Goal: Task Accomplishment & Management: Complete application form

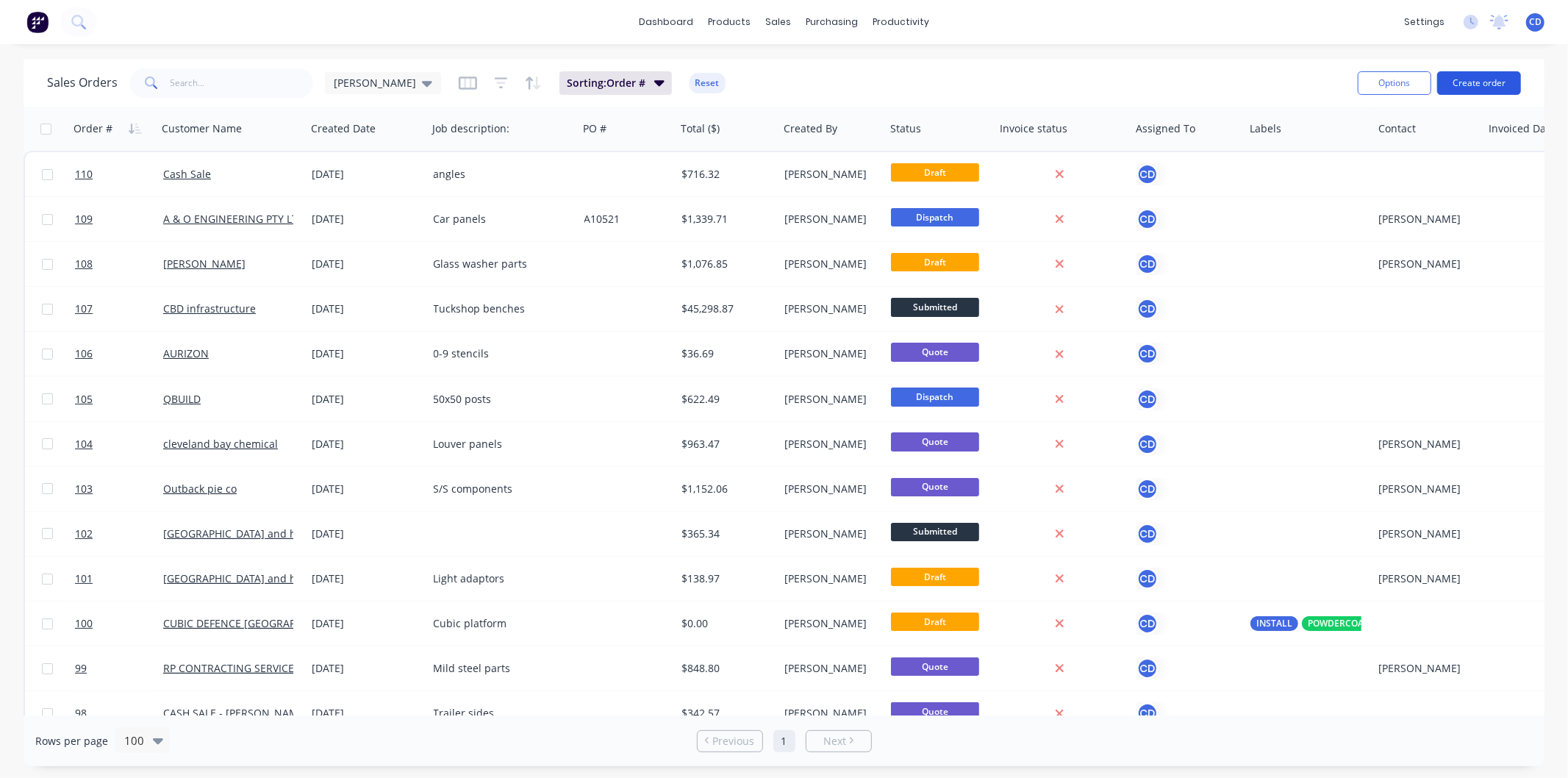
click at [1461, 85] on button "Create order" at bounding box center [1479, 83] width 84 height 24
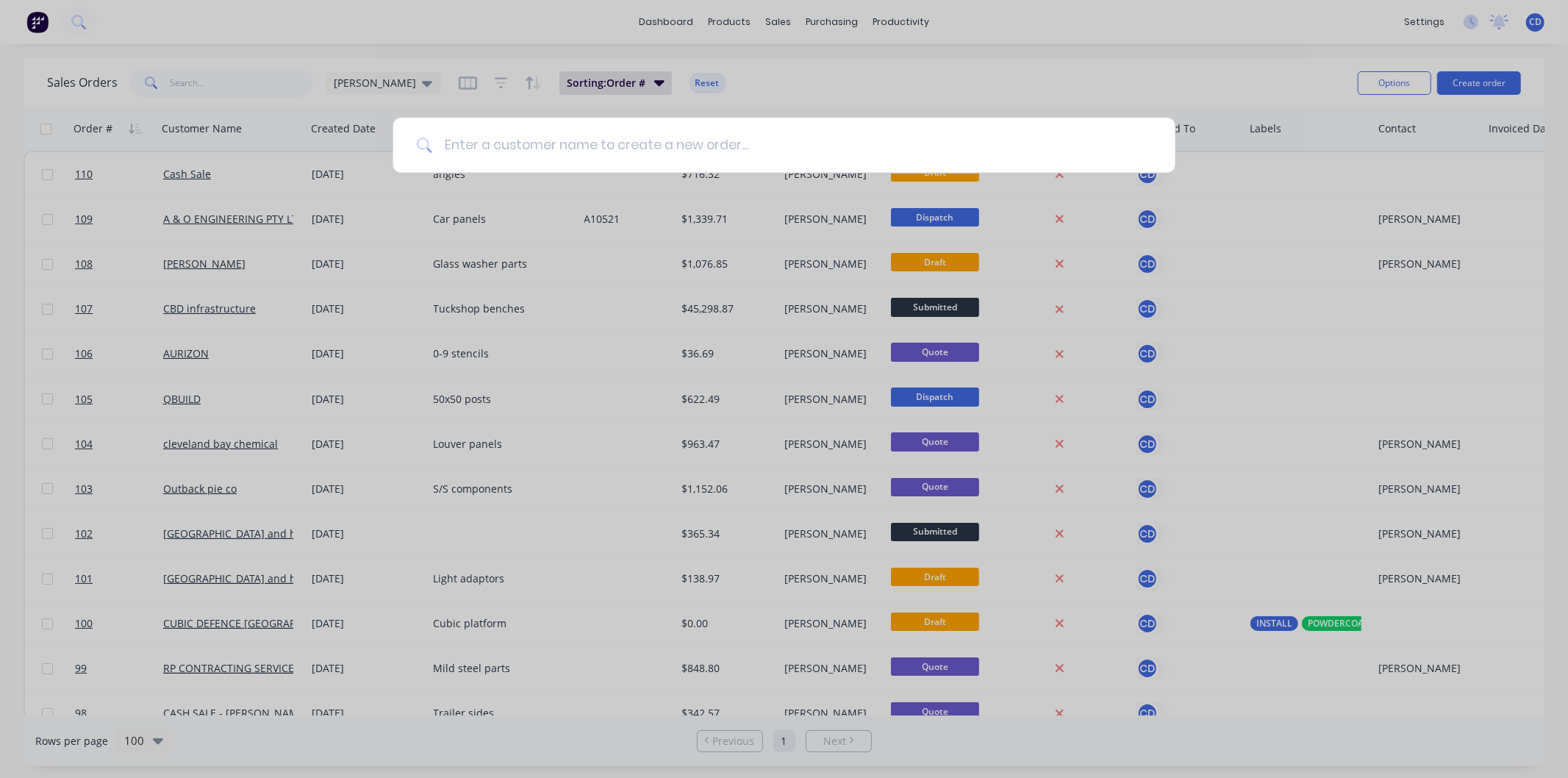
click at [638, 144] on input at bounding box center [792, 145] width 720 height 56
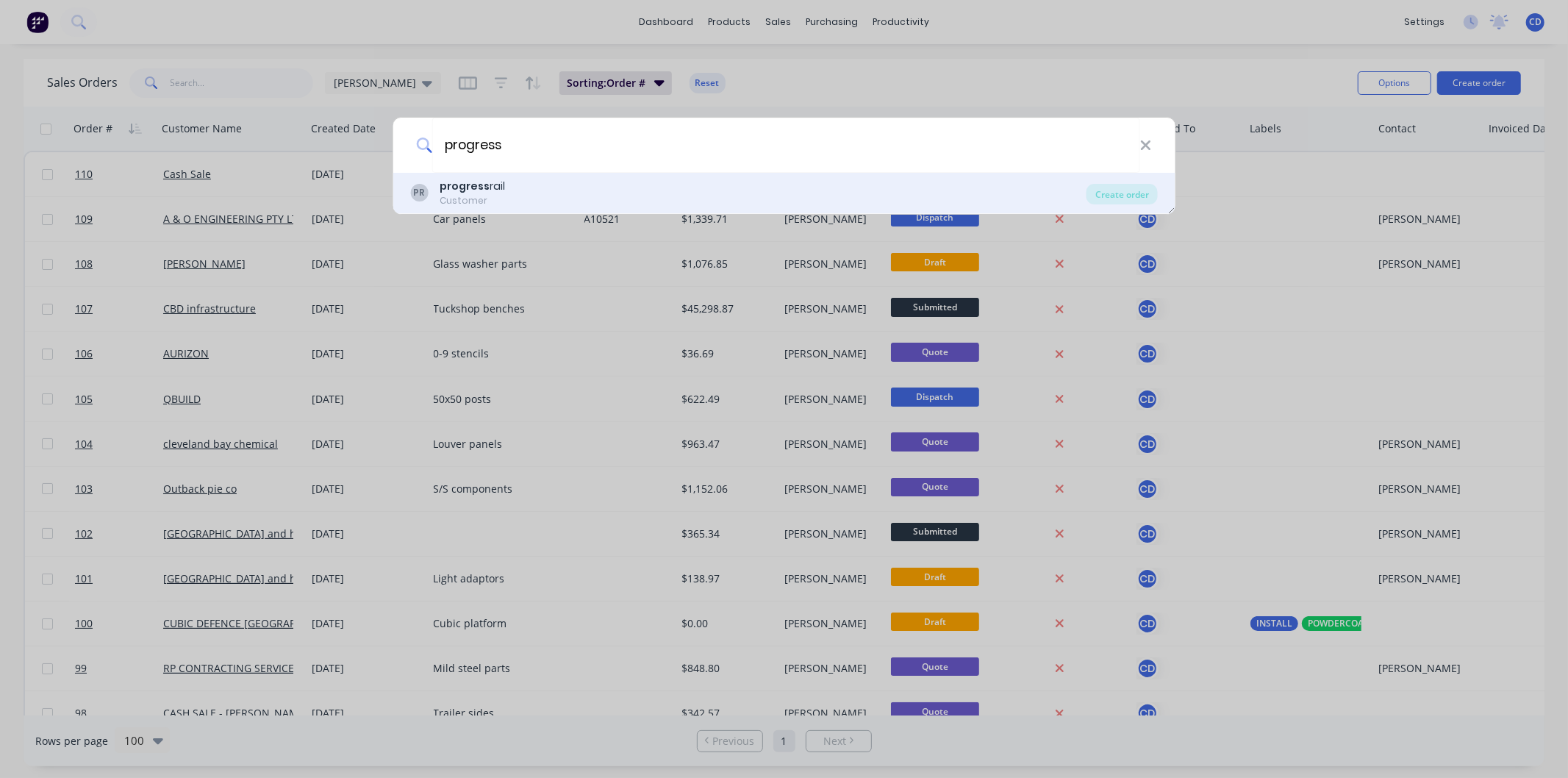
type input "progress"
click at [453, 194] on div "Customer" at bounding box center [472, 200] width 65 height 13
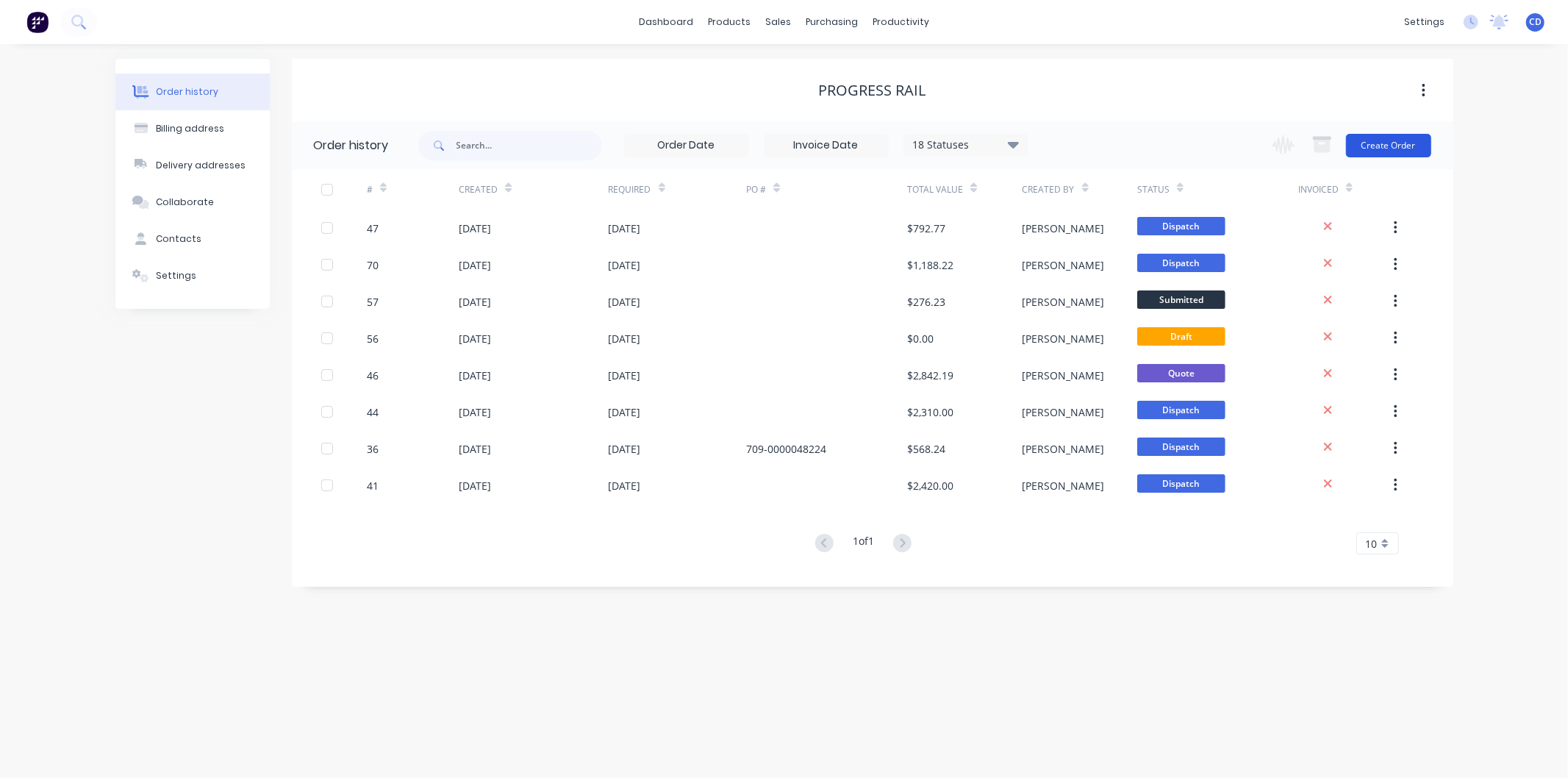
click at [1387, 144] on button "Create Order" at bounding box center [1388, 145] width 85 height 24
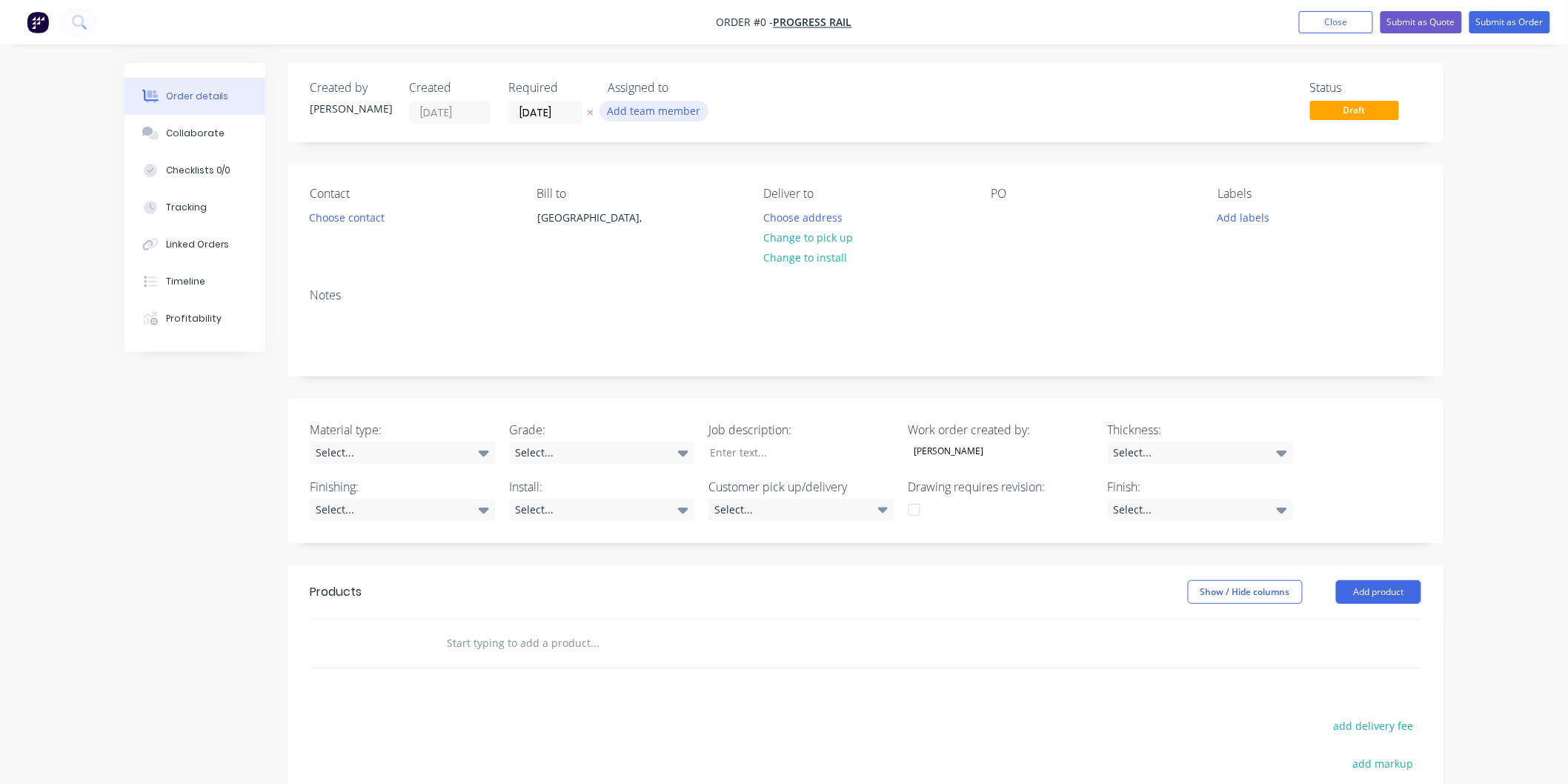
click at [656, 115] on button "Add team member" at bounding box center [653, 111] width 109 height 20
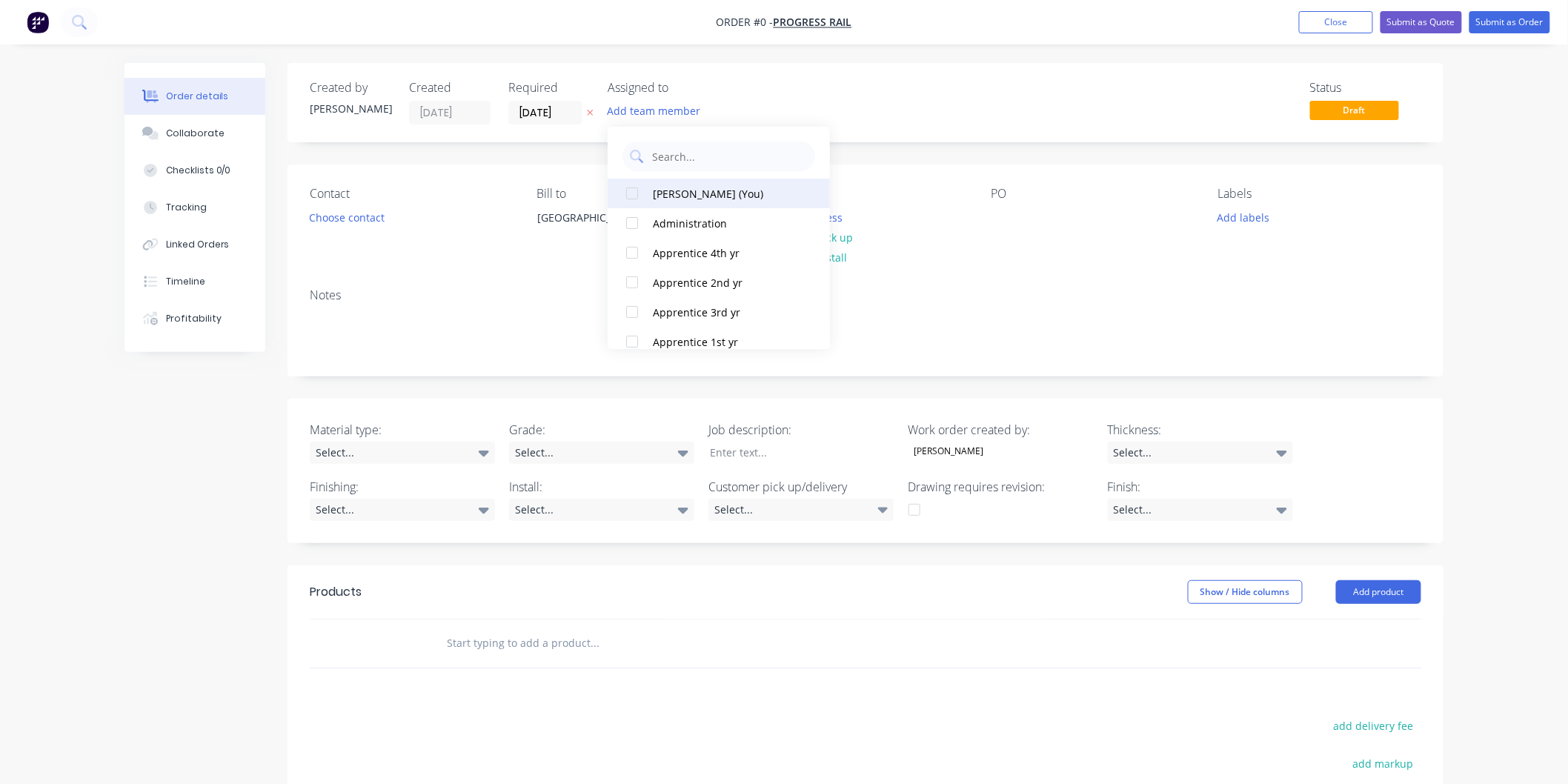
click at [676, 197] on div "[PERSON_NAME] (You)" at bounding box center [726, 194] width 148 height 16
click at [885, 120] on div "Order details Collaborate Checklists 0/0 Tracking Linked Orders Timeline Profit…" at bounding box center [784, 555] width 1349 height 984
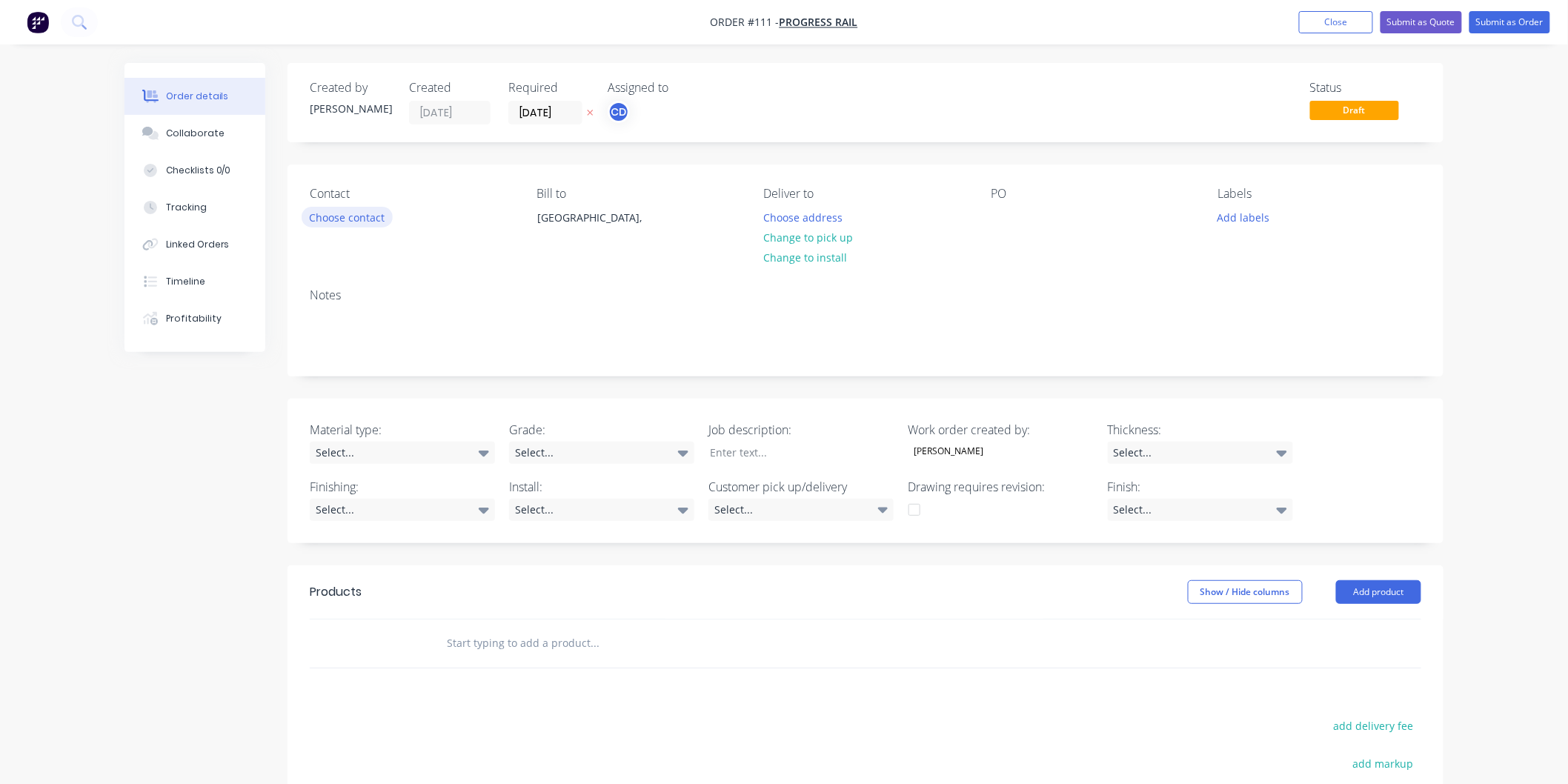
click at [350, 216] on button "Choose contact" at bounding box center [347, 217] width 91 height 20
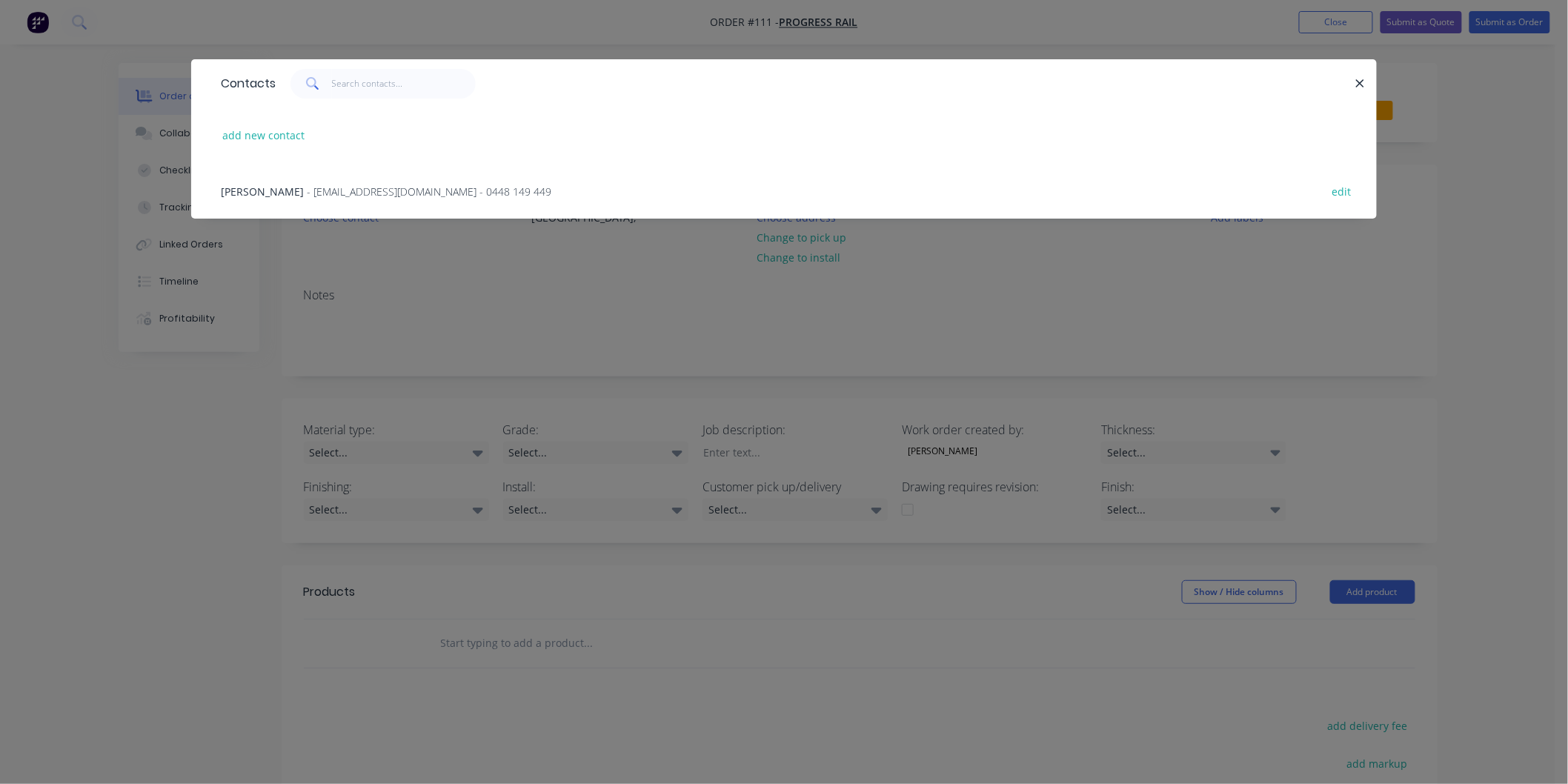
click at [361, 195] on span "- [EMAIL_ADDRESS][DOMAIN_NAME] - 0448 149 449" at bounding box center [429, 192] width 244 height 14
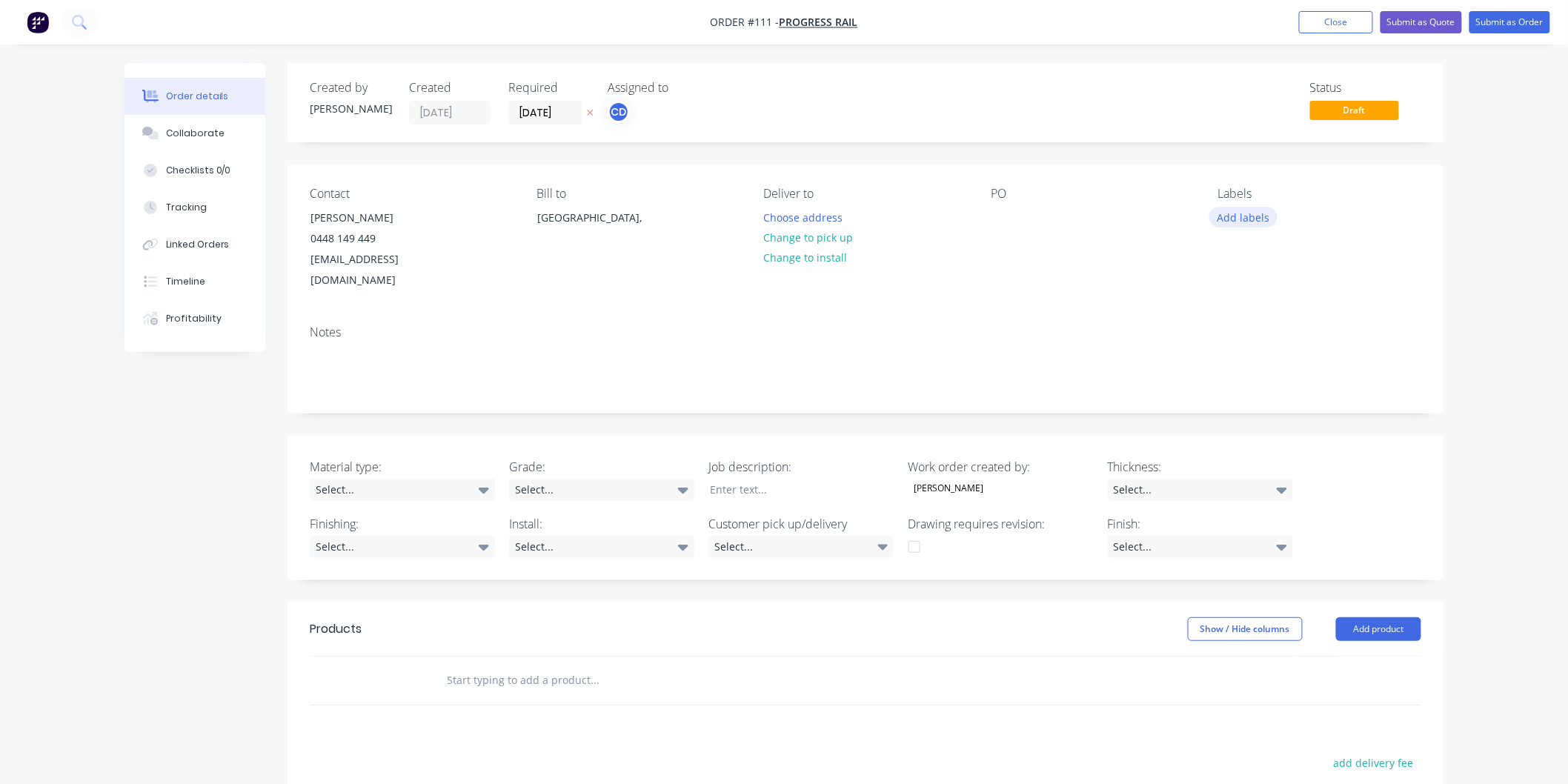
click at [1234, 217] on button "Add labels" at bounding box center [1243, 217] width 68 height 20
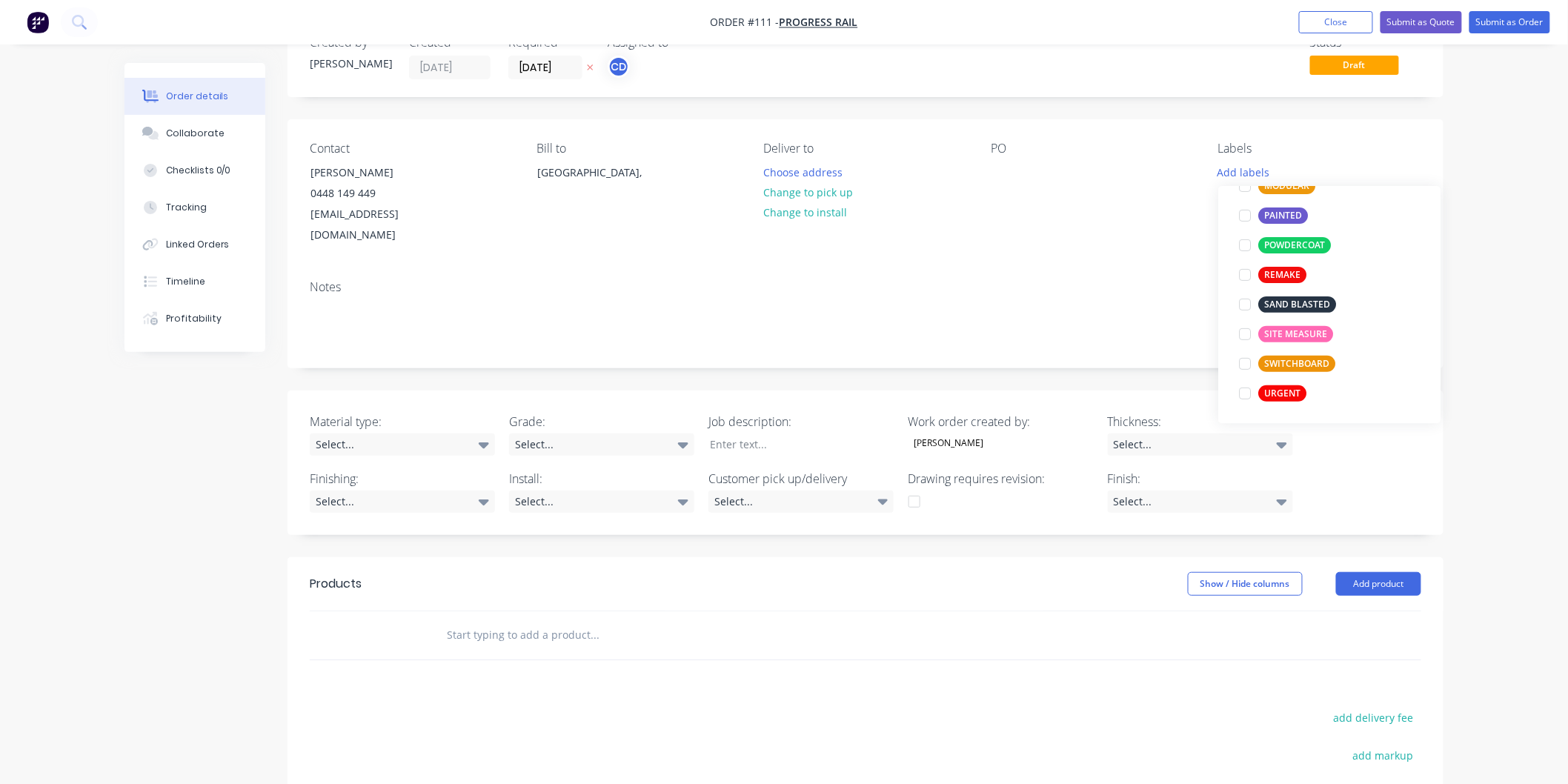
scroll to position [83, 0]
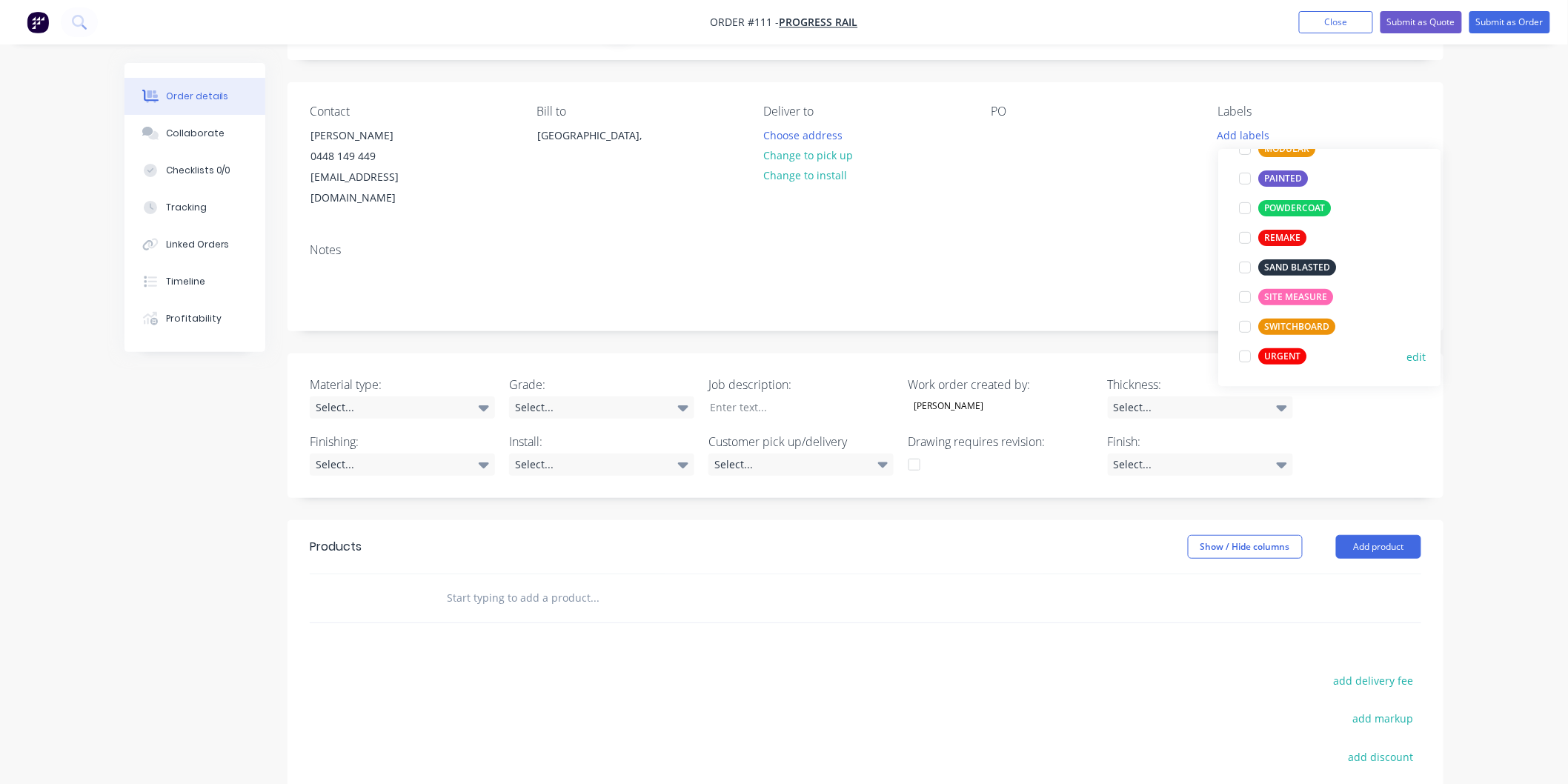
click at [1241, 352] on div at bounding box center [1245, 356] width 29 height 29
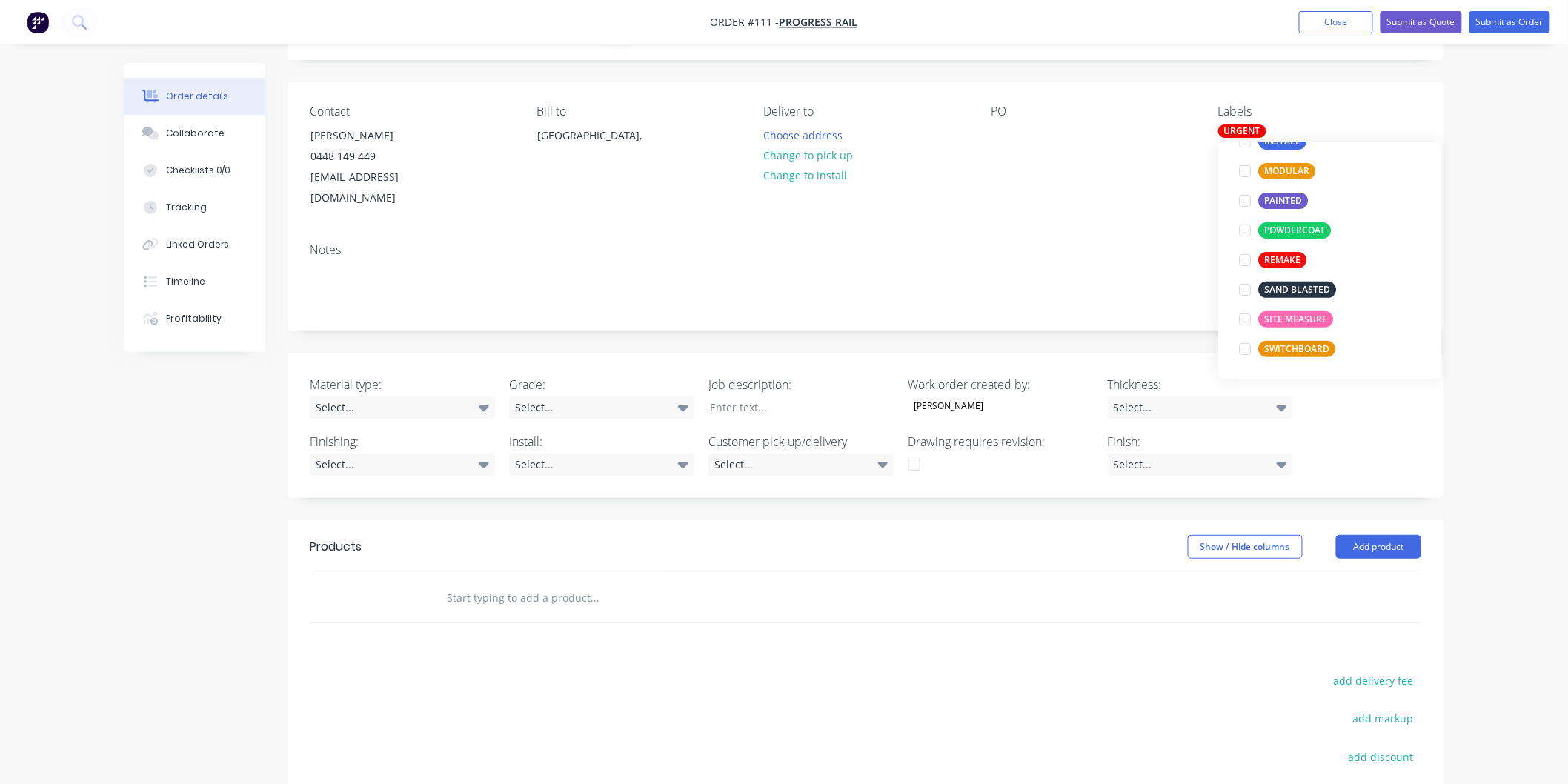
scroll to position [0, 0]
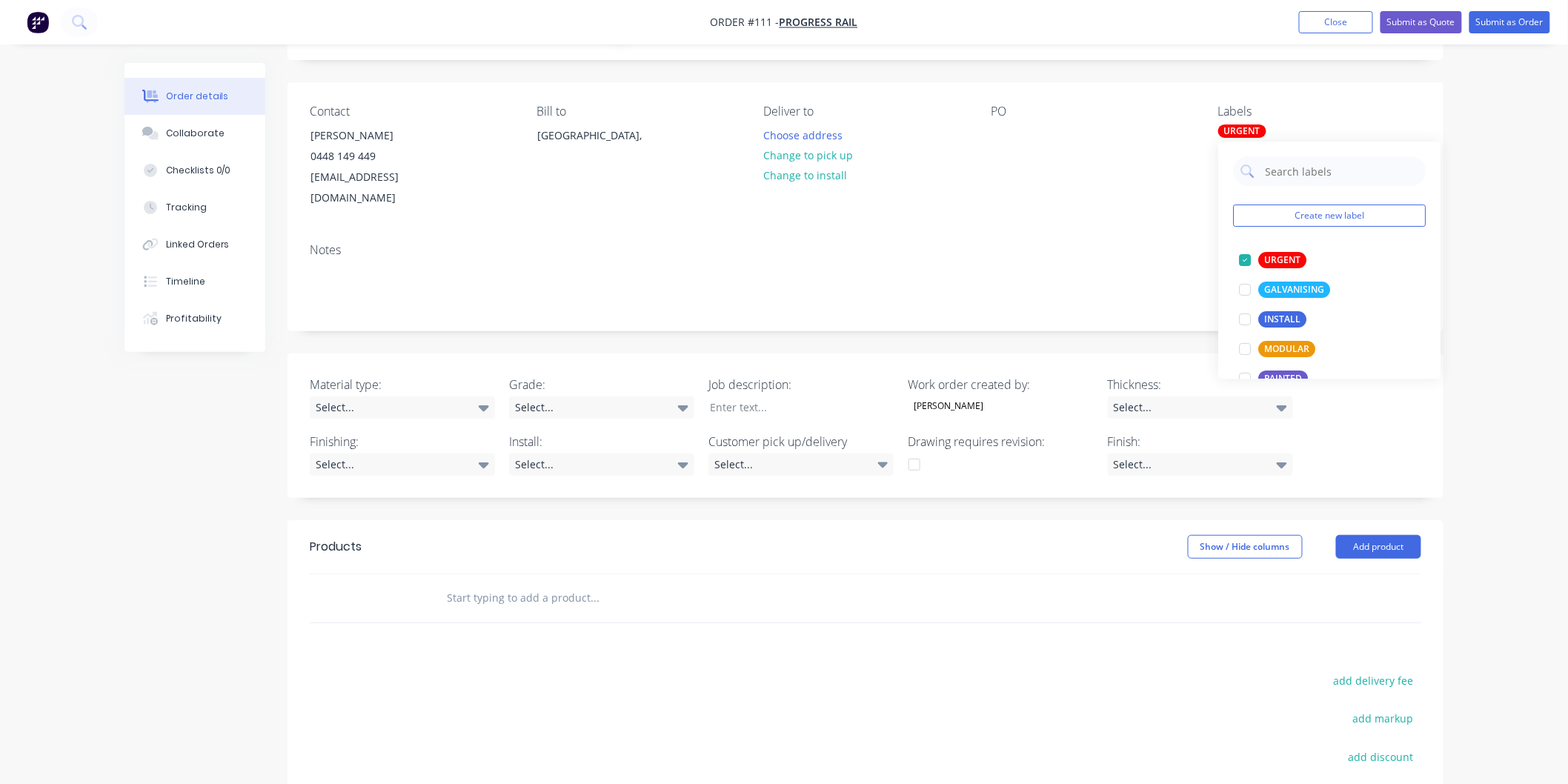
click at [1141, 240] on div "Notes" at bounding box center [866, 281] width 1156 height 99
click at [464, 397] on div "Select..." at bounding box center [402, 408] width 186 height 22
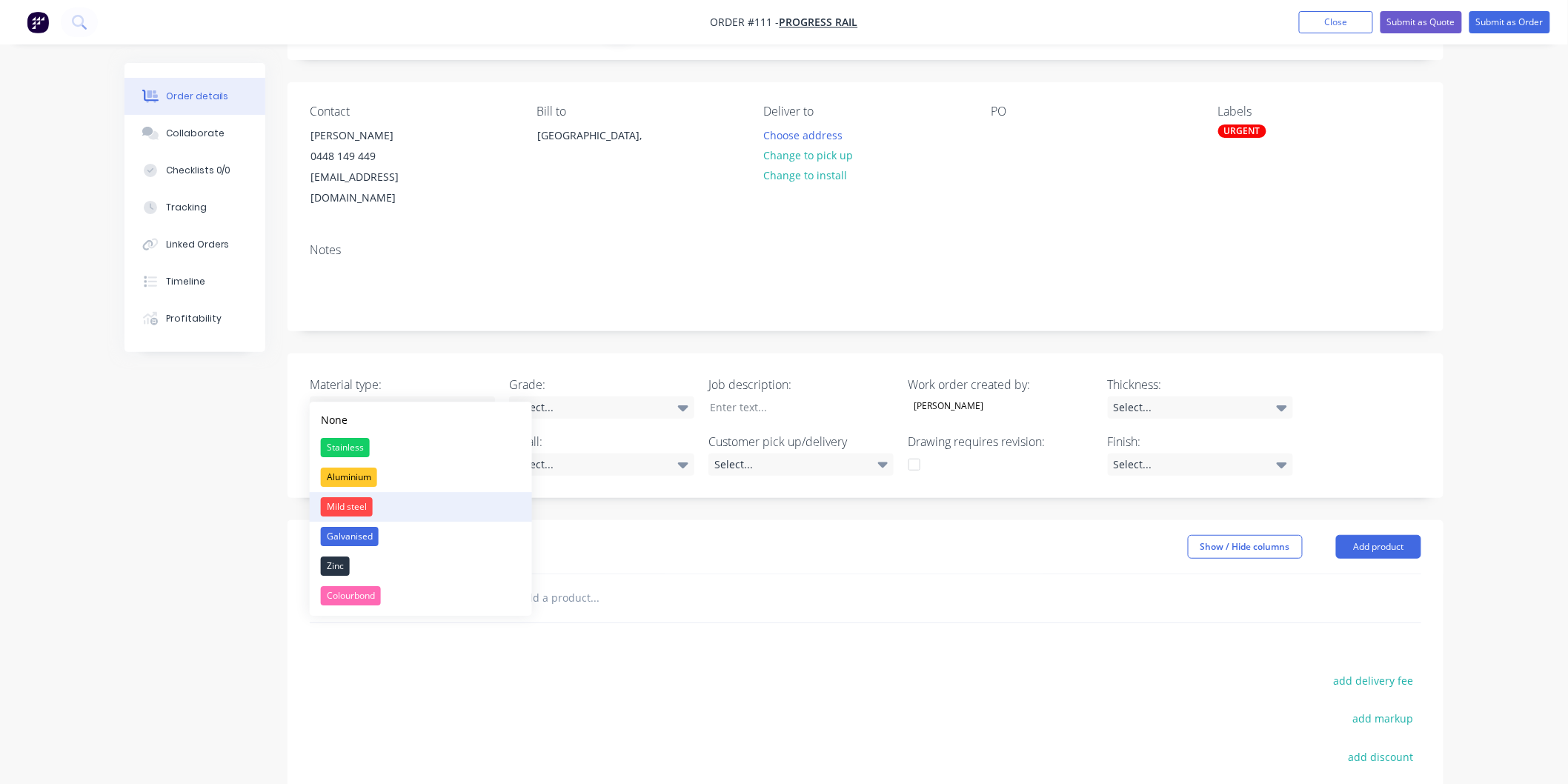
click at [405, 493] on button "Mild steel" at bounding box center [421, 506] width 222 height 29
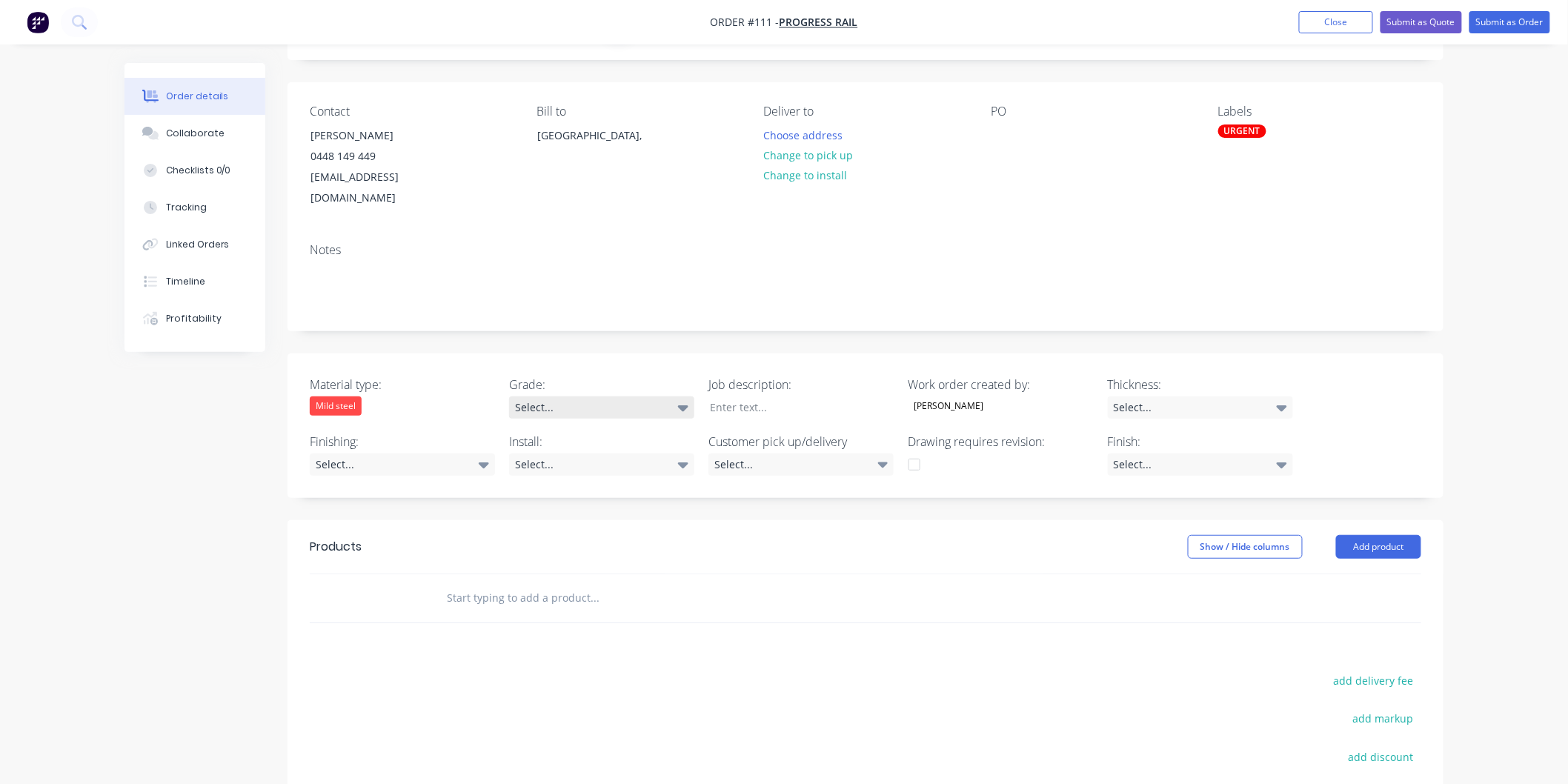
click at [679, 400] on icon at bounding box center [684, 408] width 11 height 16
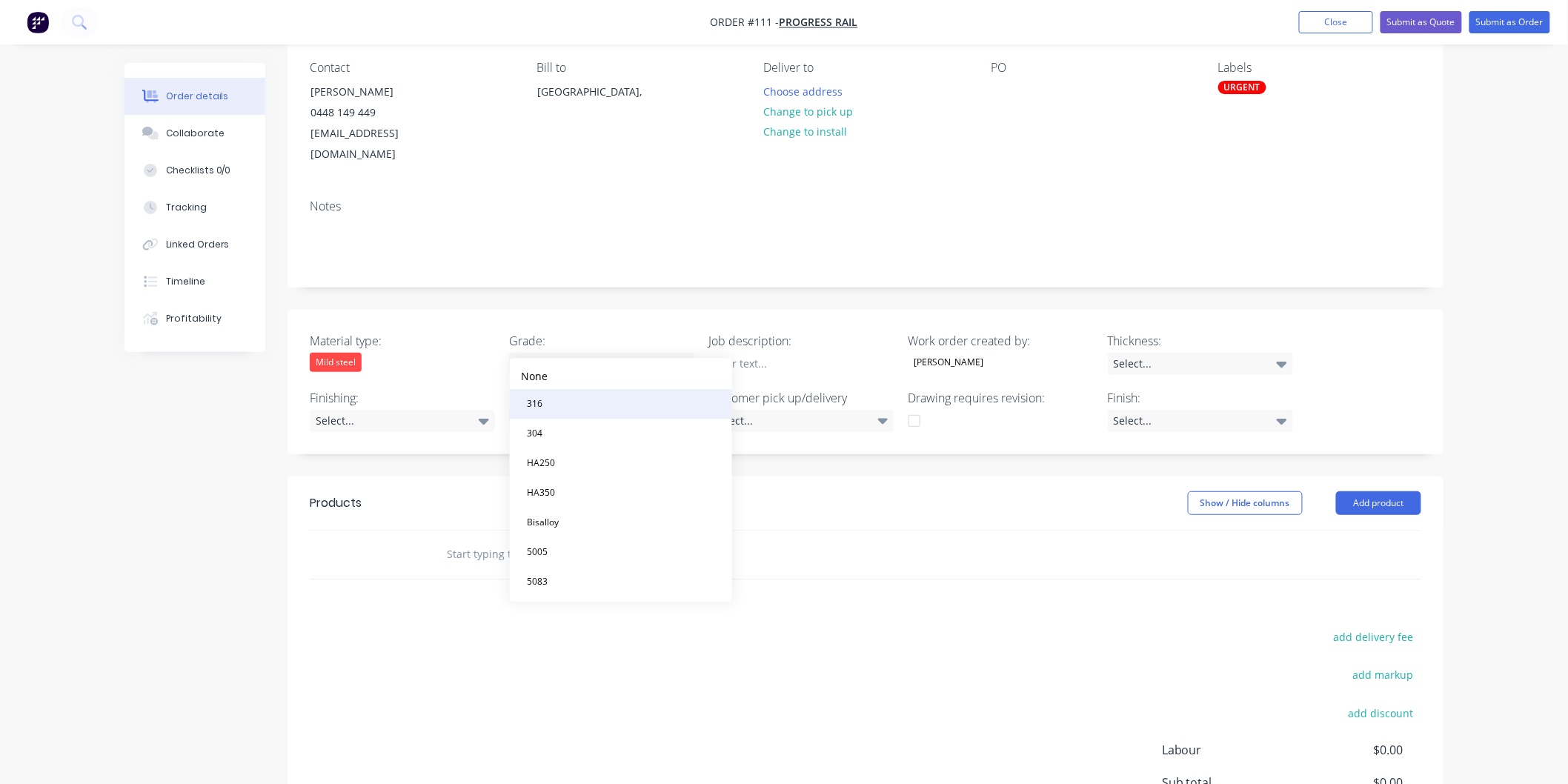
scroll to position [164, 0]
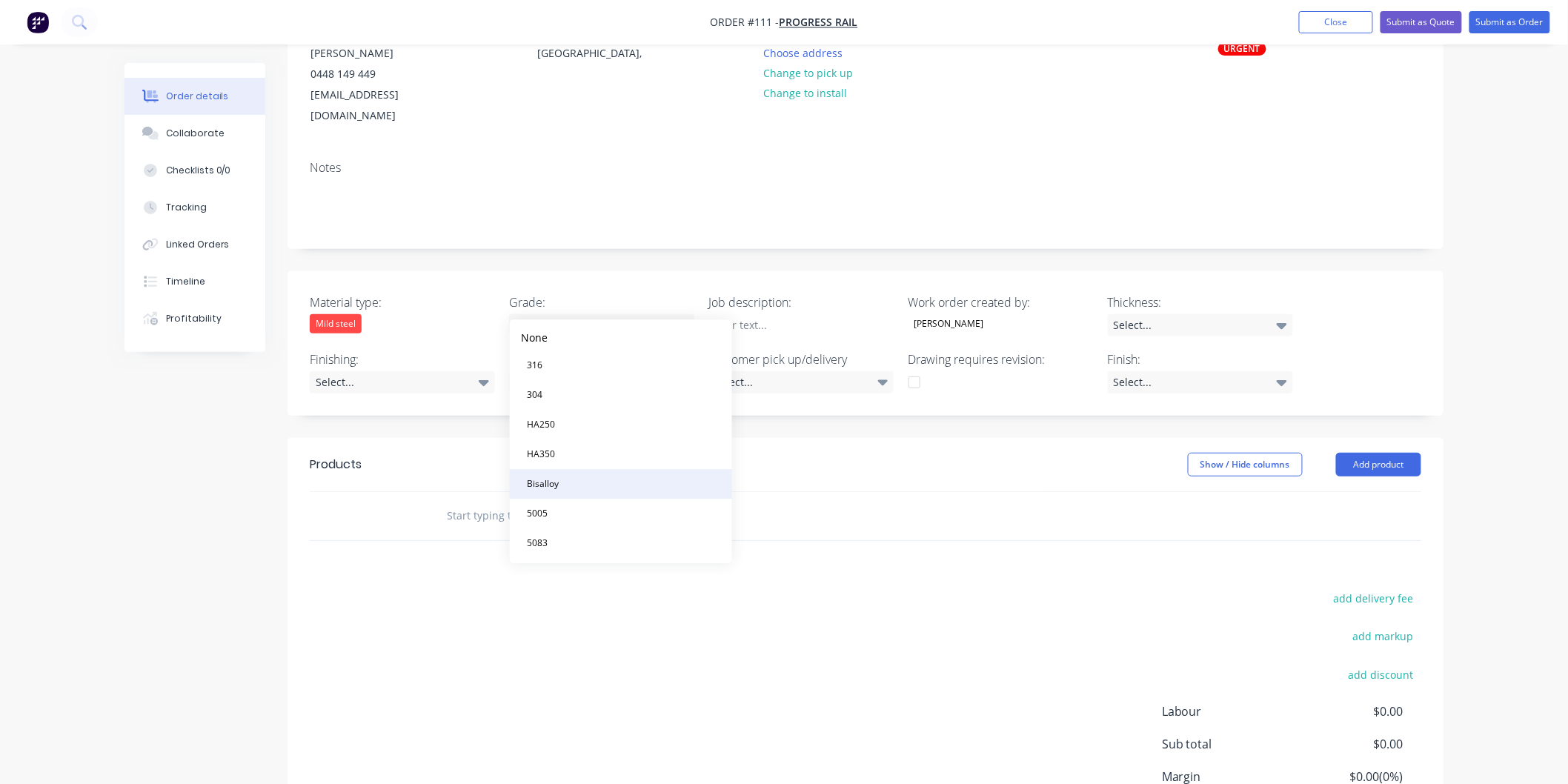
click at [606, 485] on button "Bisalloy" at bounding box center [621, 483] width 222 height 29
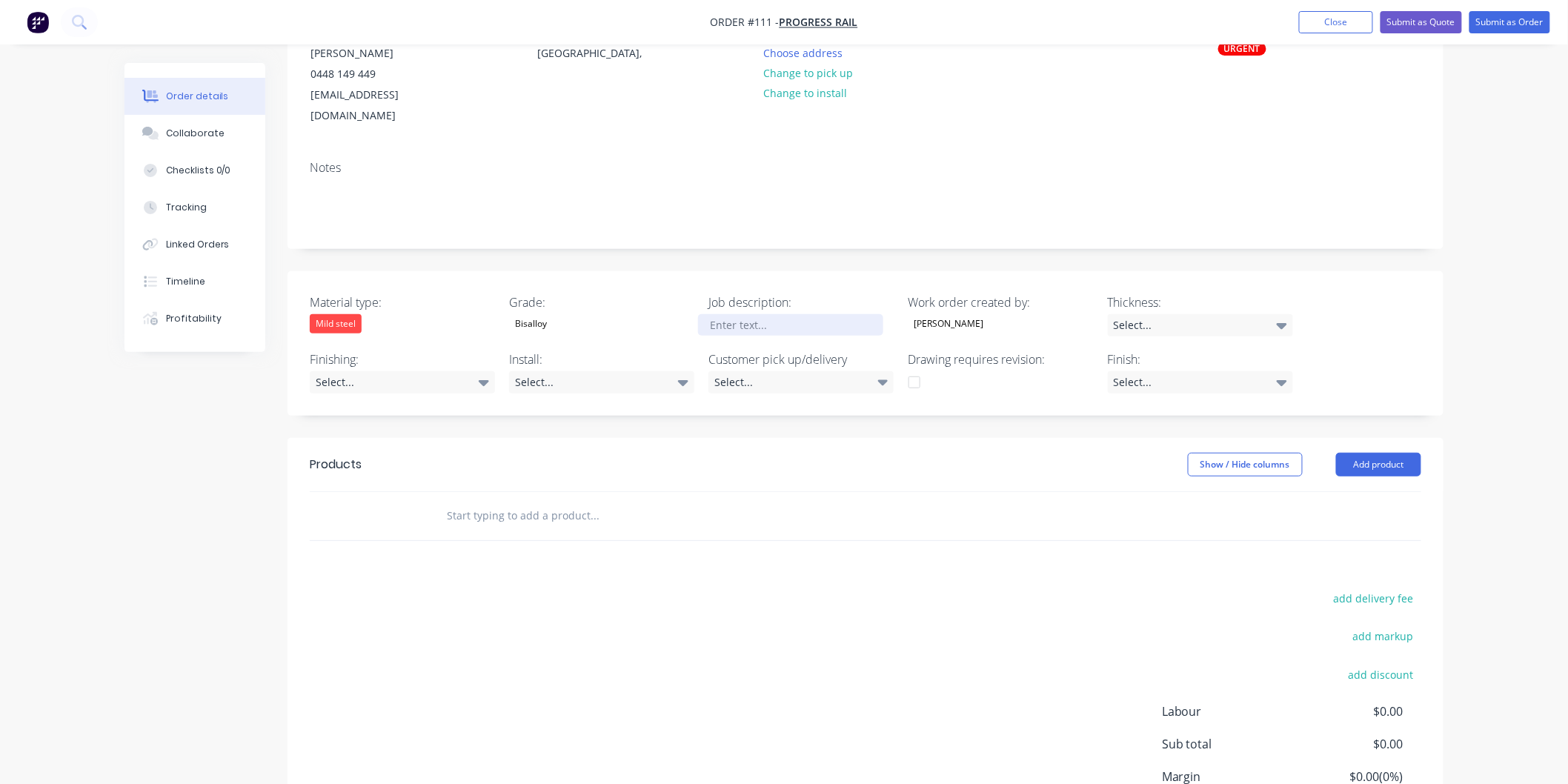
click at [810, 314] on div at bounding box center [790, 325] width 186 height 21
click at [1285, 323] on icon at bounding box center [1282, 326] width 11 height 6
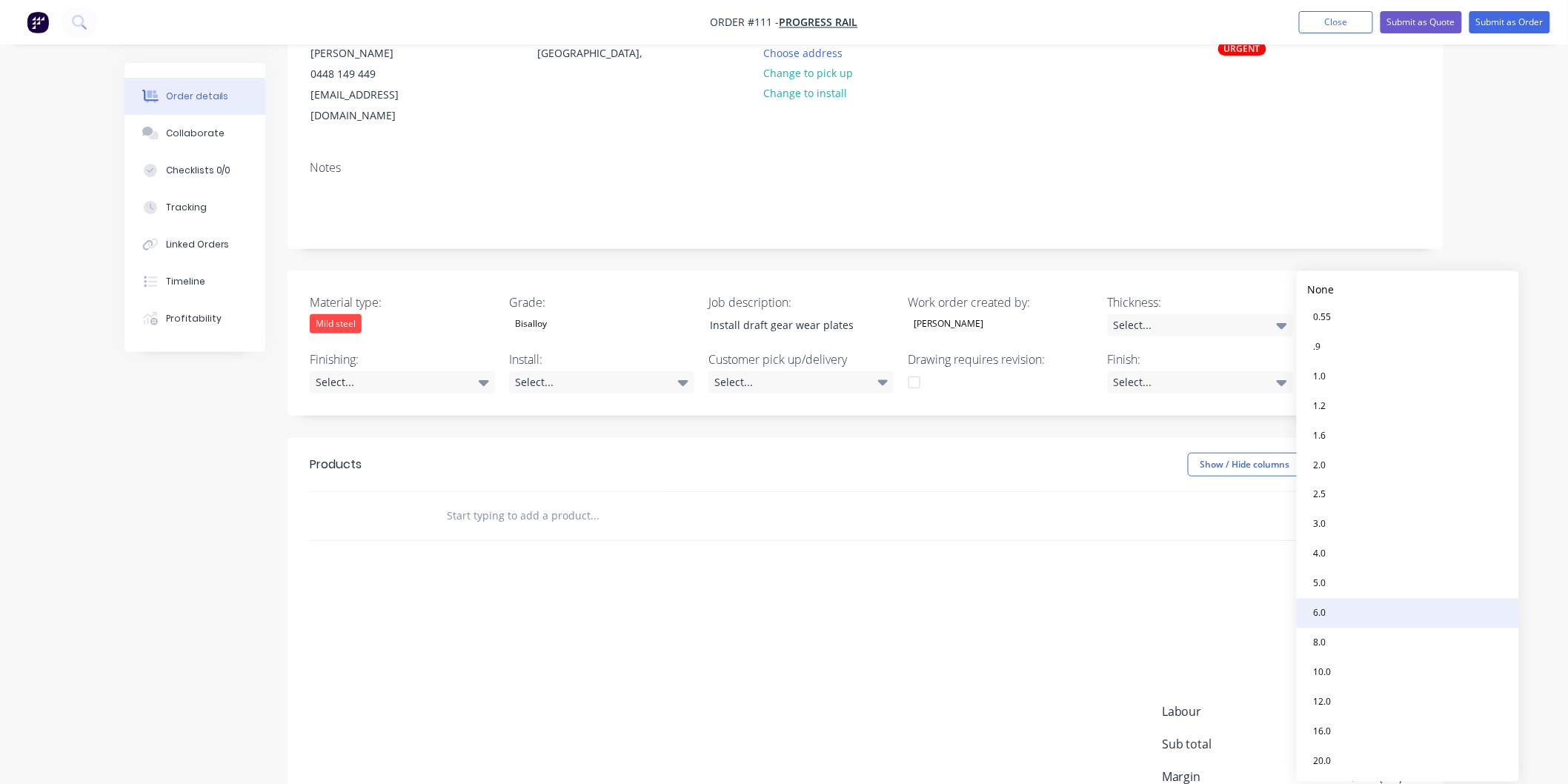
click at [1338, 603] on button "6.0" at bounding box center [1408, 613] width 222 height 29
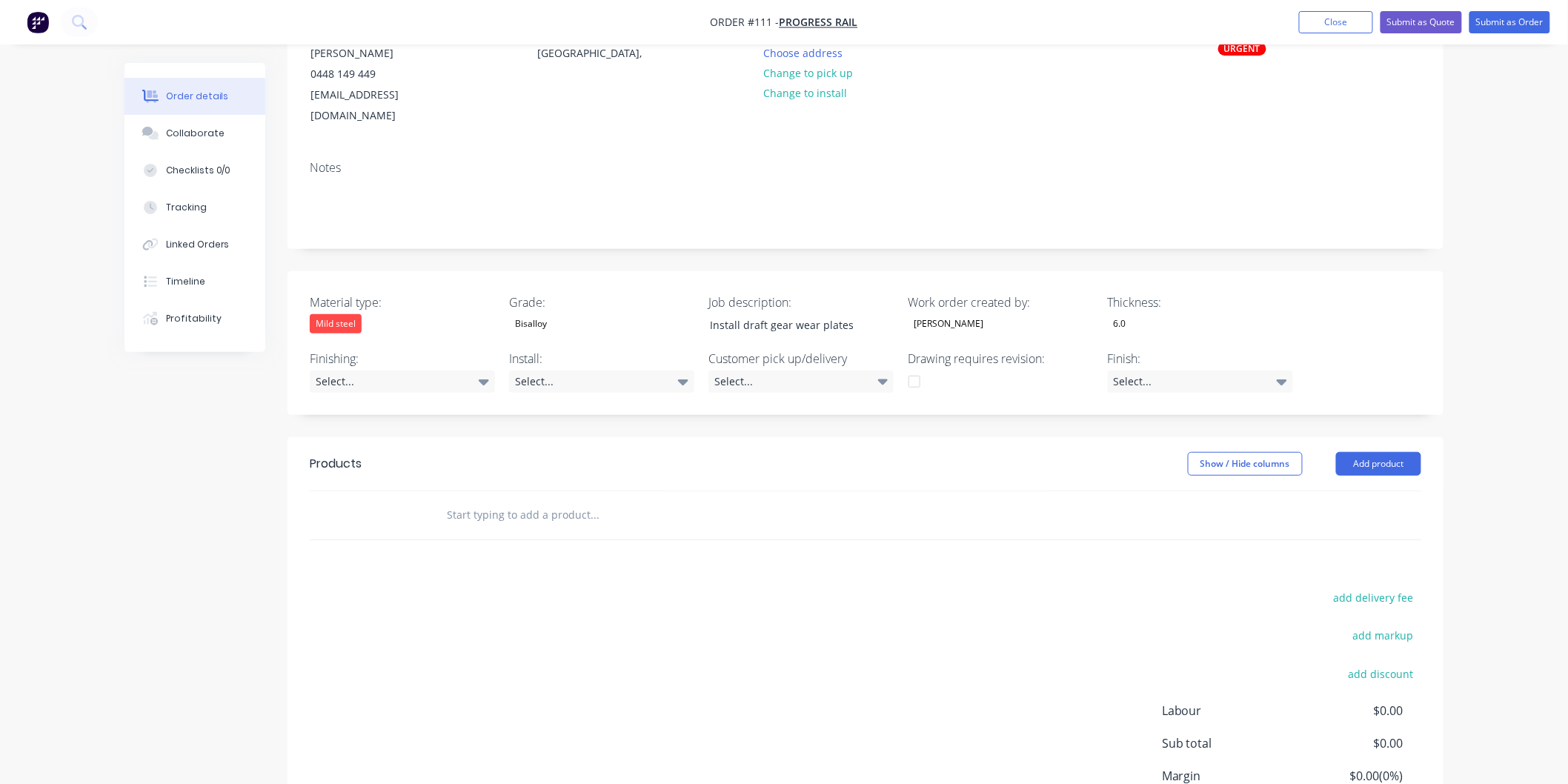
click at [813, 588] on div "add delivery fee add markup add discount Labour $0.00 Sub total $0.00 Margin $0…" at bounding box center [866, 731] width 1112 height 286
click at [426, 370] on div "Select..." at bounding box center [402, 381] width 186 height 22
click at [569, 370] on div "Select..." at bounding box center [601, 381] width 186 height 22
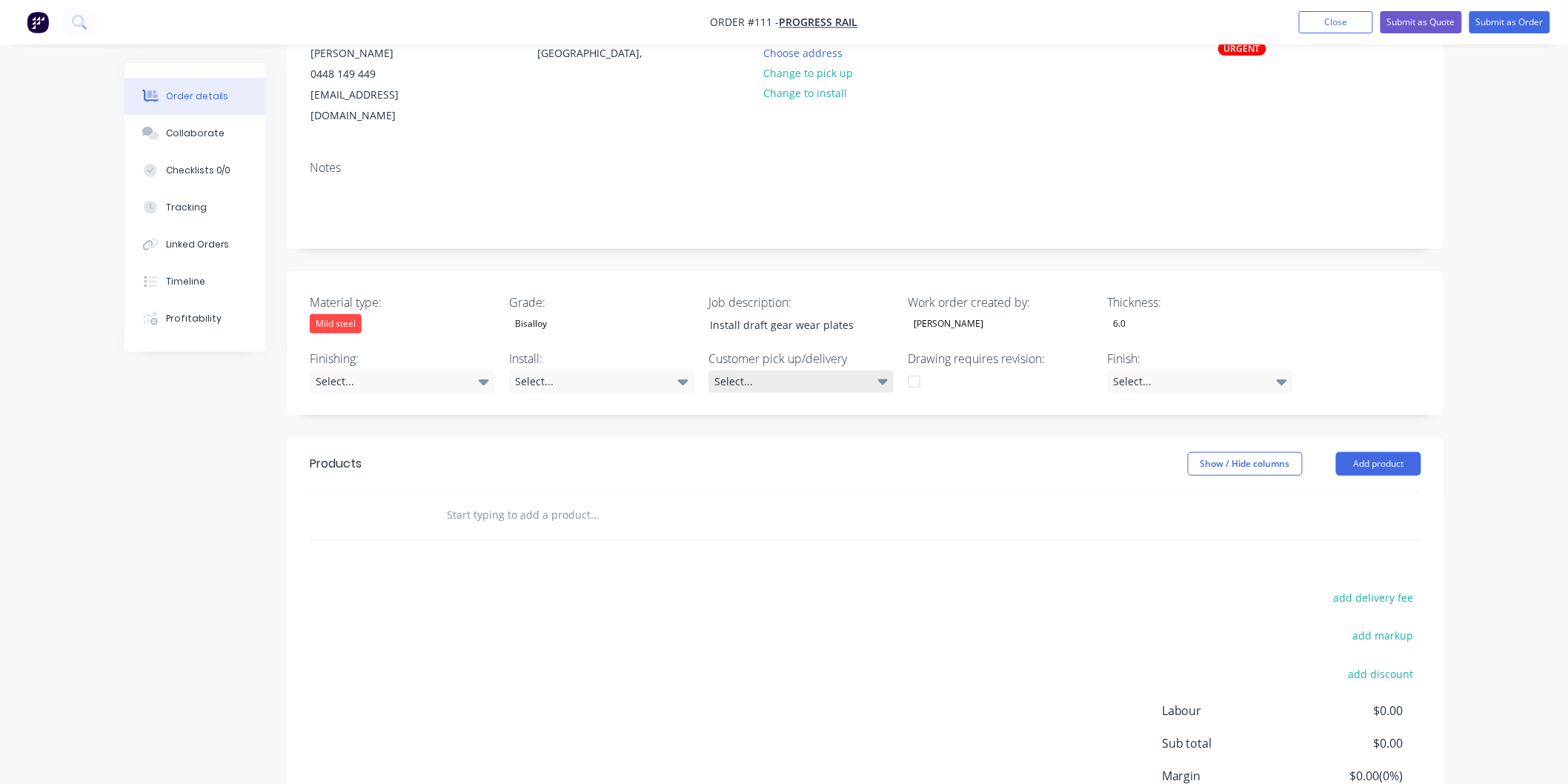
click at [885, 379] on icon at bounding box center [883, 382] width 11 height 6
click at [725, 399] on div "button" at bounding box center [725, 395] width 29 height 29
click at [1028, 394] on div "Created by [PERSON_NAME] Created [DATE] Required [DATE] Assigned to CD Status D…" at bounding box center [866, 398] width 1156 height 998
click at [1267, 370] on div "Select..." at bounding box center [1200, 381] width 186 height 22
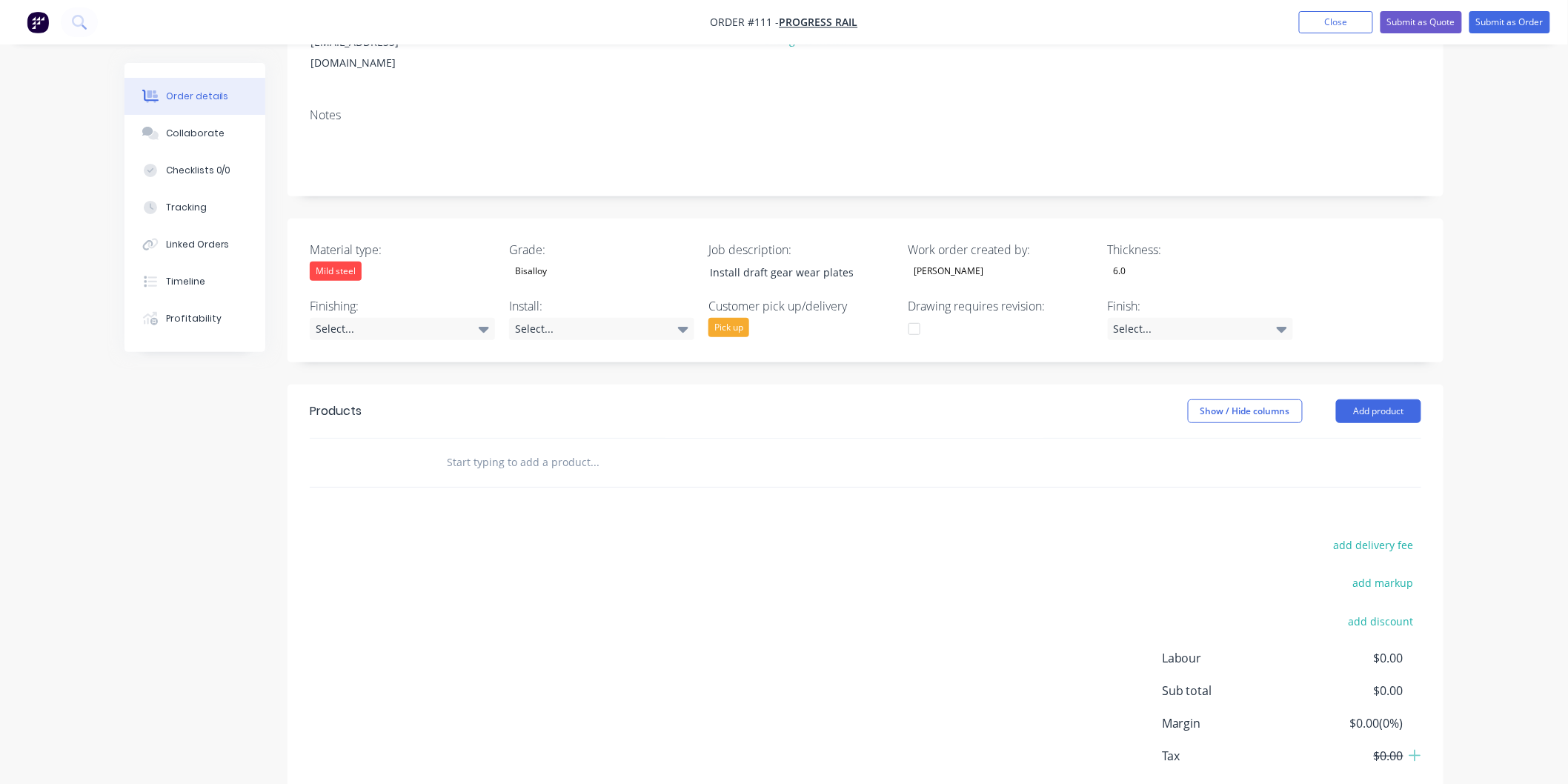
scroll to position [247, 0]
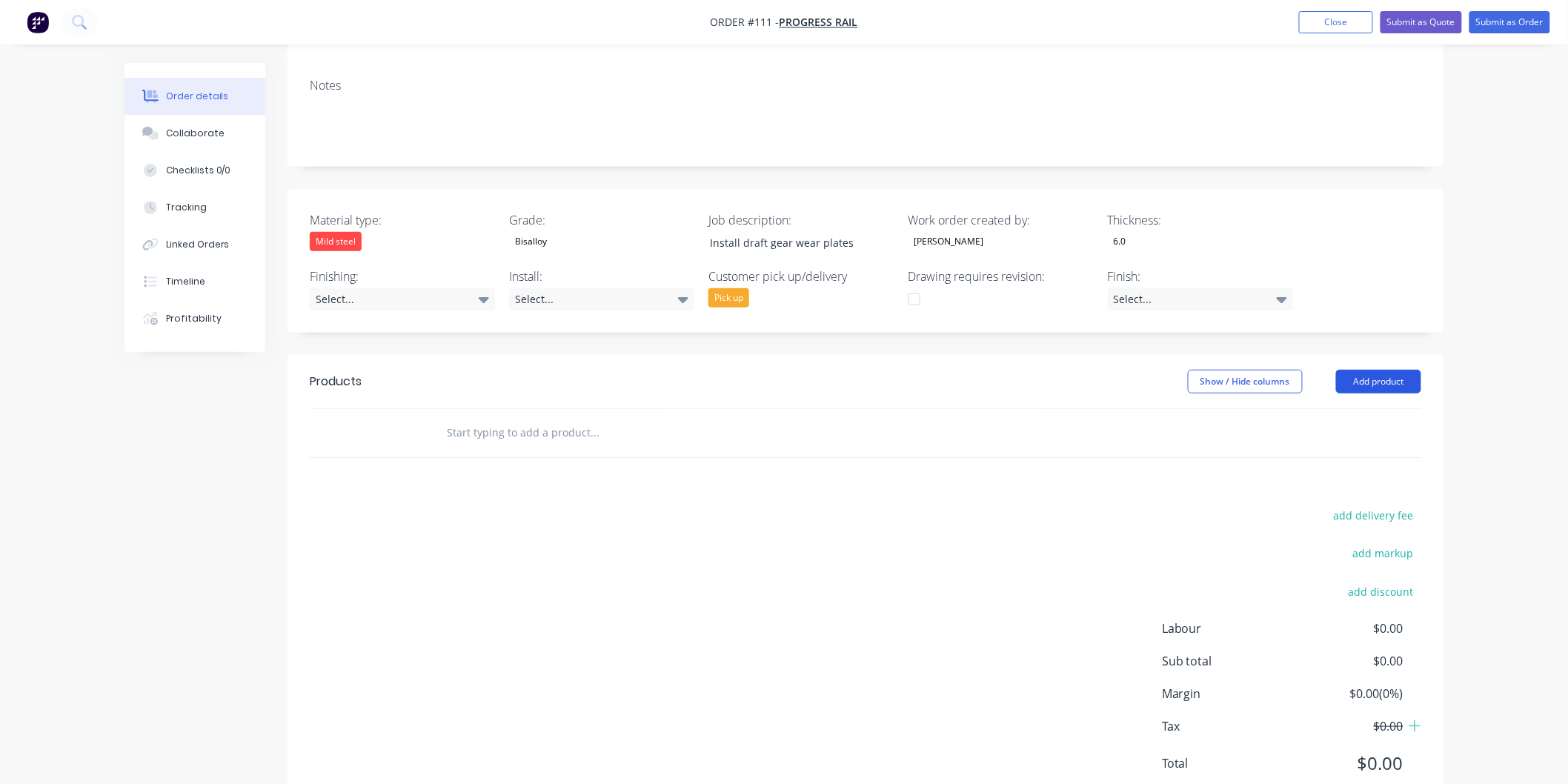
click at [1389, 370] on button "Add product" at bounding box center [1379, 382] width 85 height 24
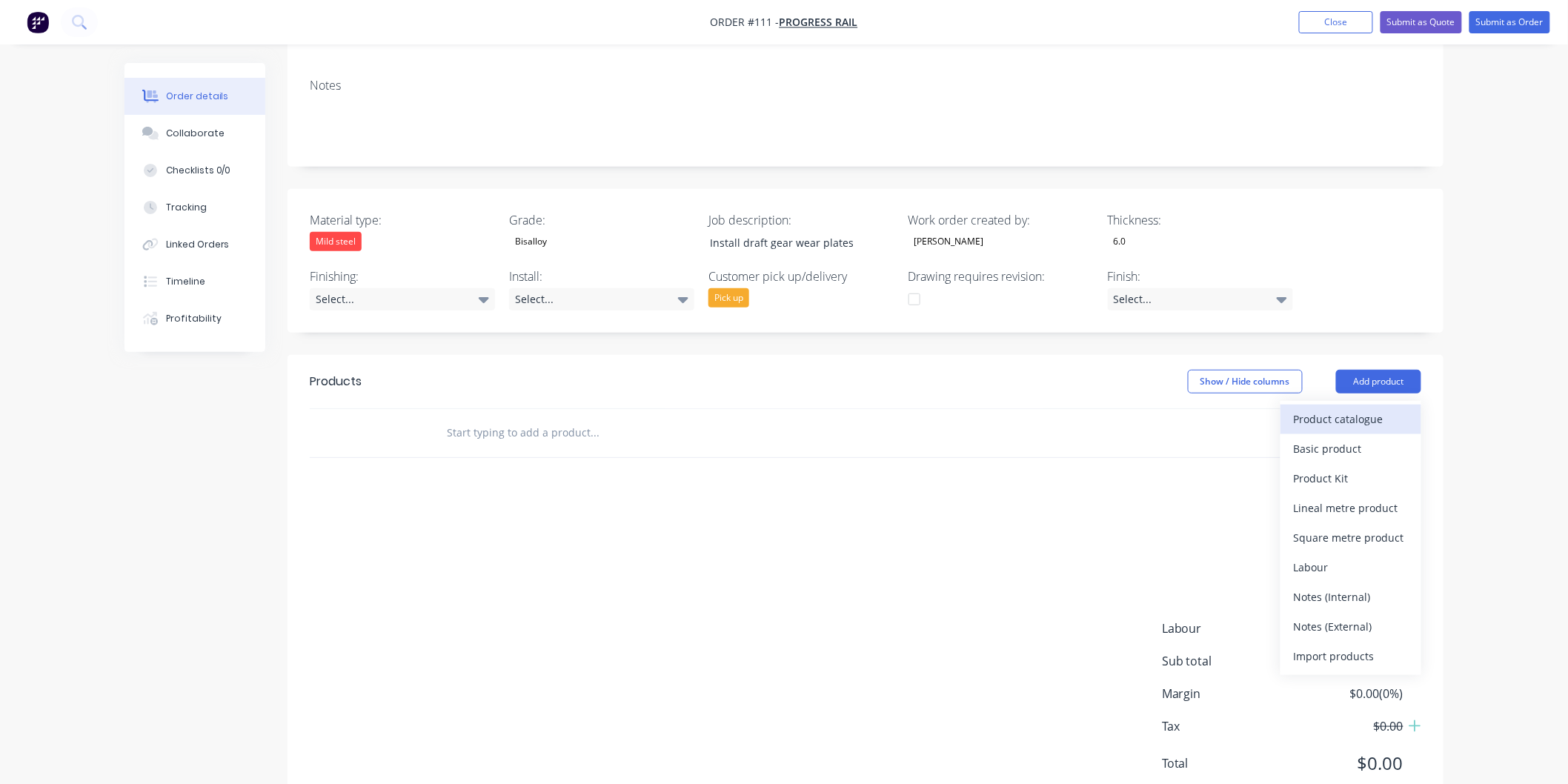
click at [1350, 408] on div "Product catalogue" at bounding box center [1350, 419] width 115 height 21
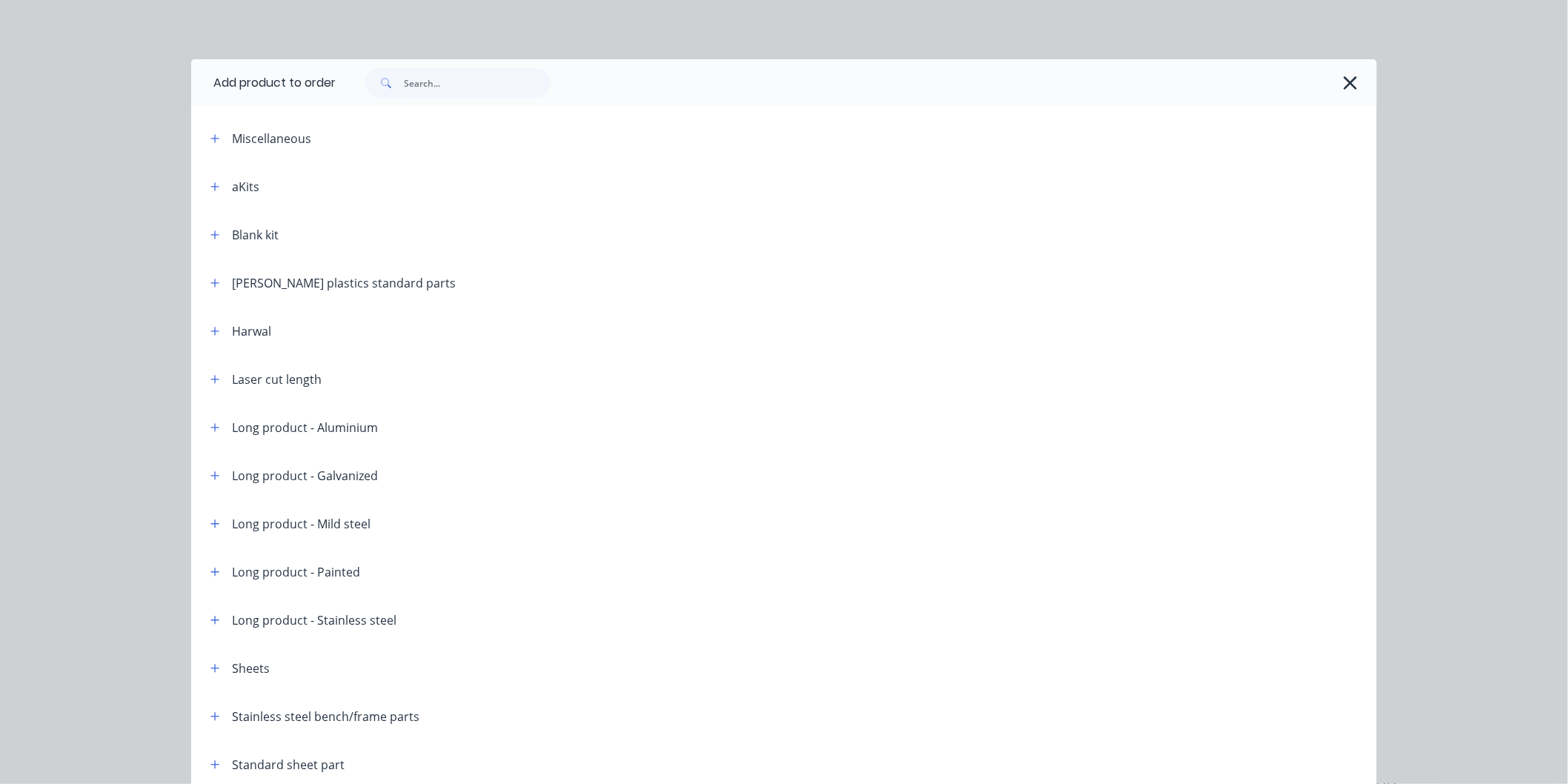
scroll to position [69, 0]
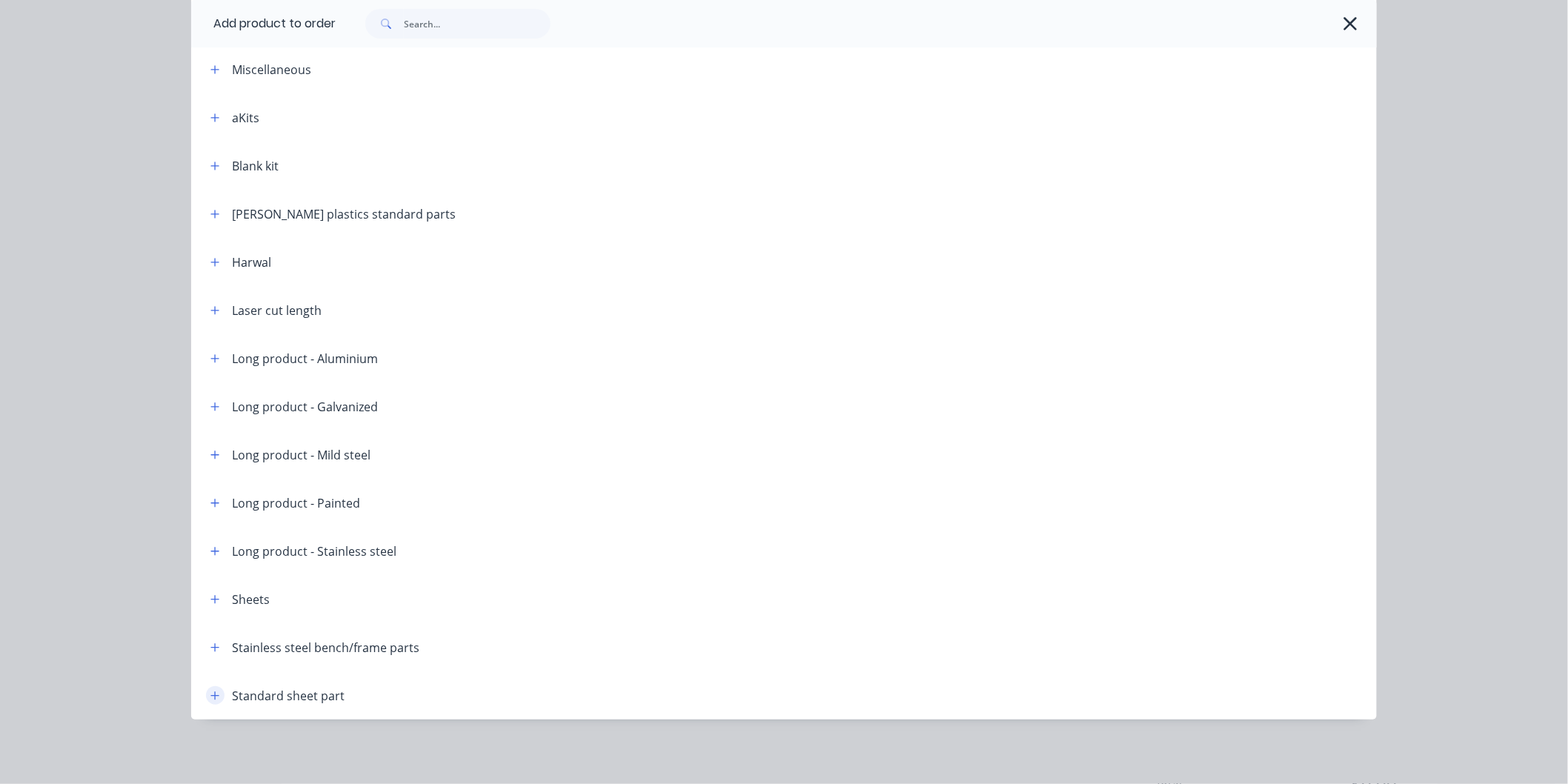
click at [210, 697] on icon "button" at bounding box center [215, 696] width 9 height 11
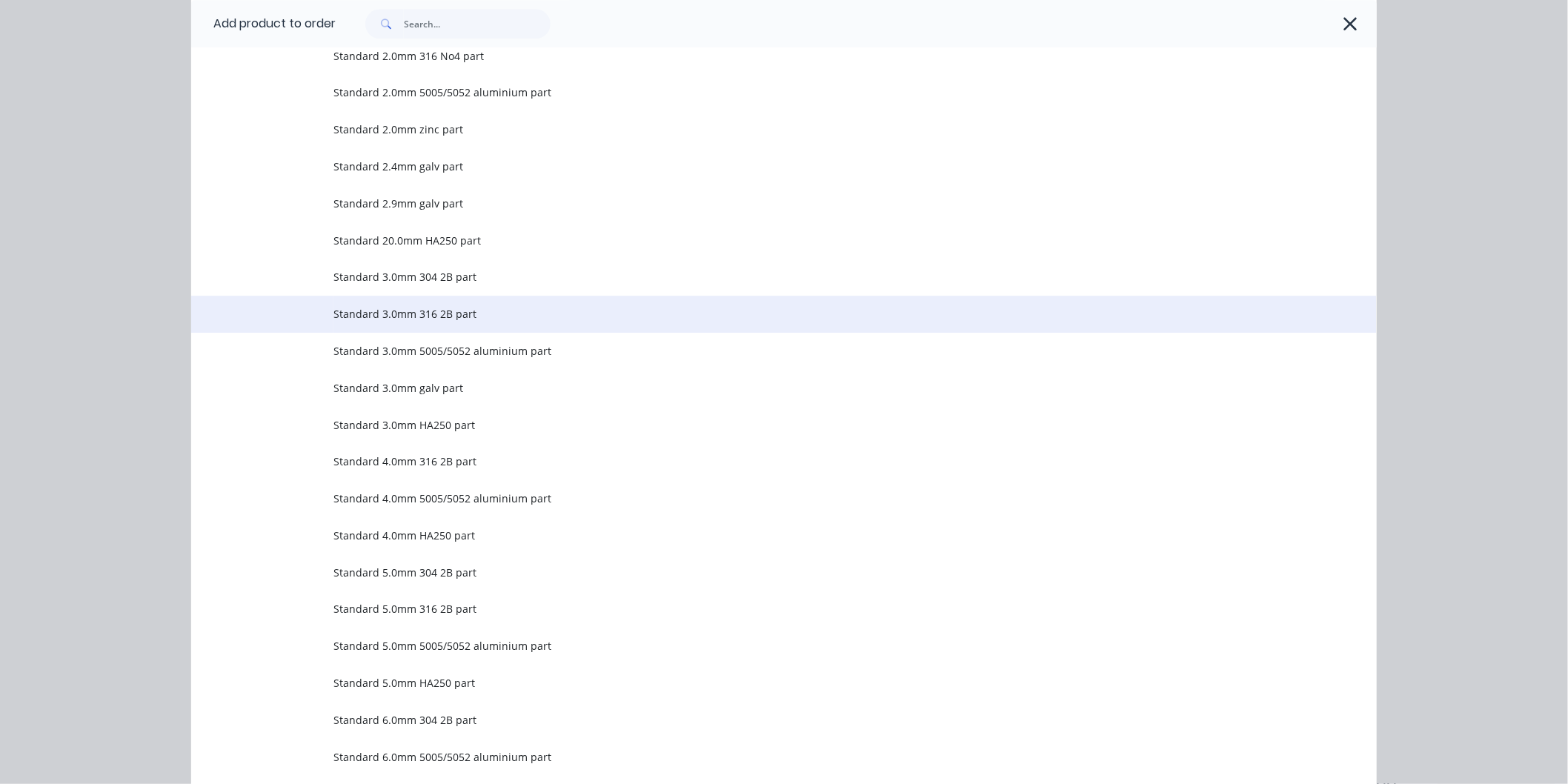
scroll to position [1840, 0]
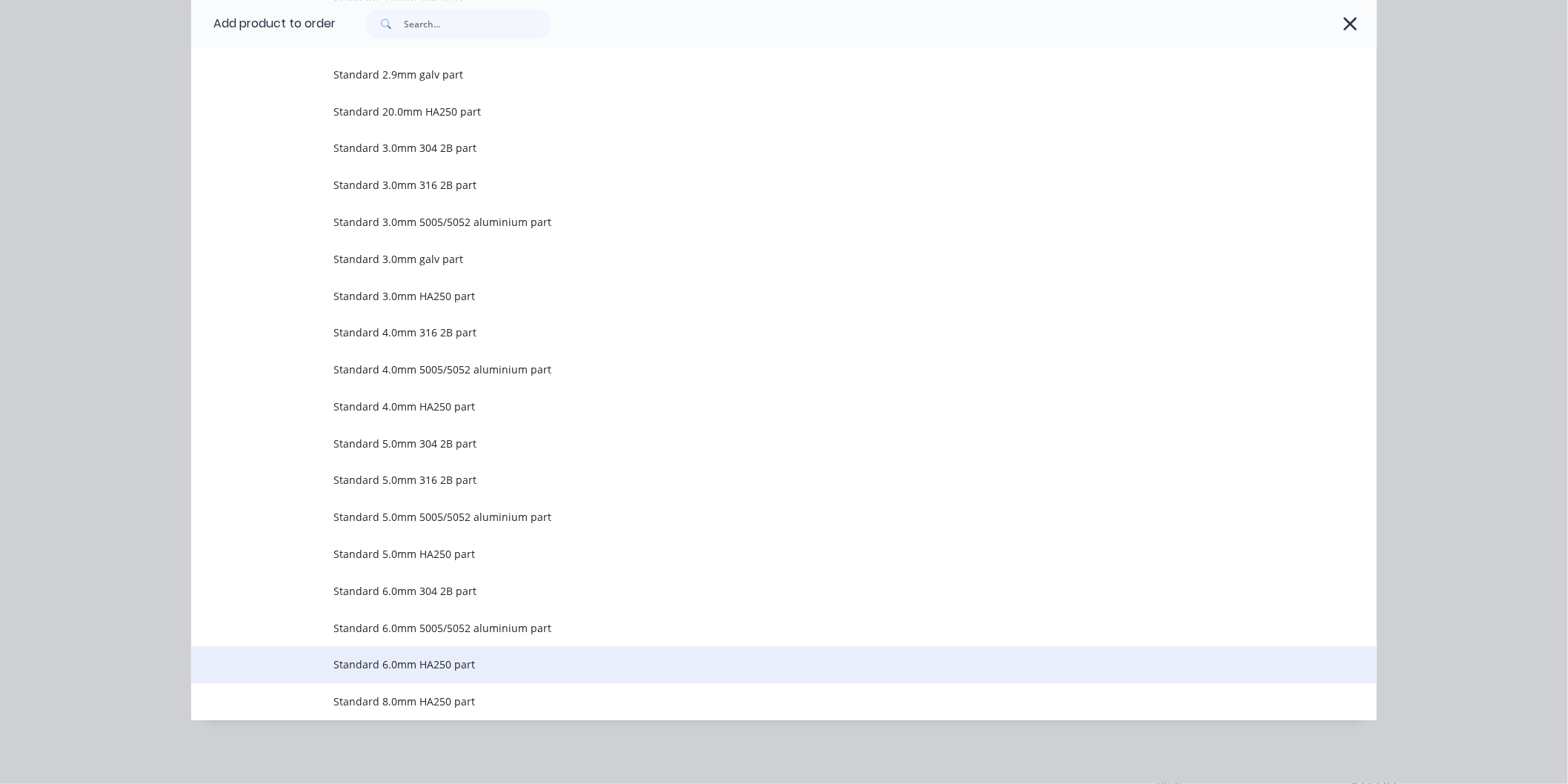
click at [424, 663] on span "Standard 6.0mm HA250 part" at bounding box center [751, 665] width 835 height 16
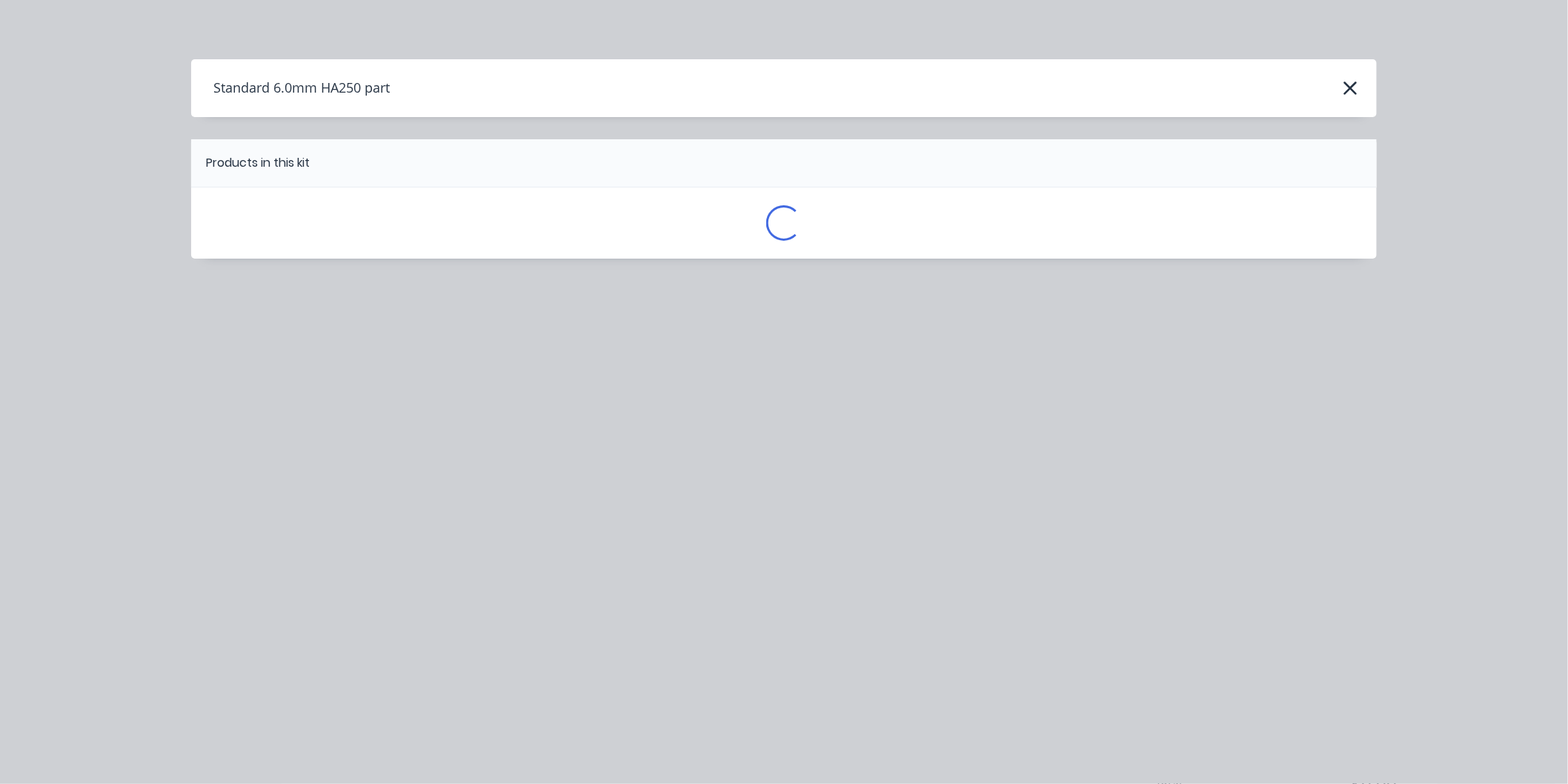
scroll to position [0, 0]
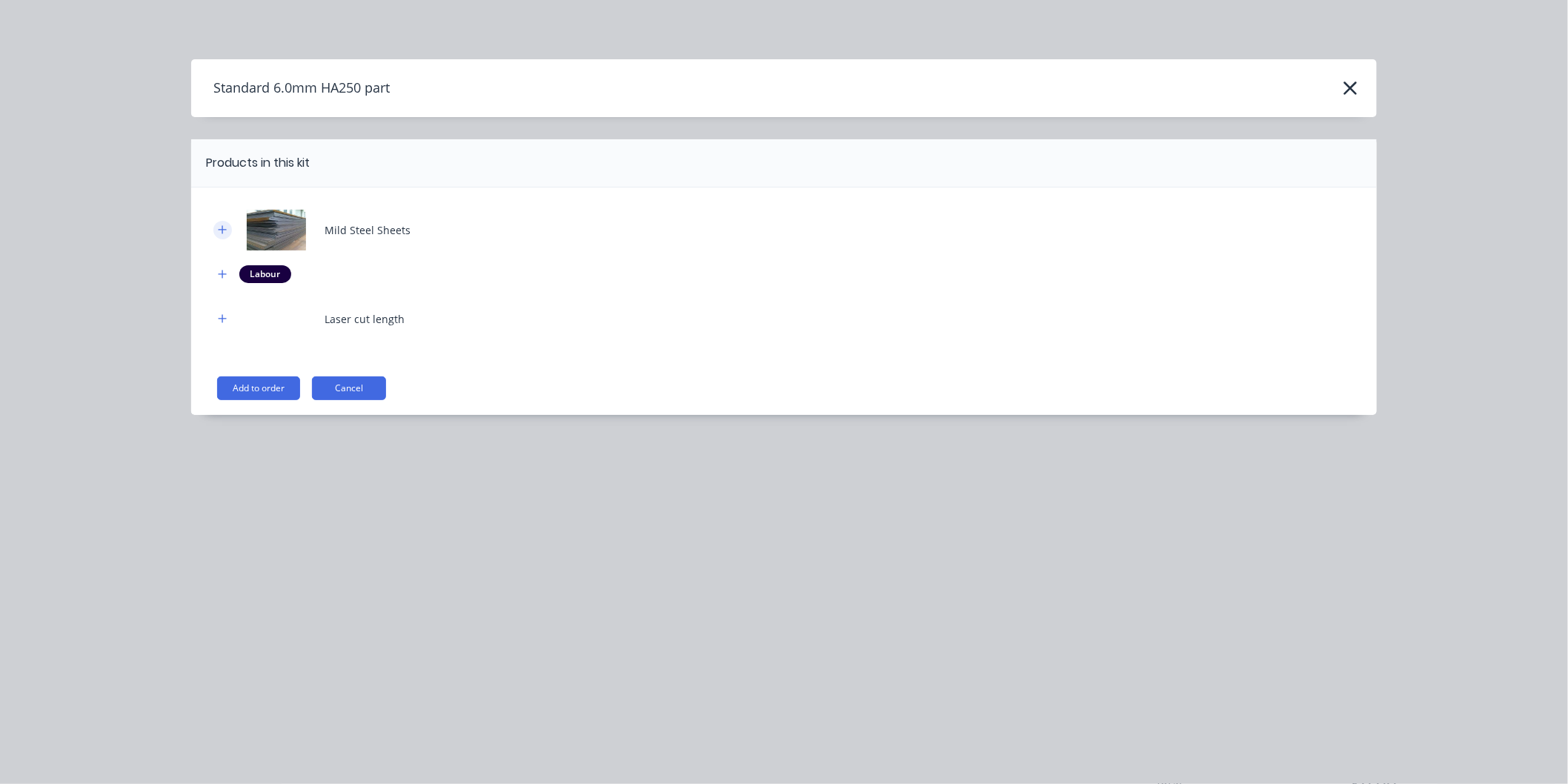
click at [221, 221] on button "button" at bounding box center [222, 230] width 19 height 19
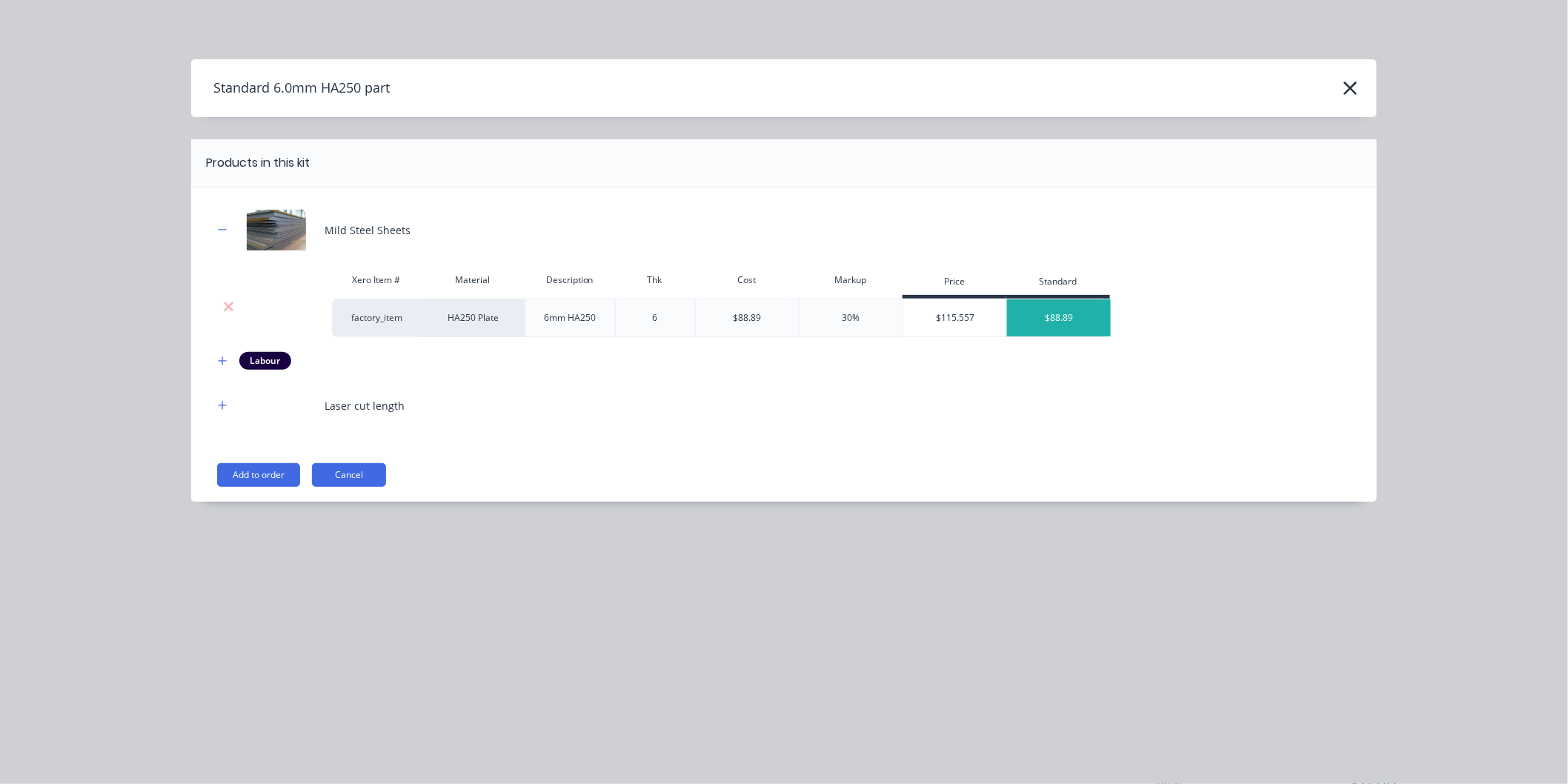
click at [851, 326] on div "30%" at bounding box center [851, 317] width 104 height 38
click at [956, 320] on div "$115.557" at bounding box center [955, 318] width 104 height 37
click at [266, 479] on button "Add to order" at bounding box center [258, 475] width 83 height 24
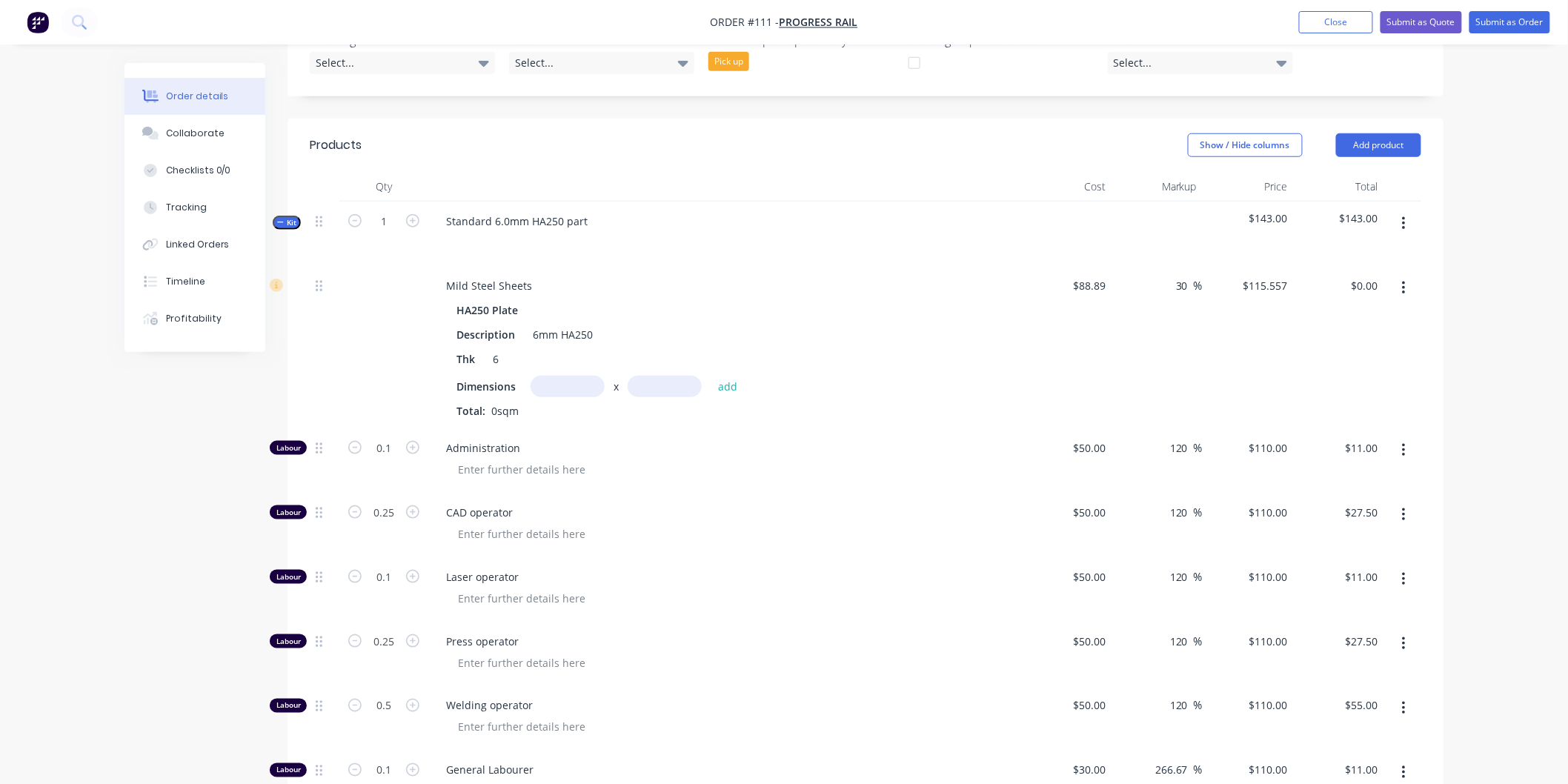
scroll to position [494, 0]
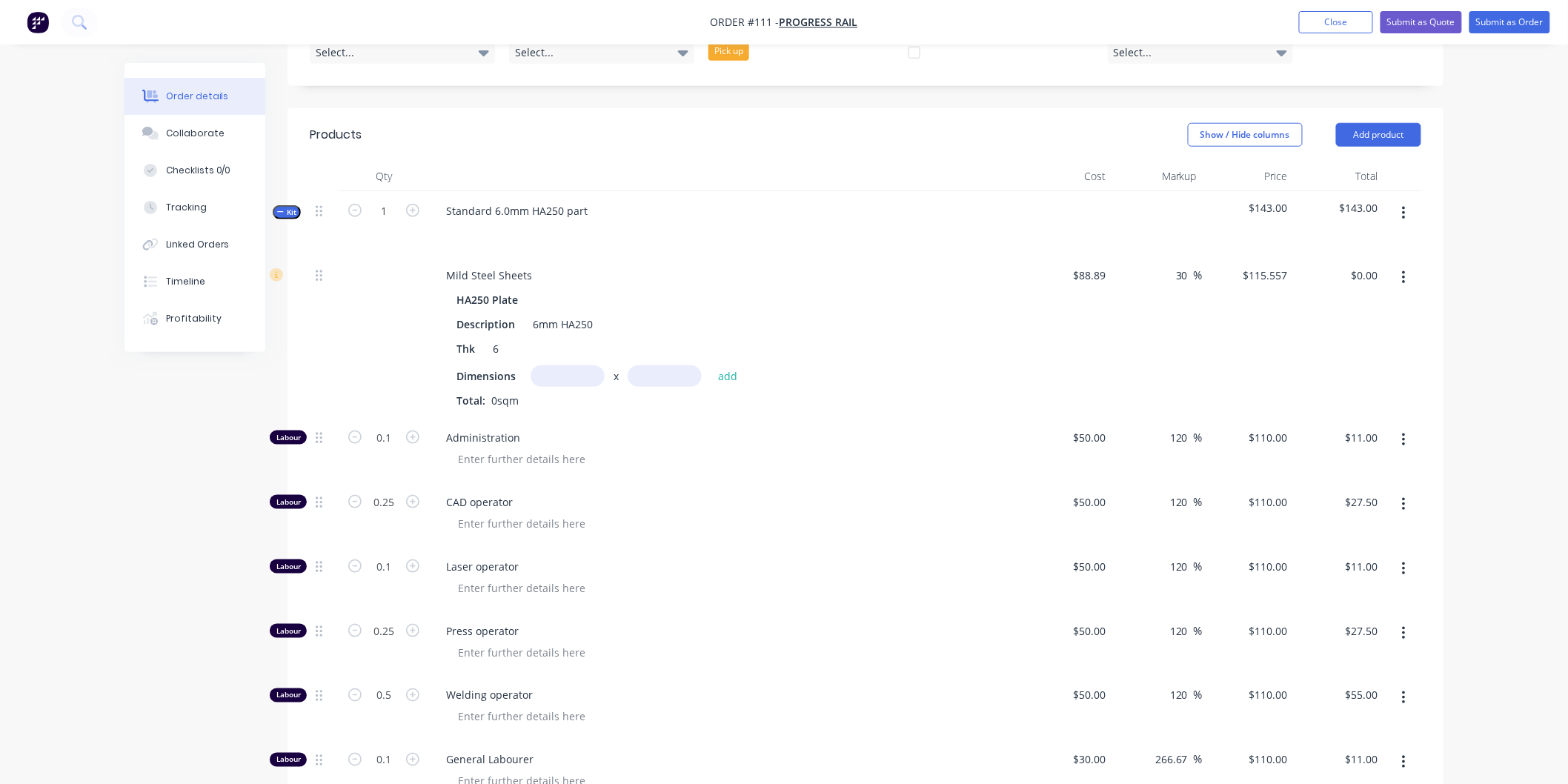
click at [545, 366] on input "text" at bounding box center [567, 376] width 74 height 21
type input "0.2m"
click at [648, 366] on input "text" at bounding box center [664, 376] width 74 height 21
type input "0.8m"
click at [725, 366] on button "add" at bounding box center [727, 376] width 35 height 20
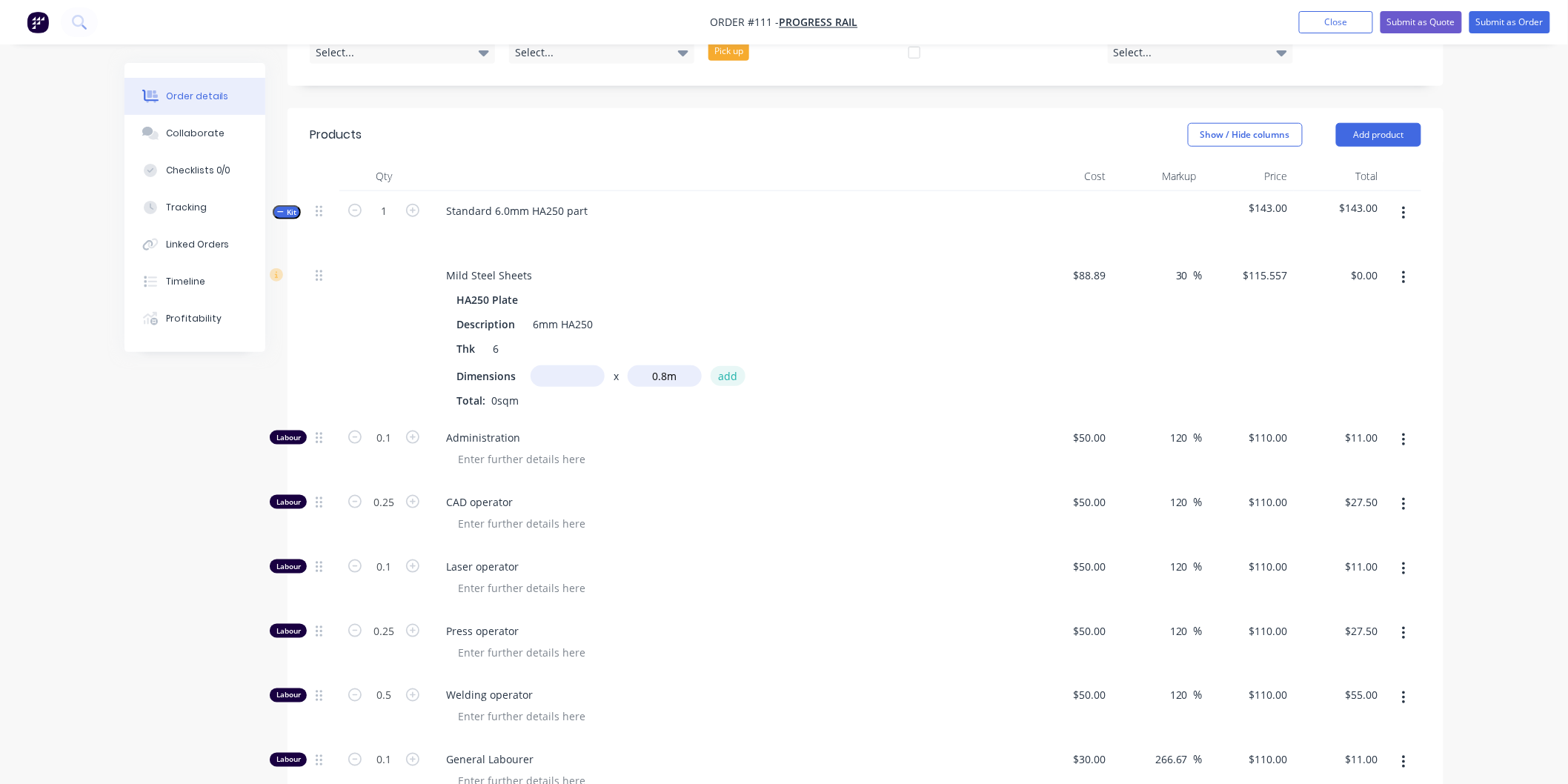
type input "$18.49"
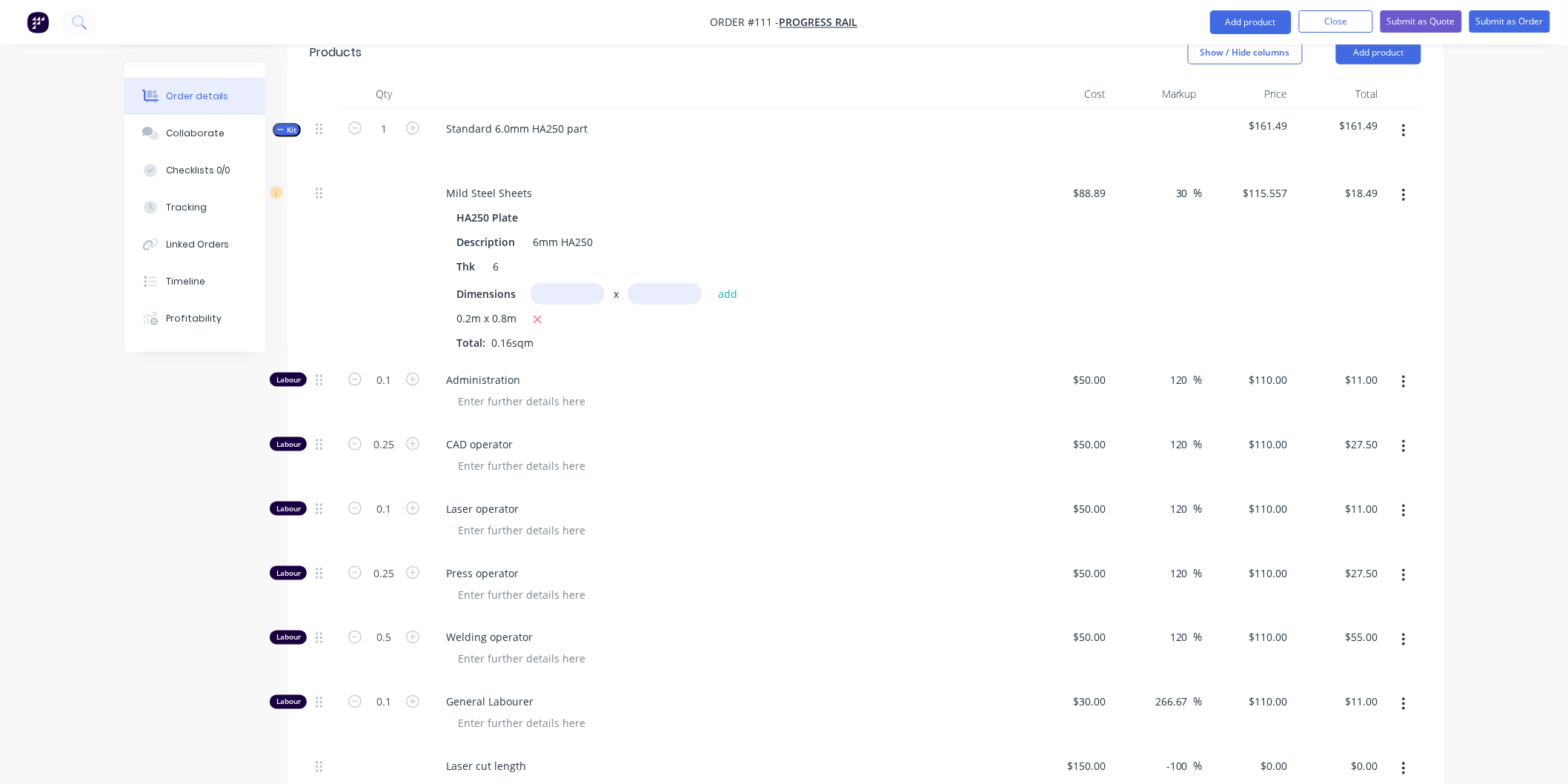
scroll to position [658, 0]
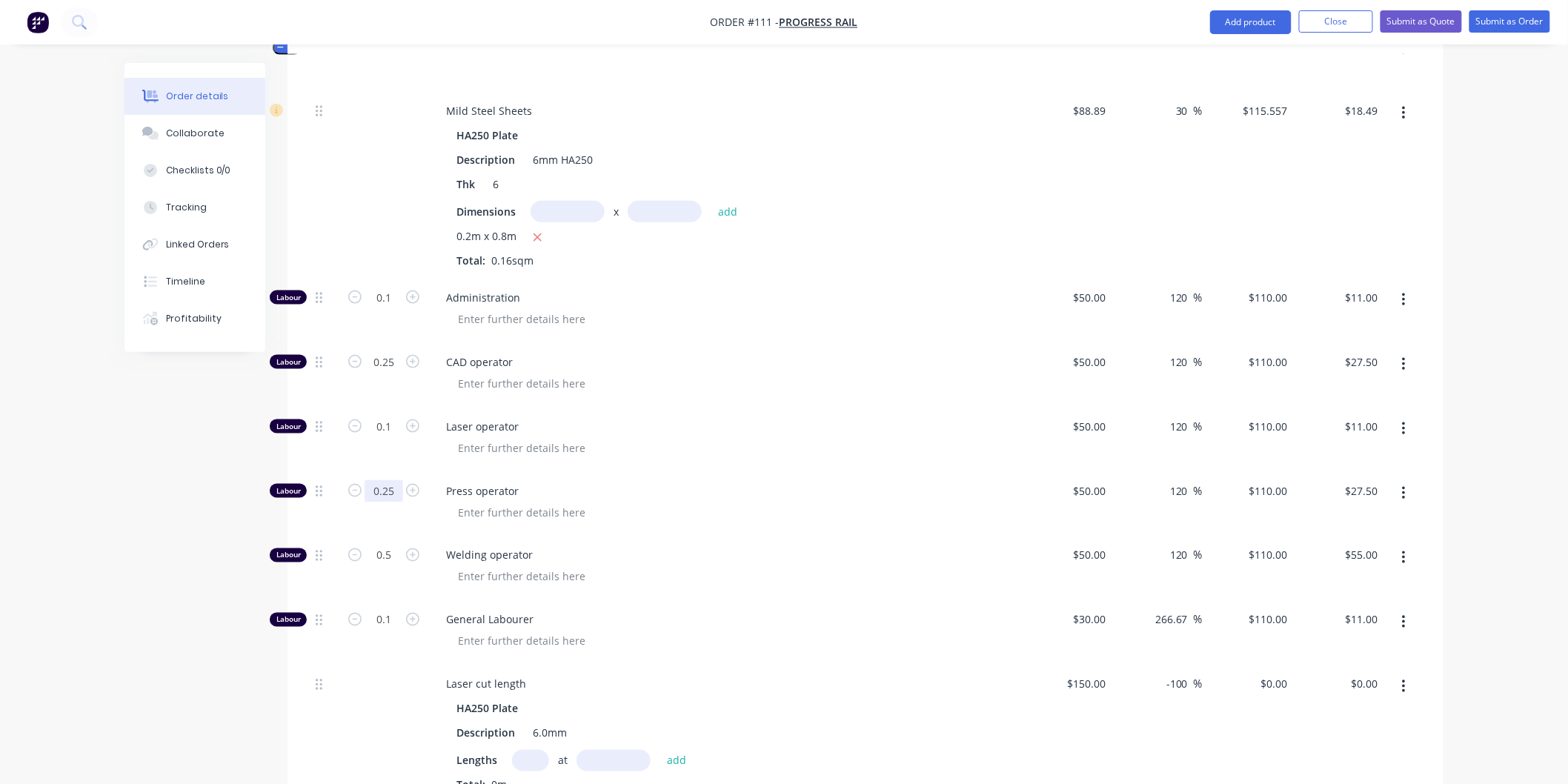
click at [392, 480] on input "0.25" at bounding box center [384, 491] width 38 height 22
type input "0"
type input "$0.00"
click at [737, 483] on span "Press operator" at bounding box center [730, 491] width 569 height 16
click at [393, 545] on input "0.5" at bounding box center [384, 556] width 38 height 22
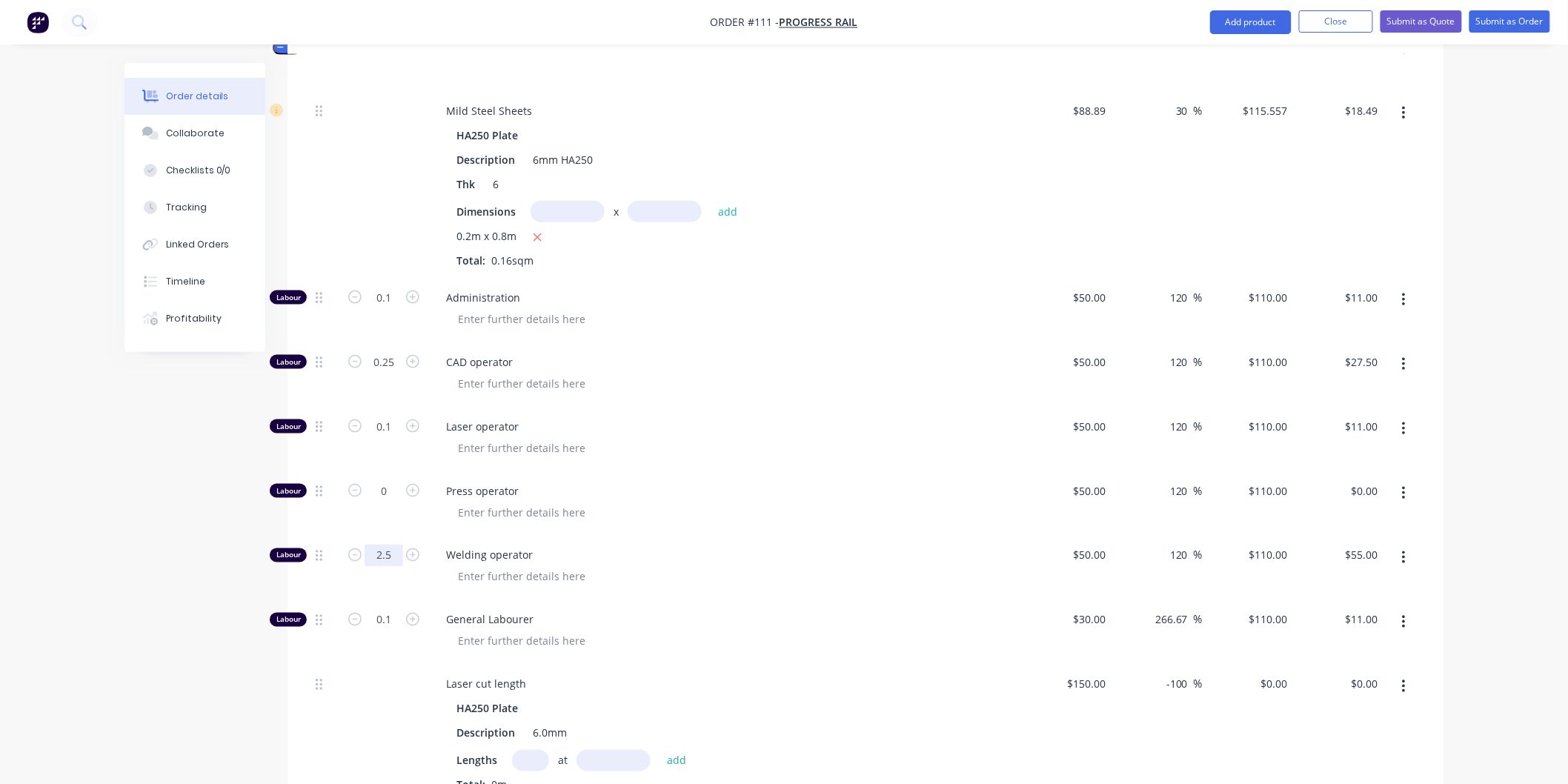
type input "2.5"
type input "$275.00"
click at [749, 566] on div at bounding box center [730, 577] width 569 height 21
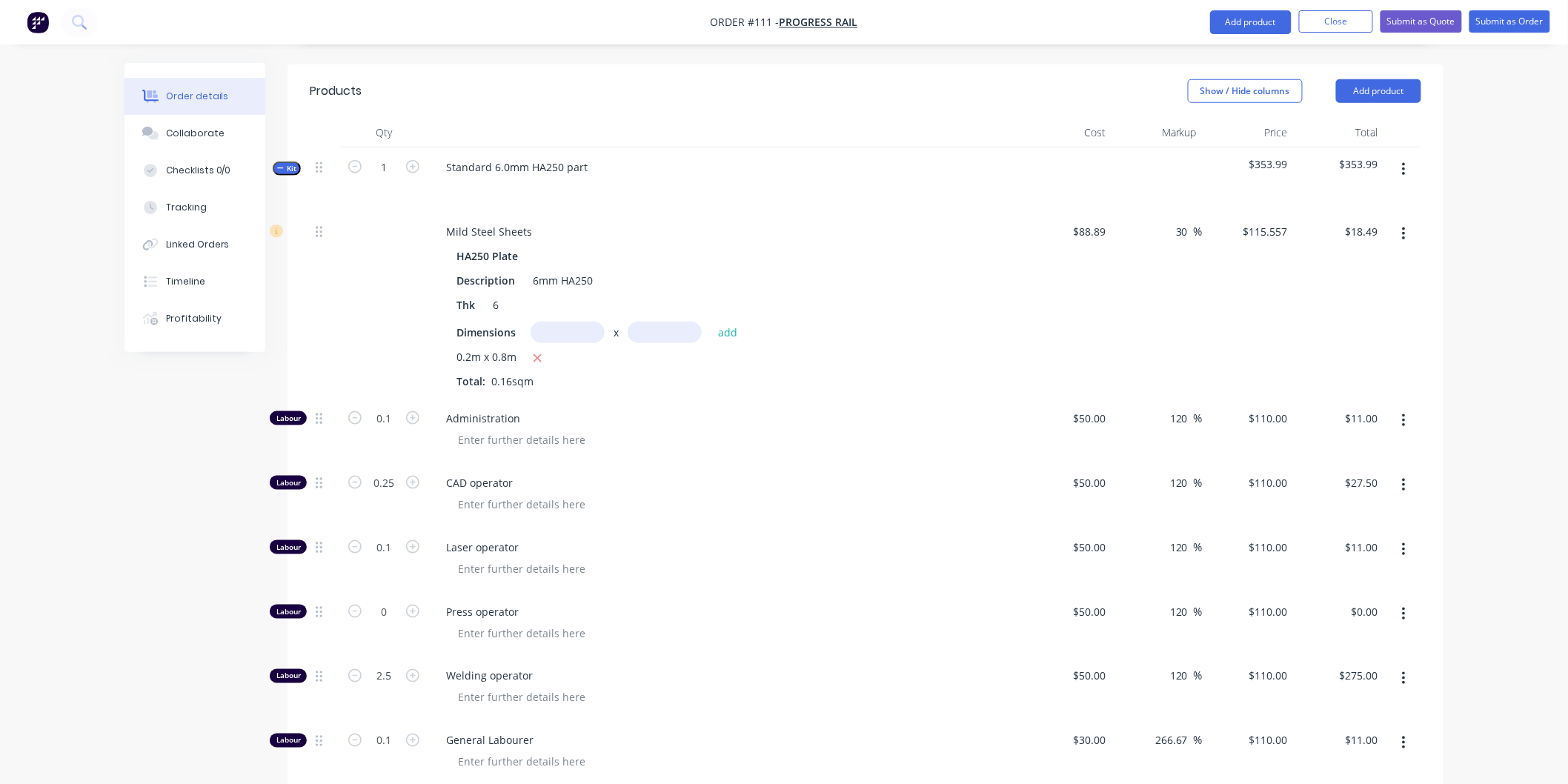
scroll to position [494, 0]
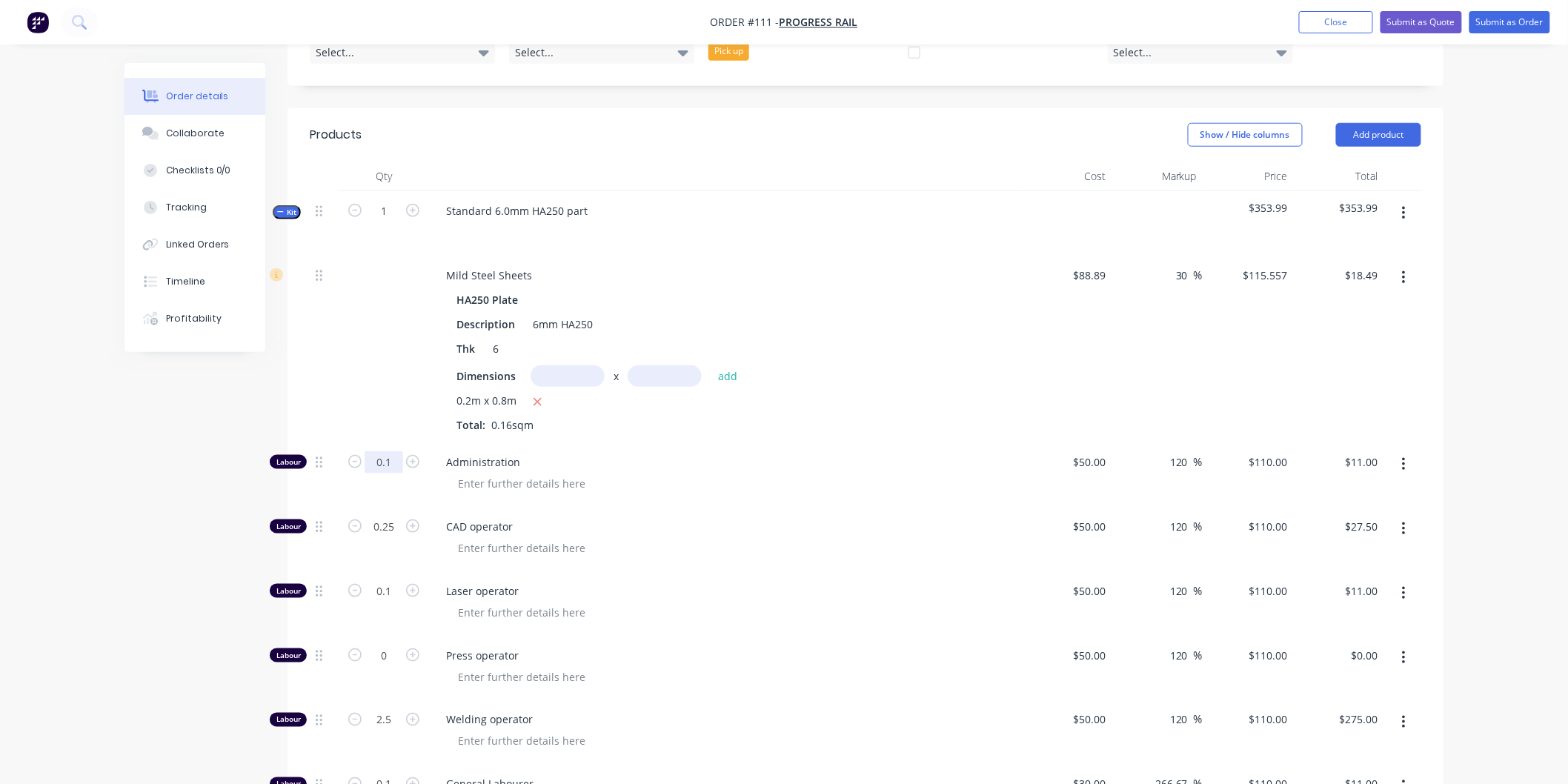
click at [391, 451] on input "0.1" at bounding box center [384, 462] width 38 height 22
type input "0.5"
type input "$55.00"
click at [701, 455] on span "Administration" at bounding box center [730, 463] width 569 height 16
click at [392, 516] on input "0.25" at bounding box center [384, 527] width 38 height 22
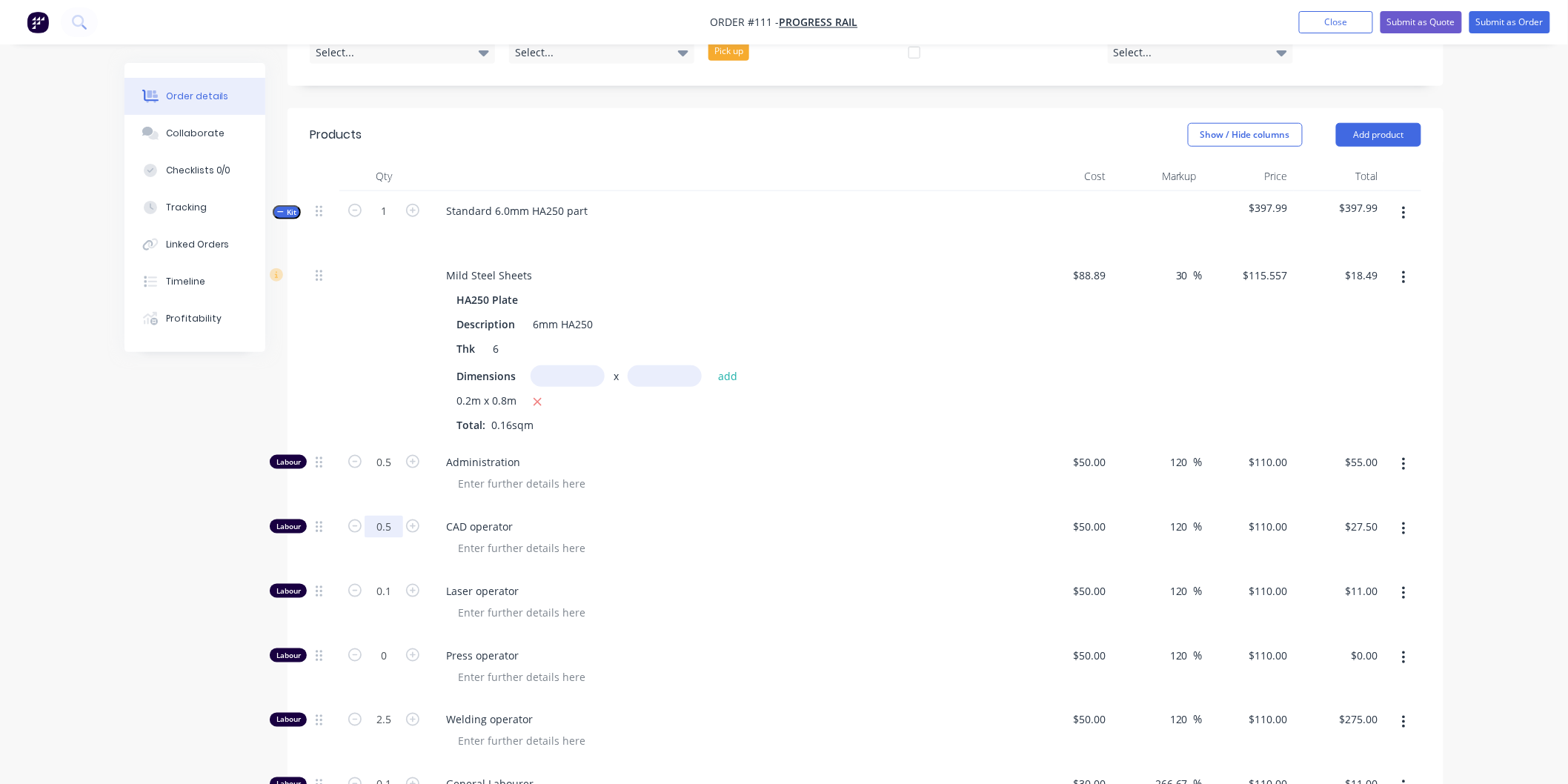
type input "0.5"
type input "$55.00"
click at [663, 519] on span "CAD operator" at bounding box center [730, 527] width 569 height 16
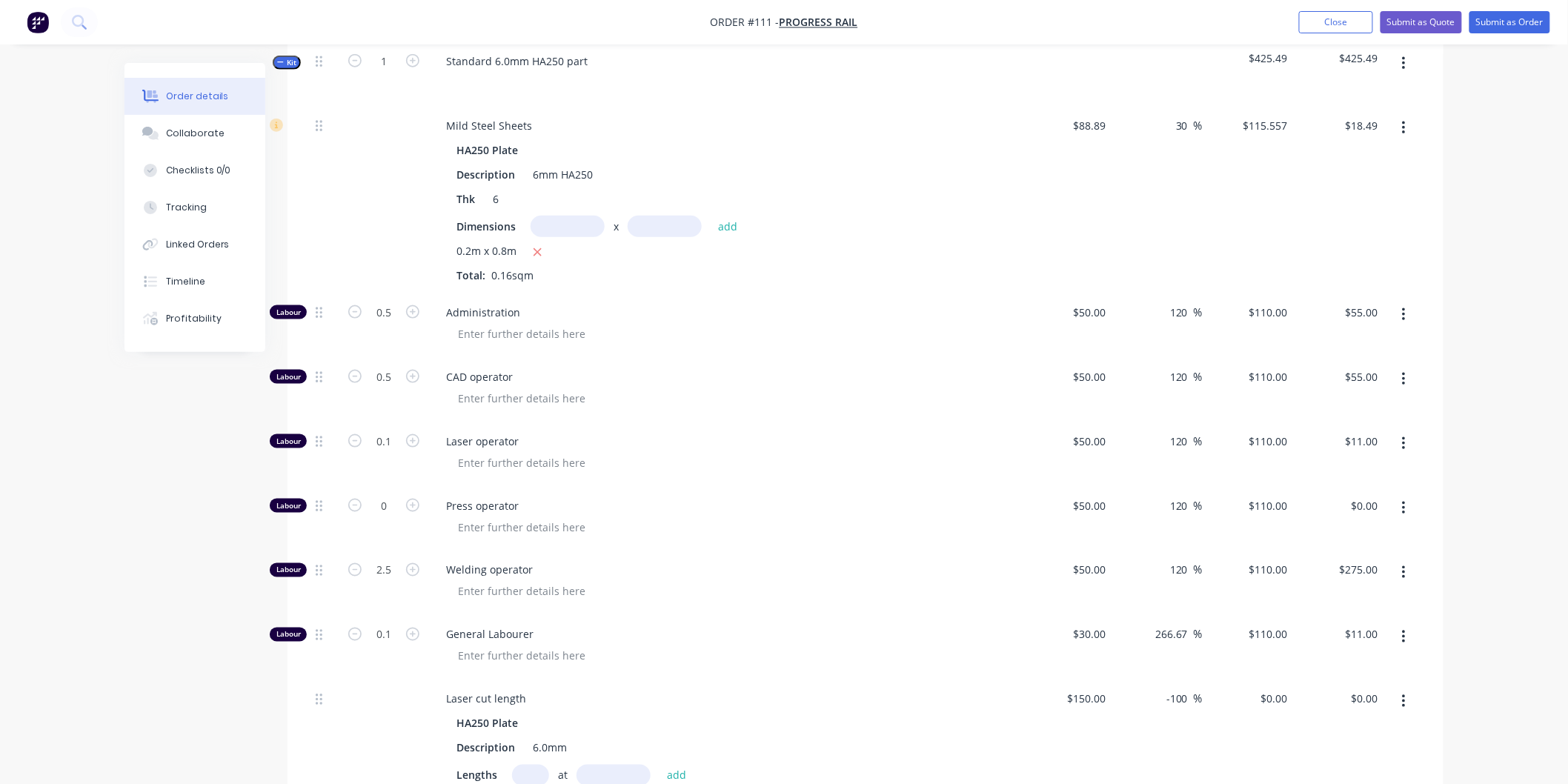
scroll to position [658, 0]
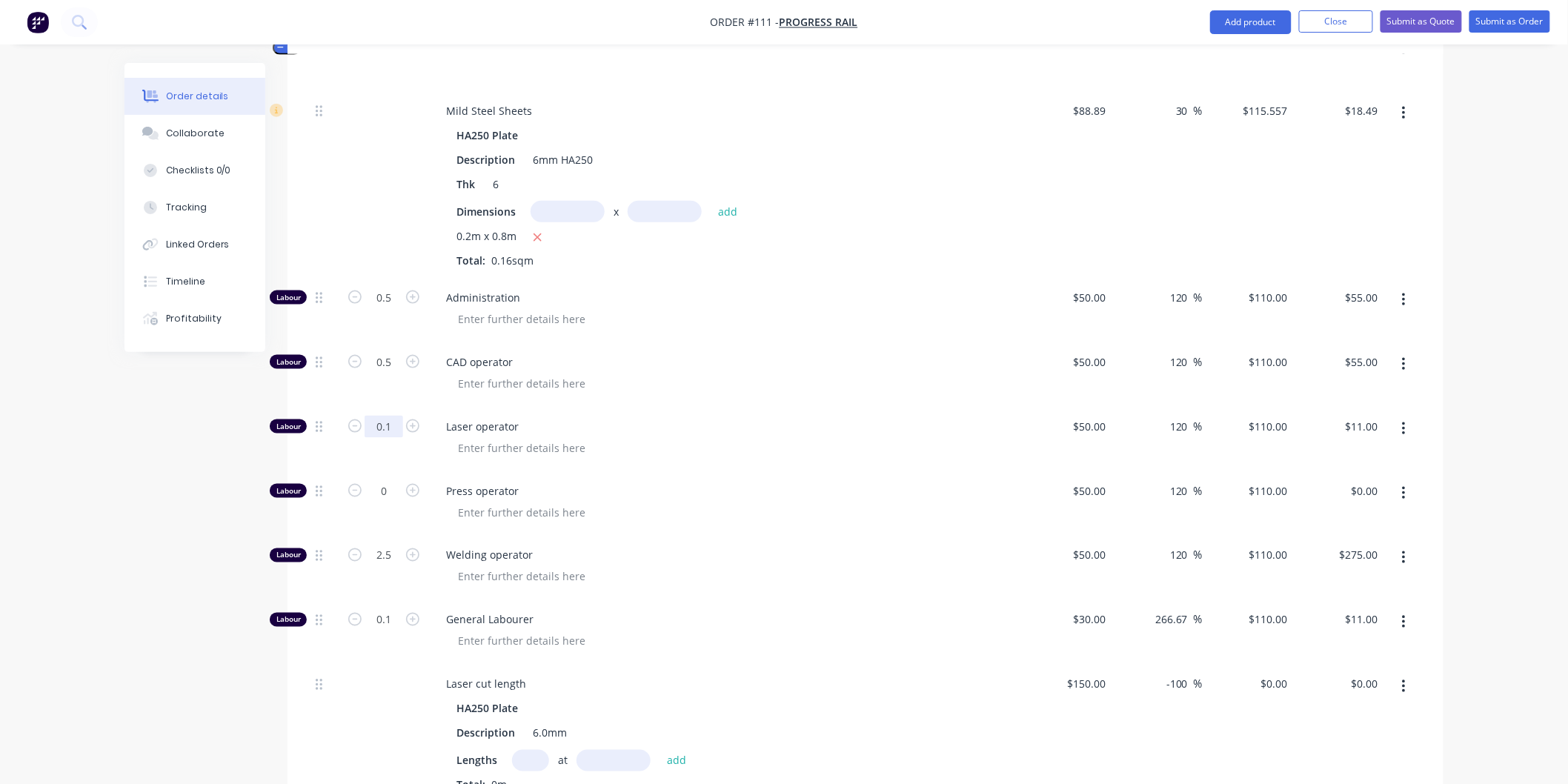
click at [397, 416] on input "0.1" at bounding box center [384, 426] width 38 height 22
type input "0.25"
type input "$27.50"
click at [709, 419] on span "Laser operator" at bounding box center [730, 427] width 569 height 16
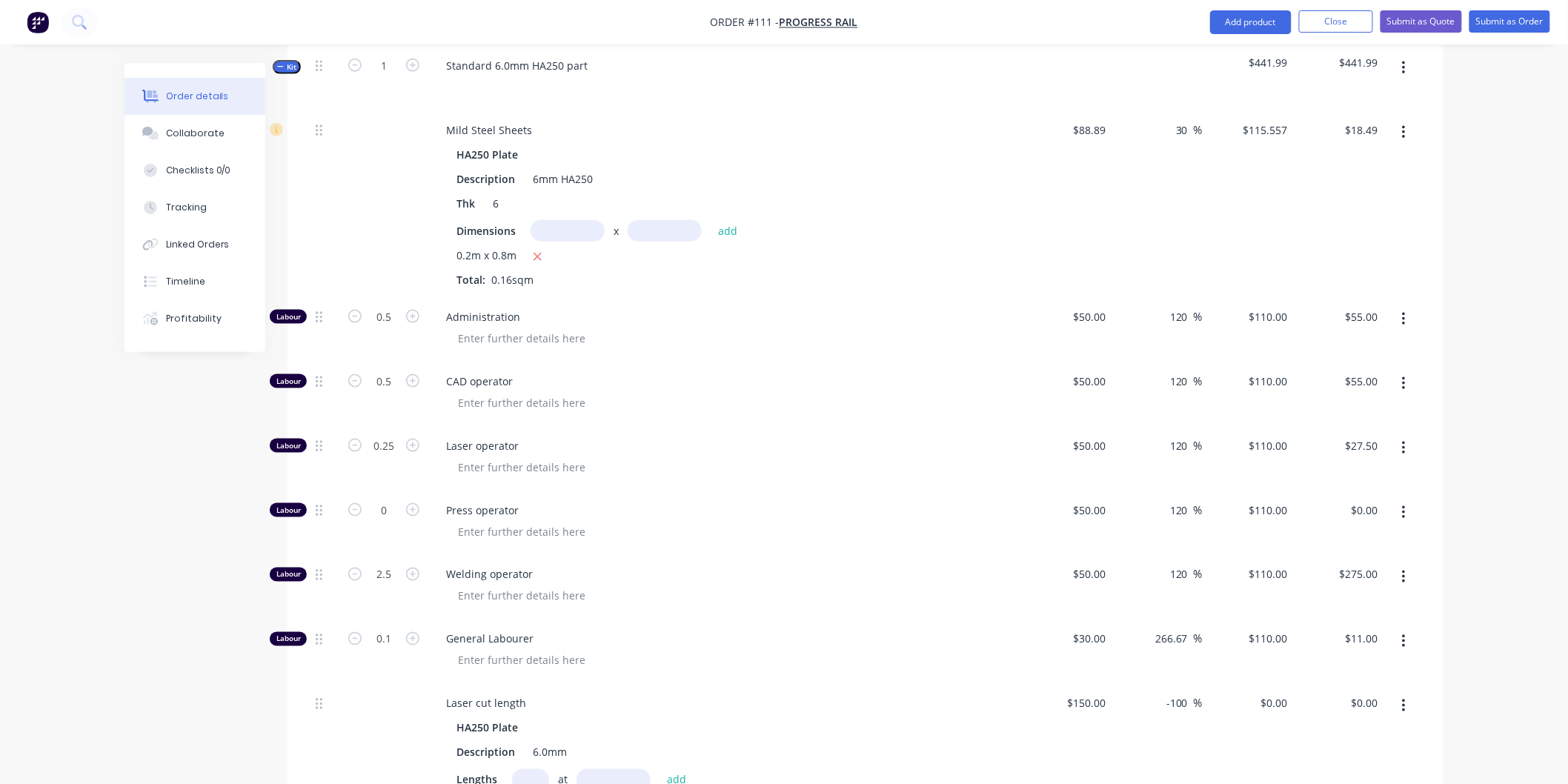
scroll to position [618, 0]
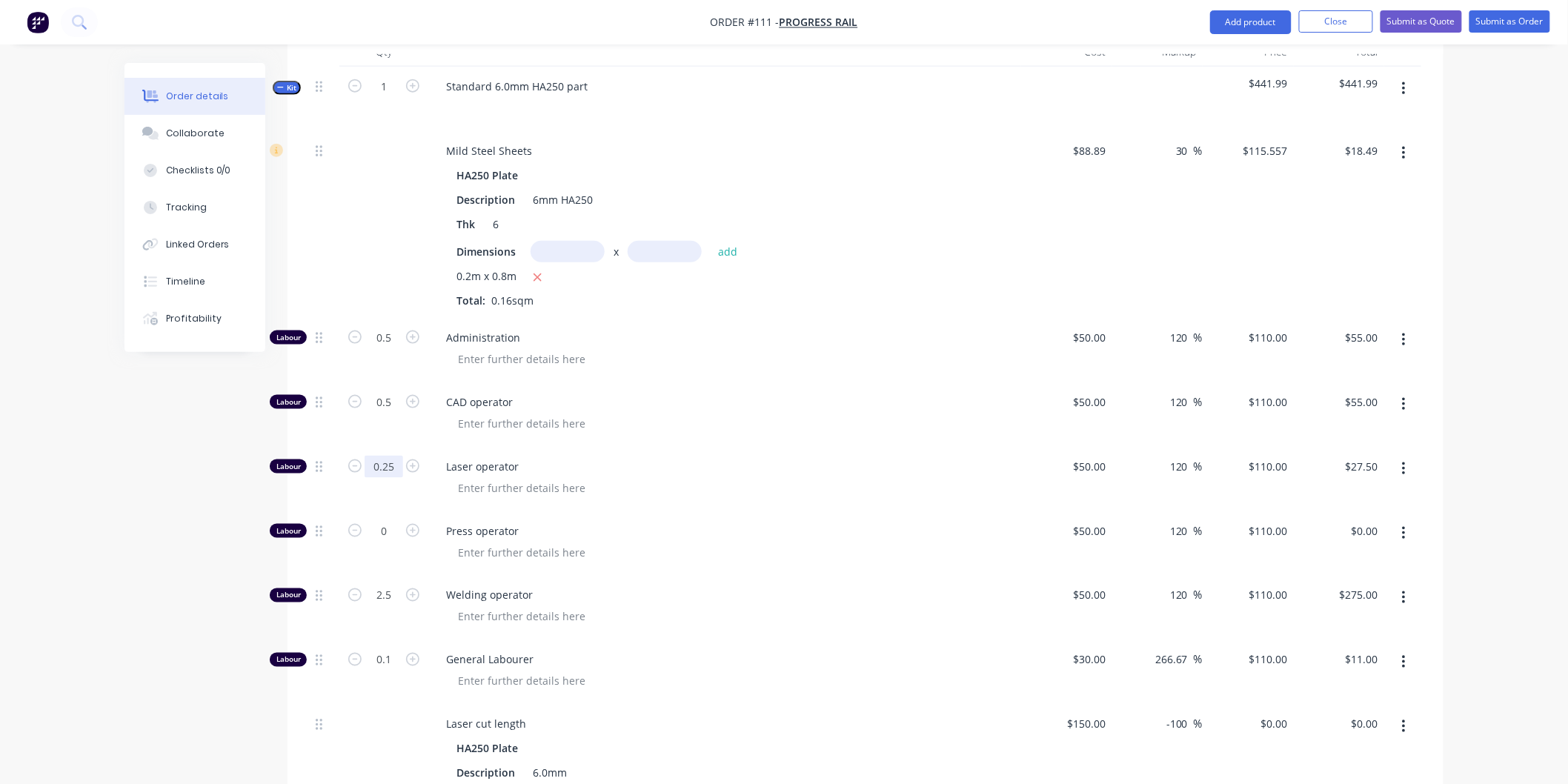
click at [398, 455] on input "0.25" at bounding box center [384, 466] width 38 height 22
type input "0.5"
type input "$55.00"
click at [765, 459] on span "Laser operator" at bounding box center [730, 467] width 569 height 16
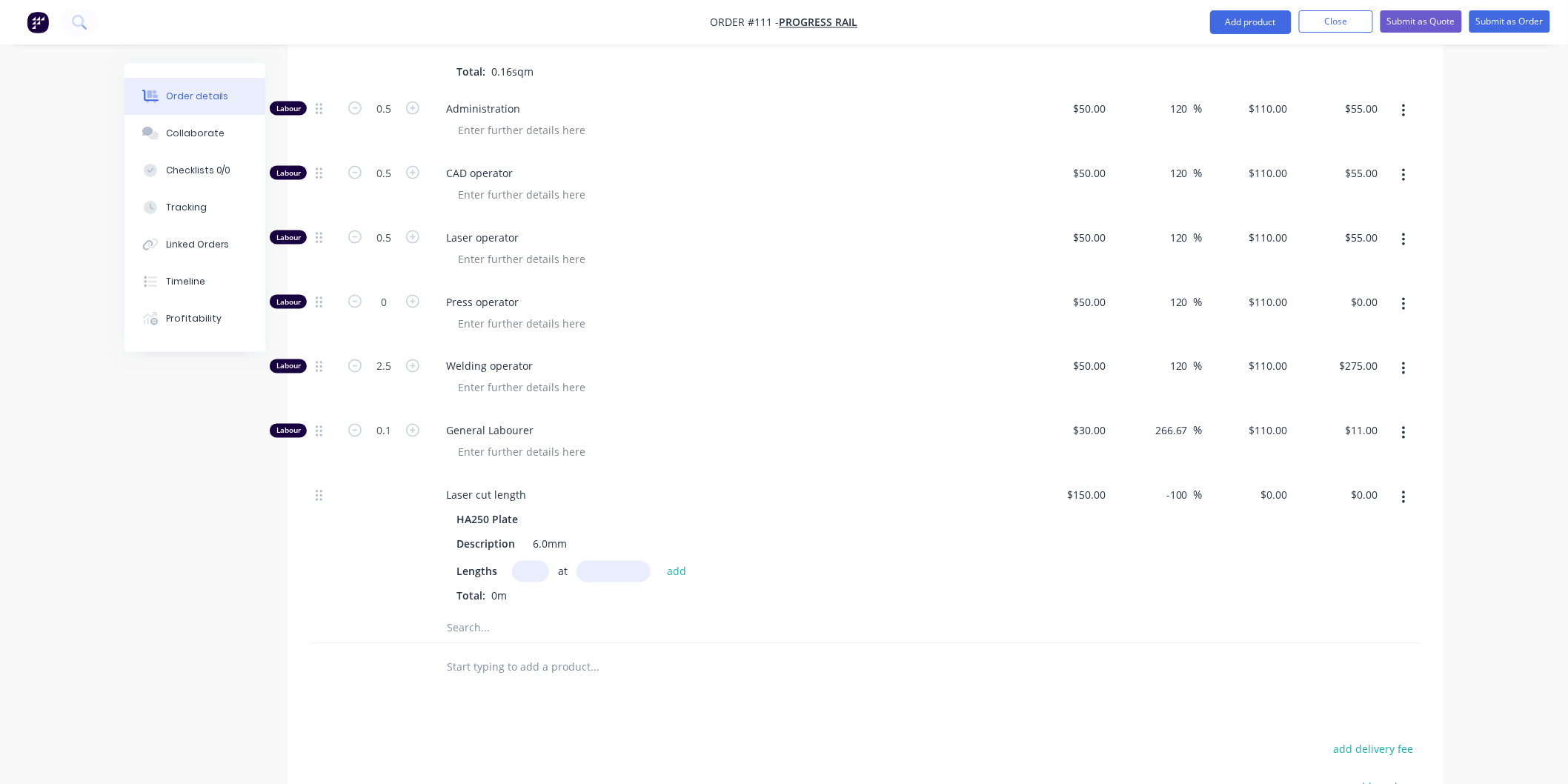
scroll to position [782, 0]
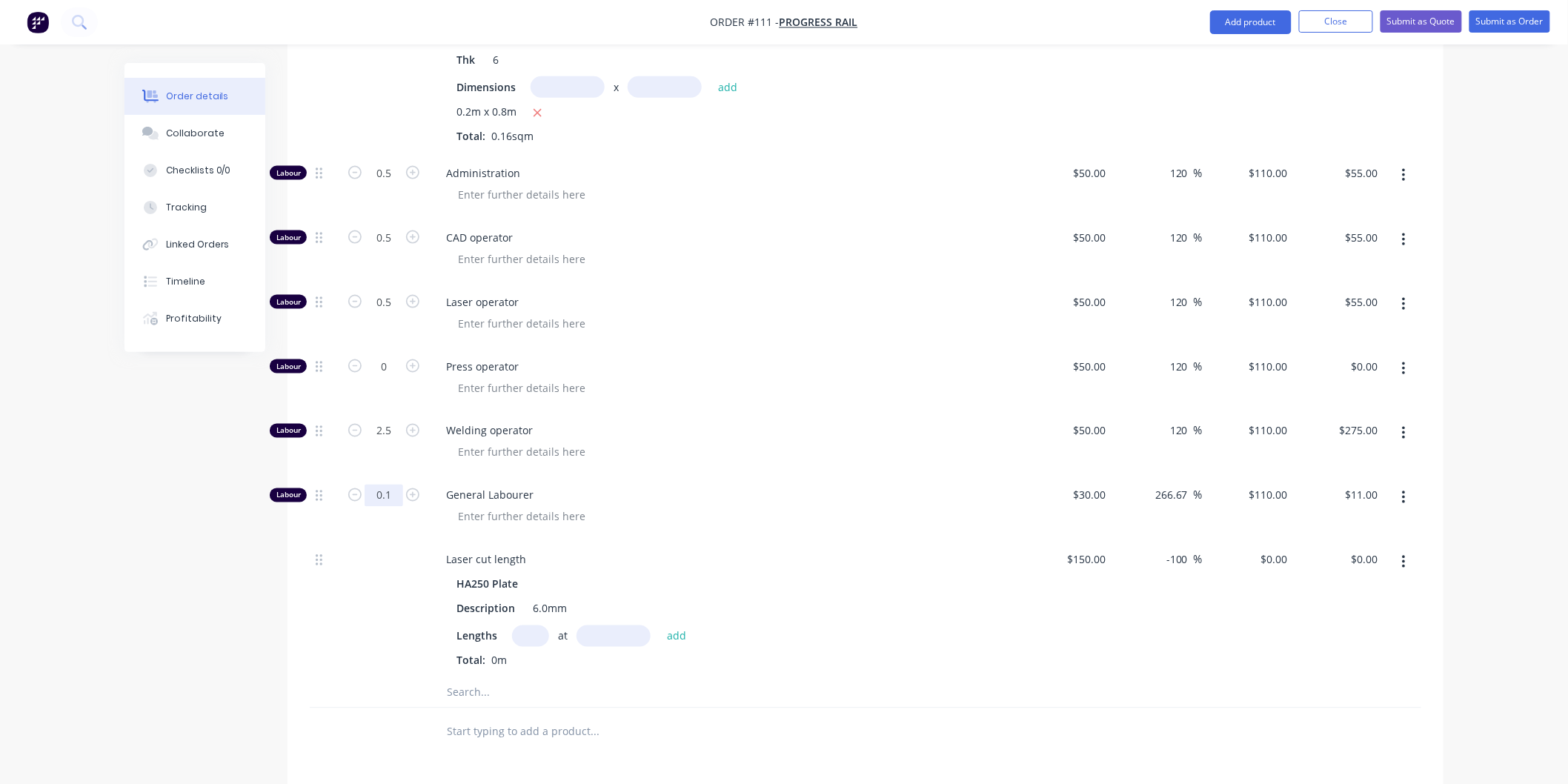
drag, startPoint x: 392, startPoint y: 468, endPoint x: 379, endPoint y: 468, distance: 13.0
click at [392, 485] on input "0.1" at bounding box center [384, 495] width 38 height 22
type input "0.5"
type input "$55.00"
click at [749, 506] on div at bounding box center [730, 517] width 569 height 21
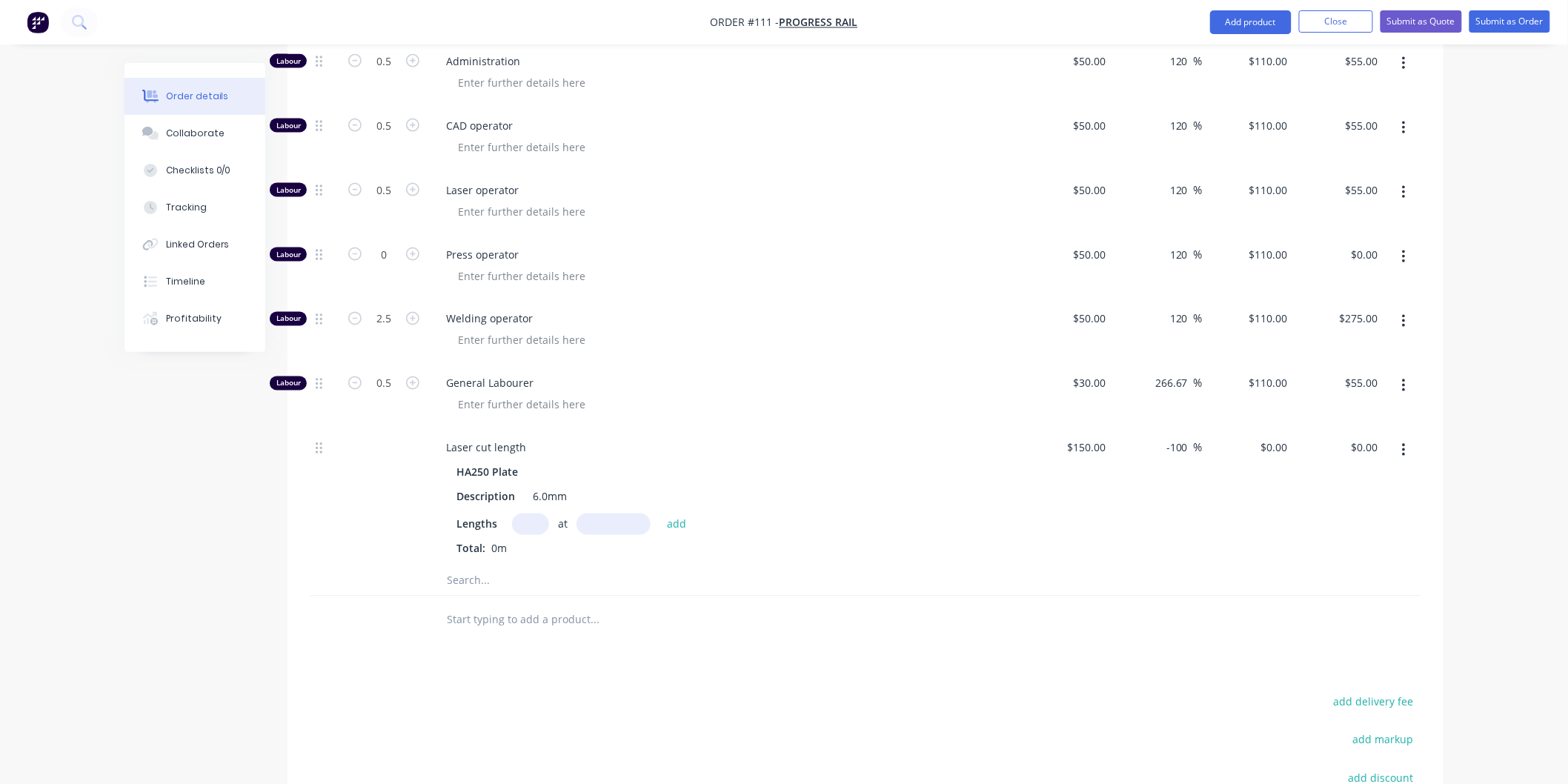
scroll to position [865, 0]
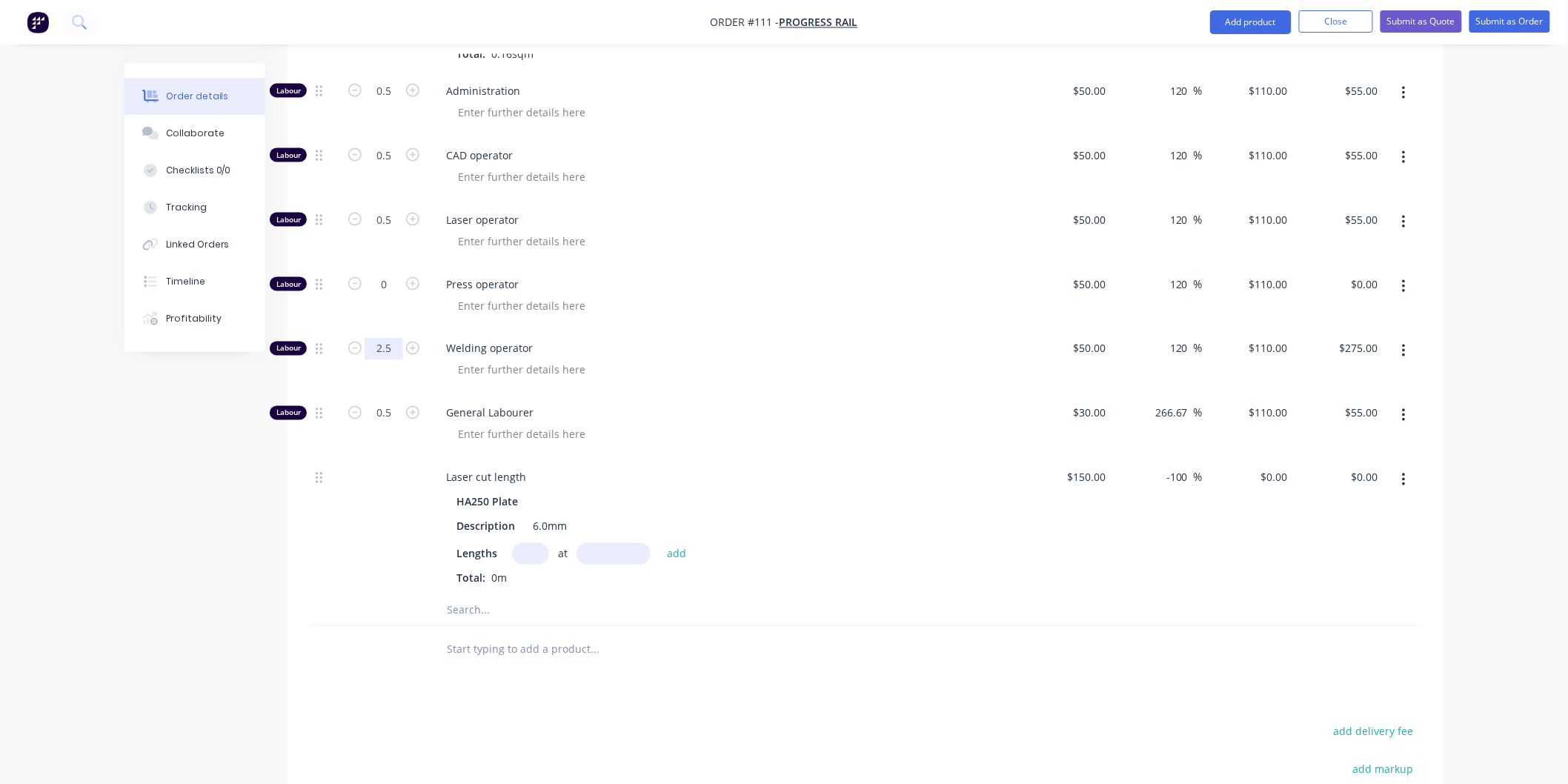
click at [397, 338] on input "2.5" at bounding box center [384, 349] width 38 height 22
type input "3"
click at [850, 365] on div "Welding operator" at bounding box center [725, 361] width 593 height 65
type input "$330.00"
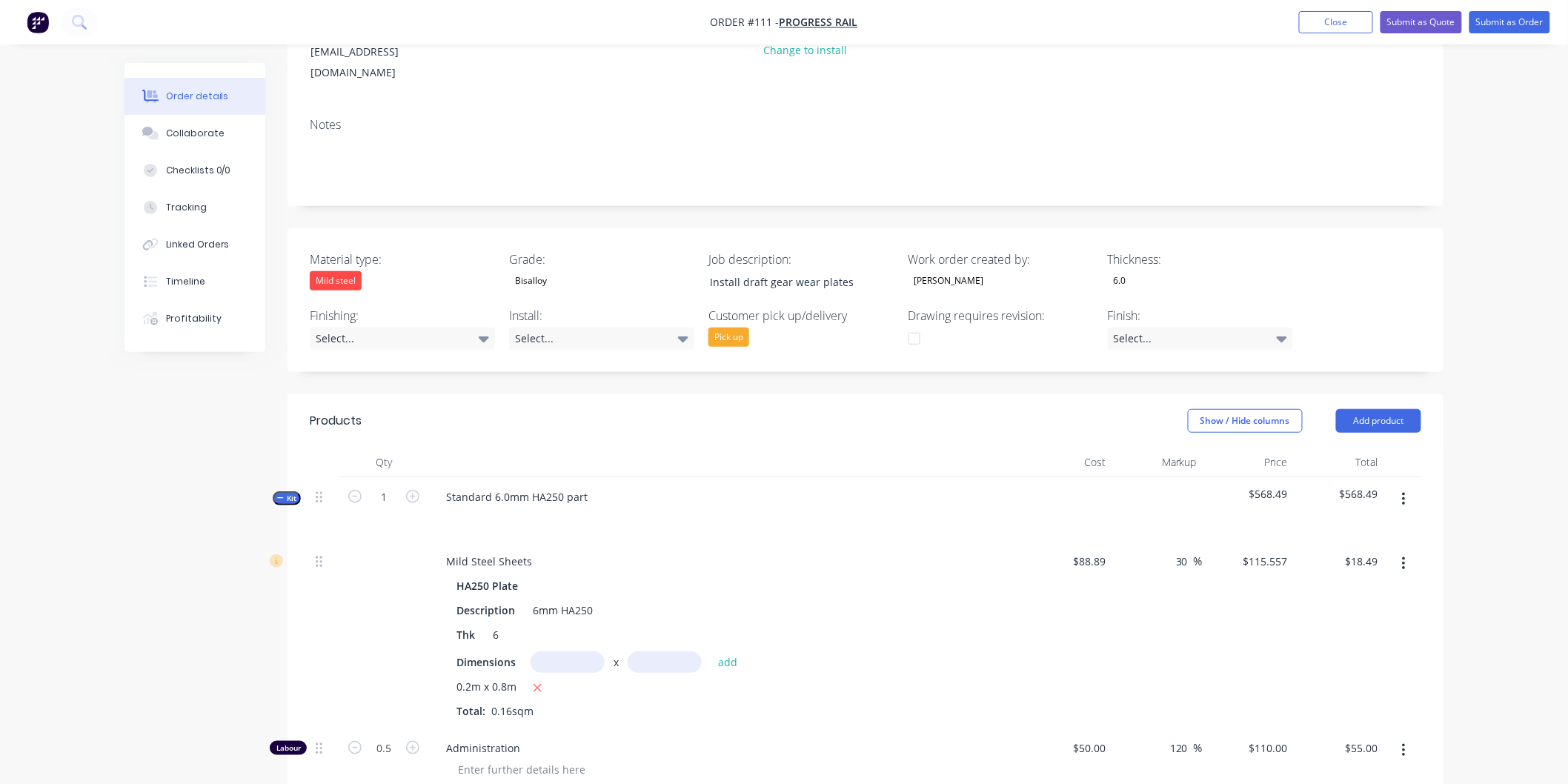
scroll to position [206, 0]
click at [1495, 25] on button "Submit as Order" at bounding box center [1509, 22] width 81 height 22
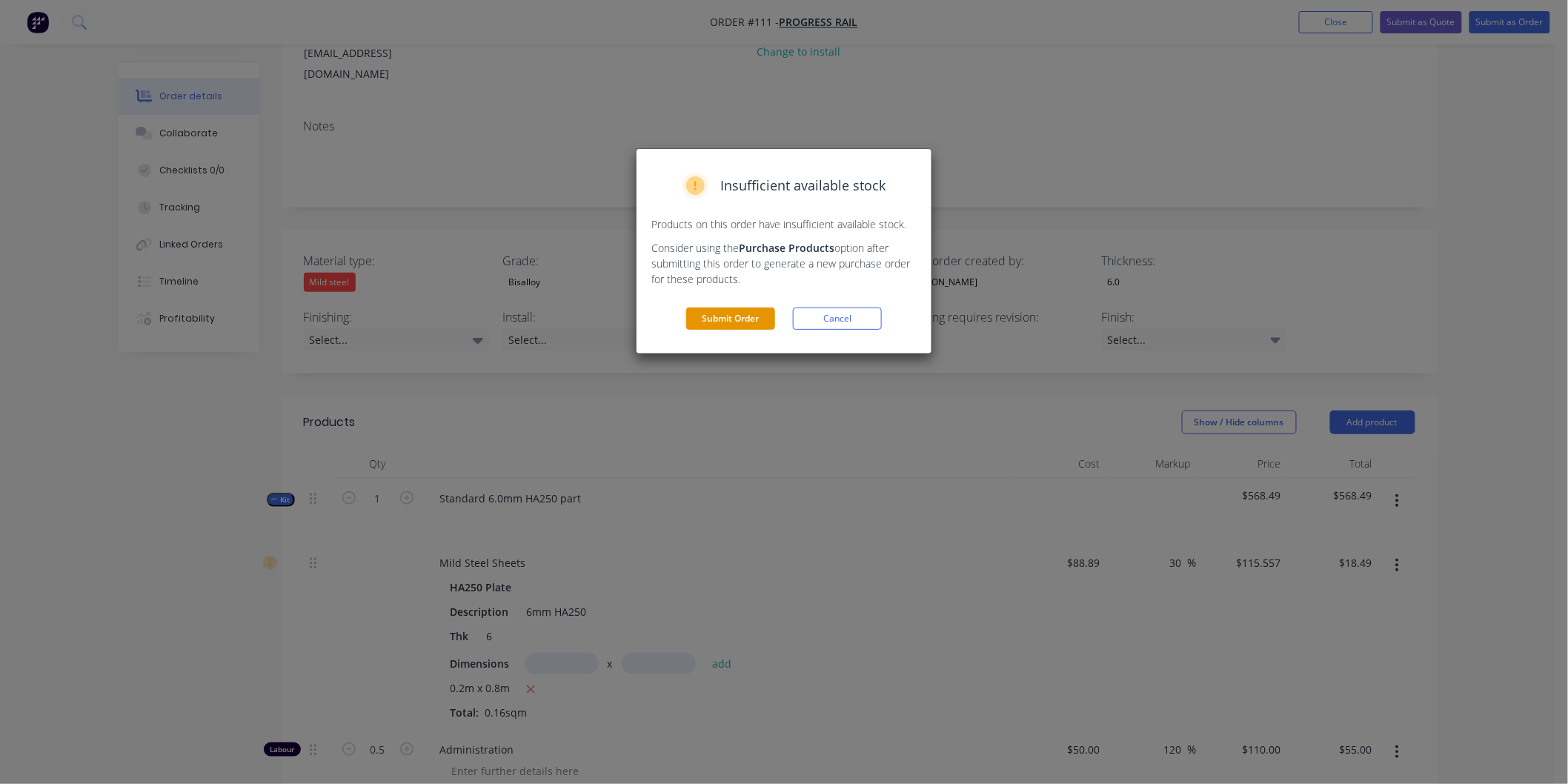
click at [745, 316] on button "Submit Order" at bounding box center [731, 318] width 89 height 22
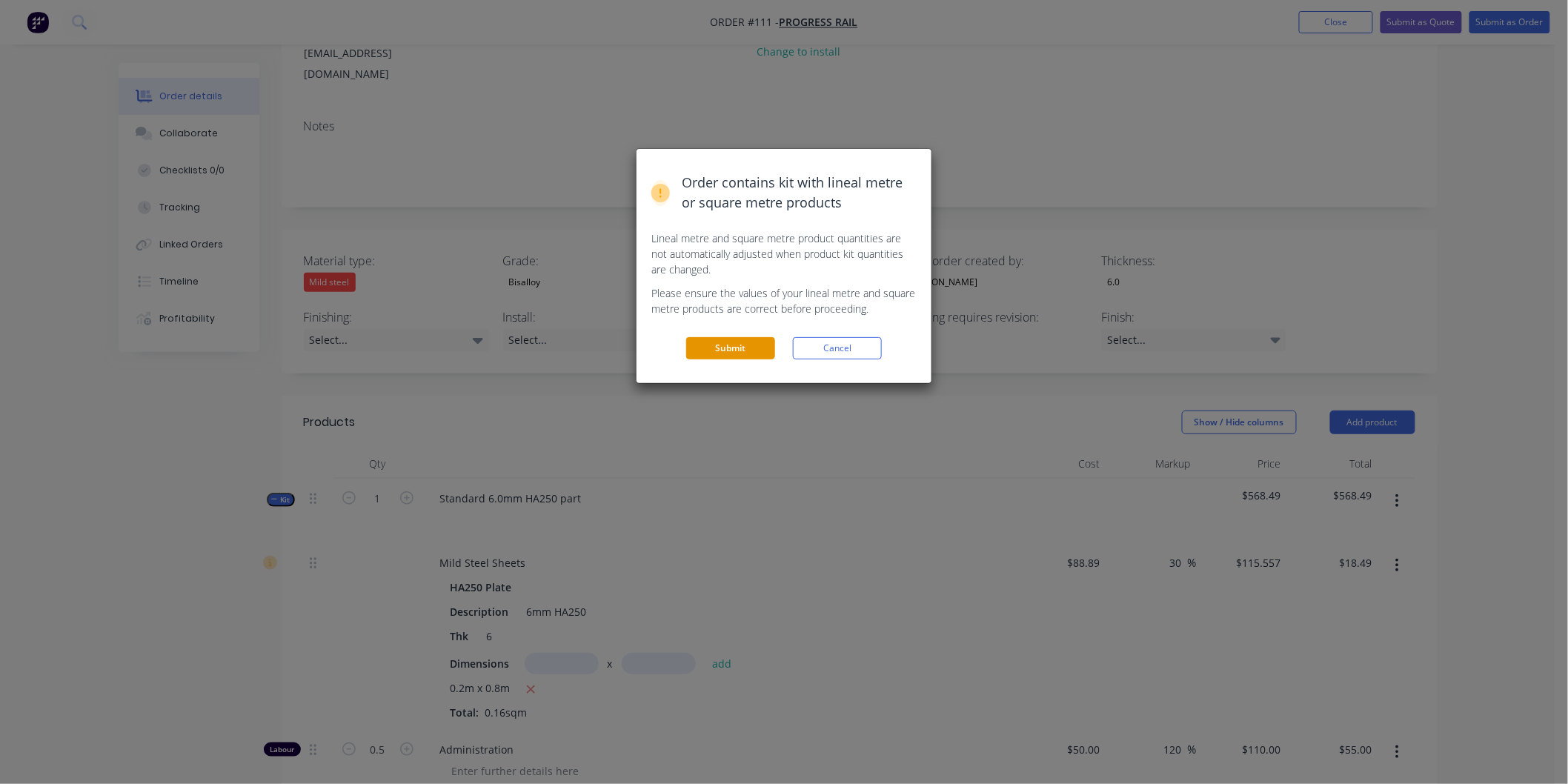
click at [719, 346] on button "Submit" at bounding box center [731, 348] width 89 height 22
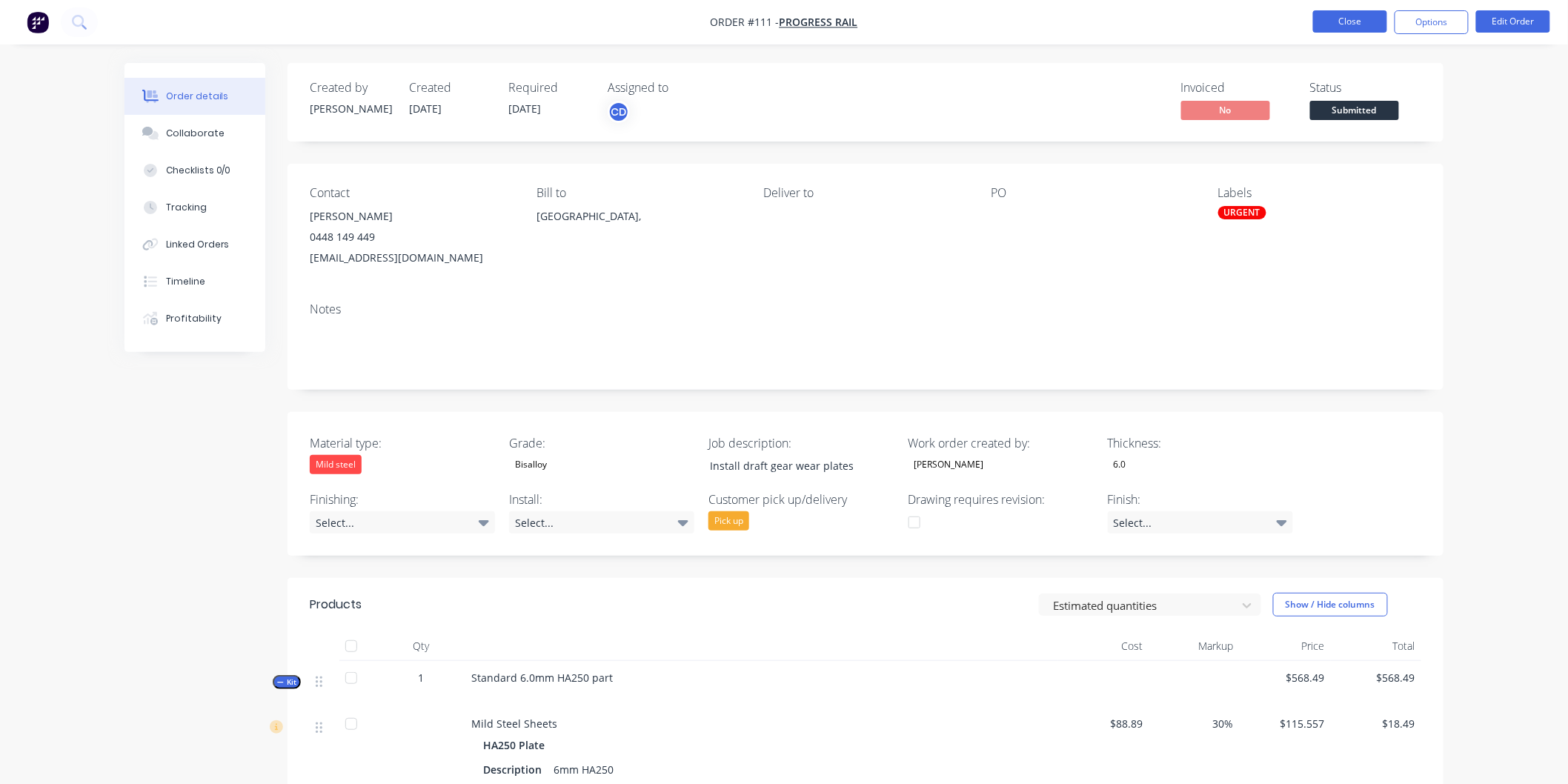
click at [1359, 22] on button "Close" at bounding box center [1350, 21] width 74 height 22
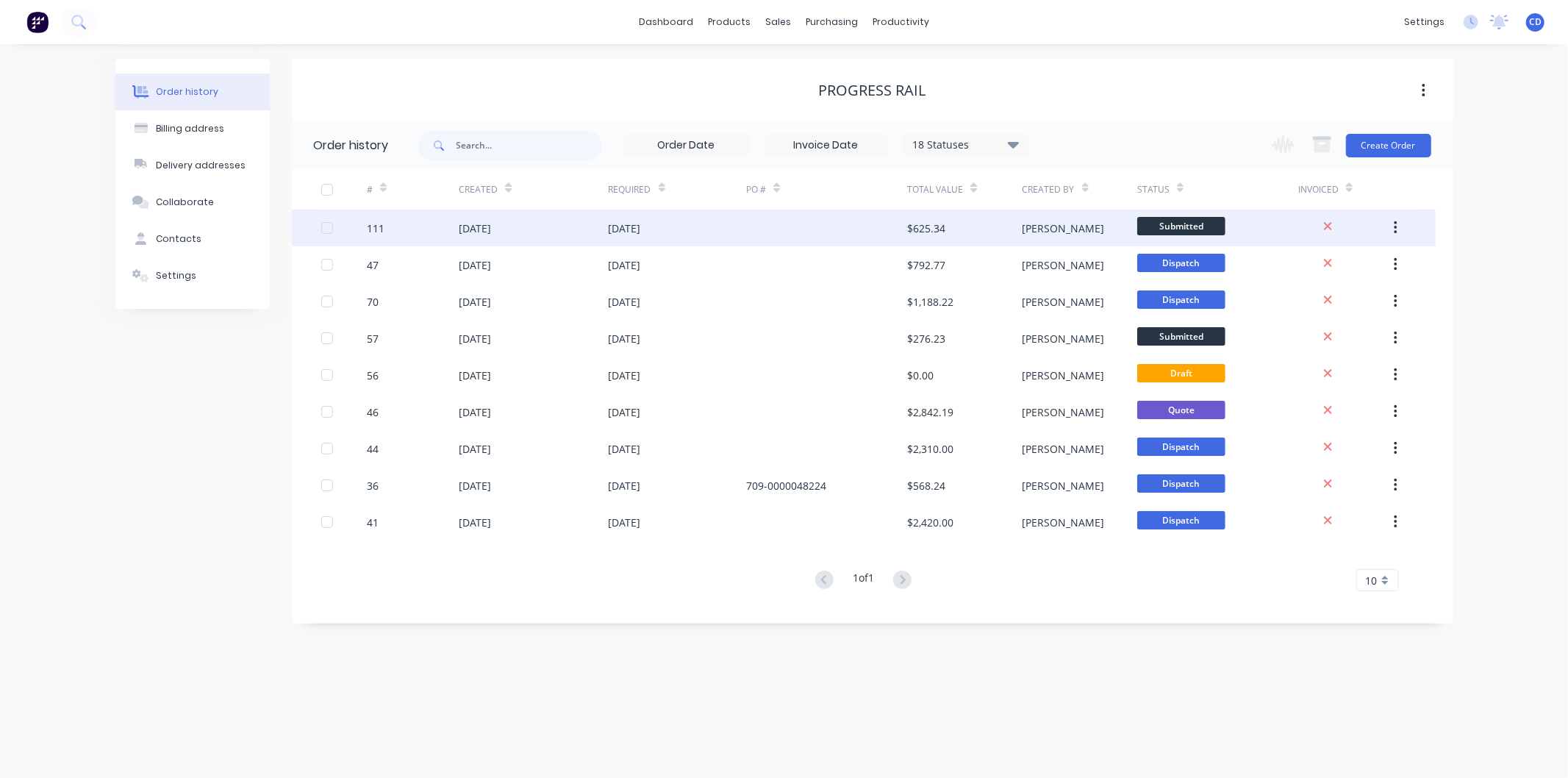
click at [492, 230] on div "[DATE]" at bounding box center [475, 228] width 33 height 16
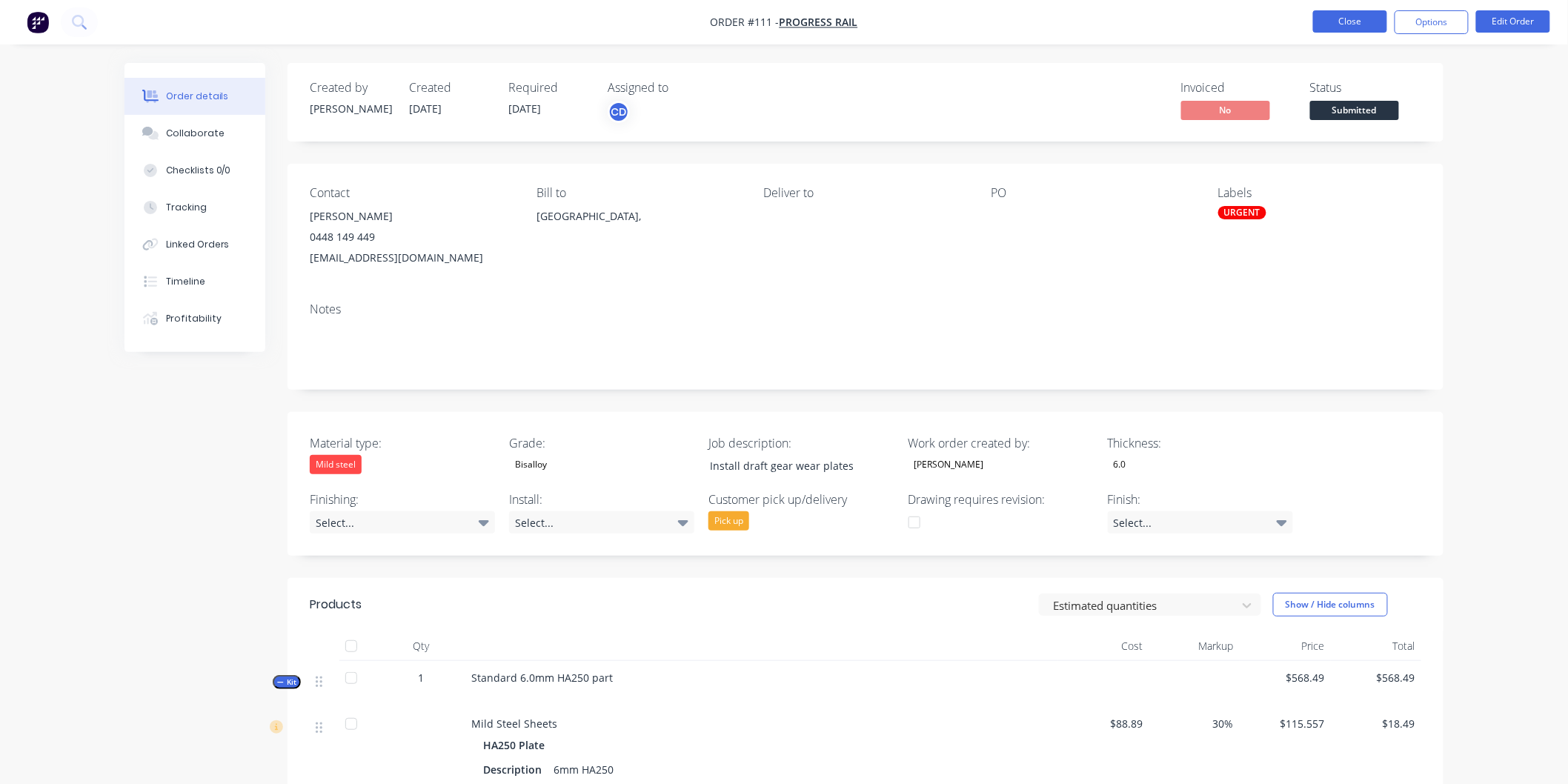
click at [1346, 25] on button "Close" at bounding box center [1350, 21] width 74 height 22
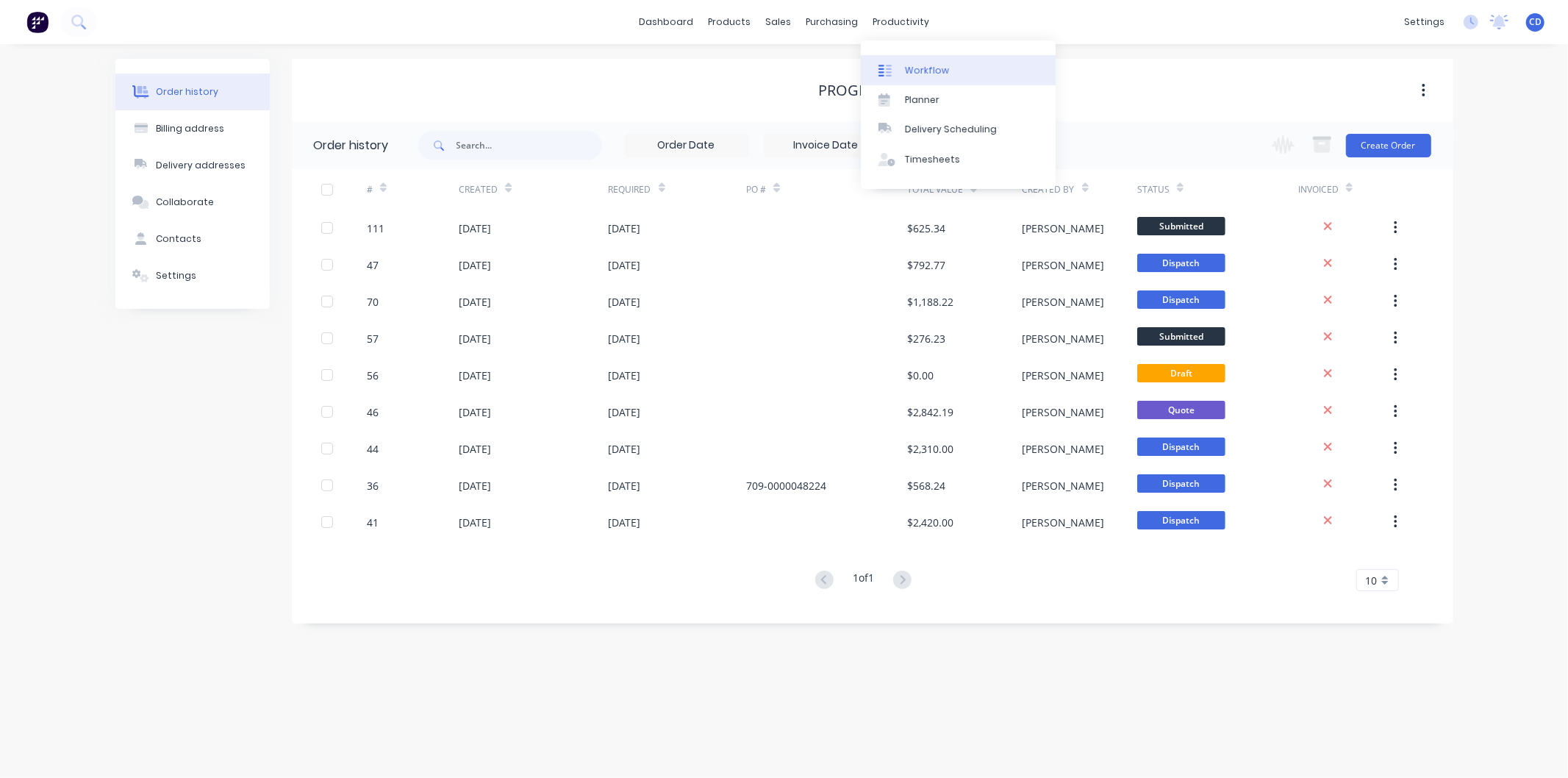
click at [910, 57] on link "Workflow" at bounding box center [958, 70] width 195 height 29
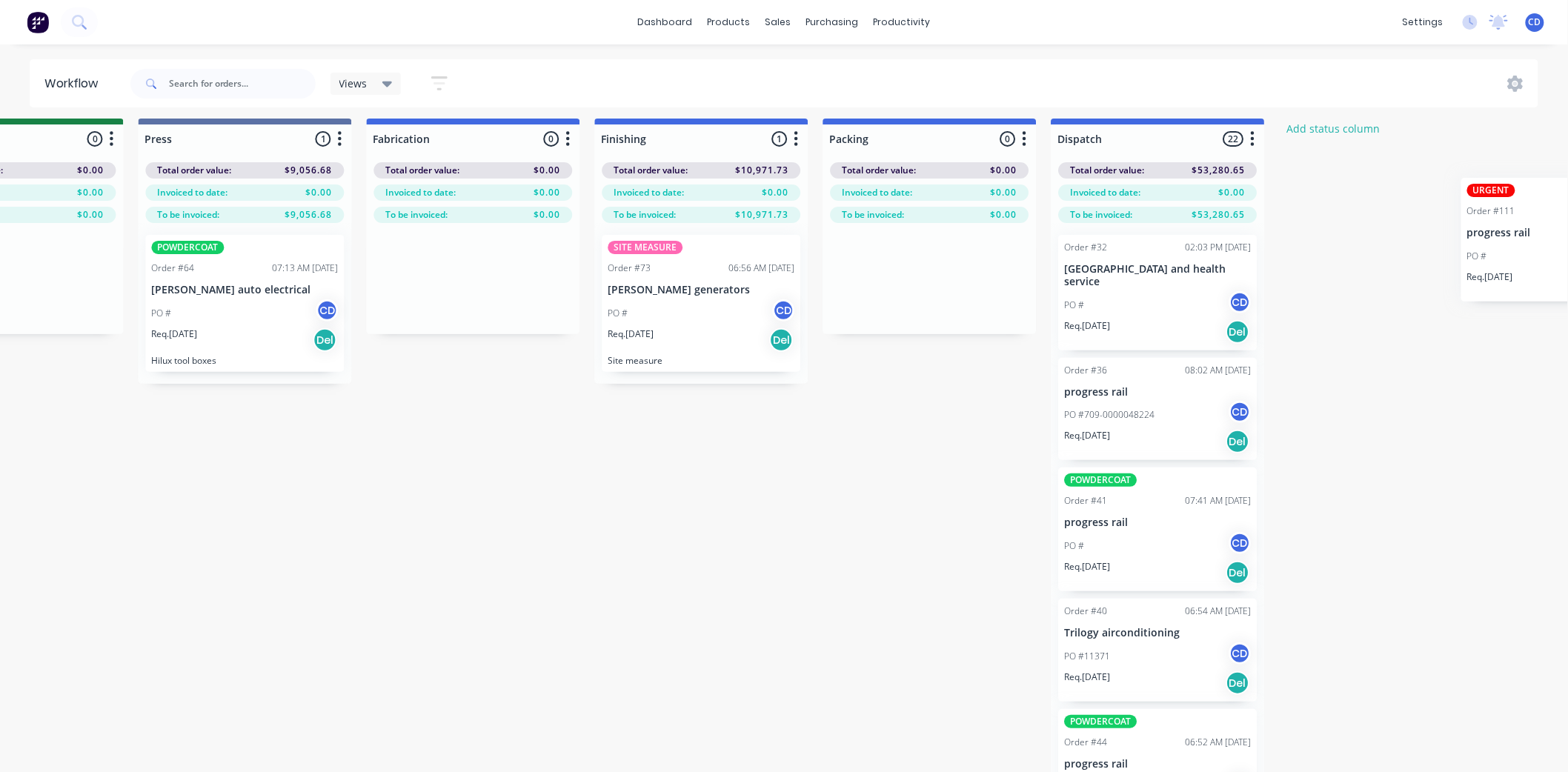
scroll to position [7, 1333]
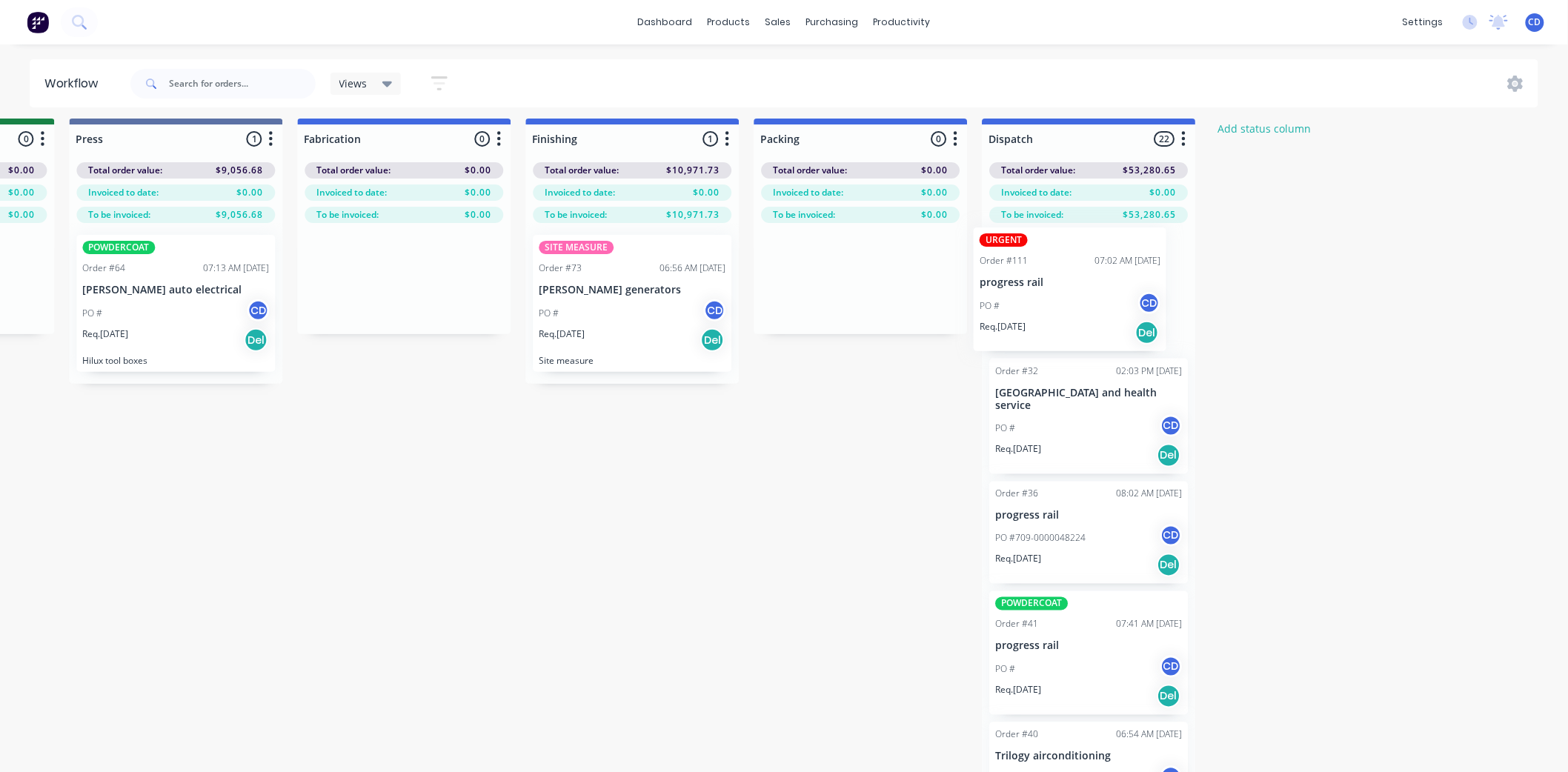
drag, startPoint x: 133, startPoint y: 729, endPoint x: 1092, endPoint y: 253, distance: 1070.6
click at [1092, 253] on div "Submitted 8 Status colour #273444 hex #273444 Save Cancel Summaries Total order…" at bounding box center [107, 468] width 2902 height 698
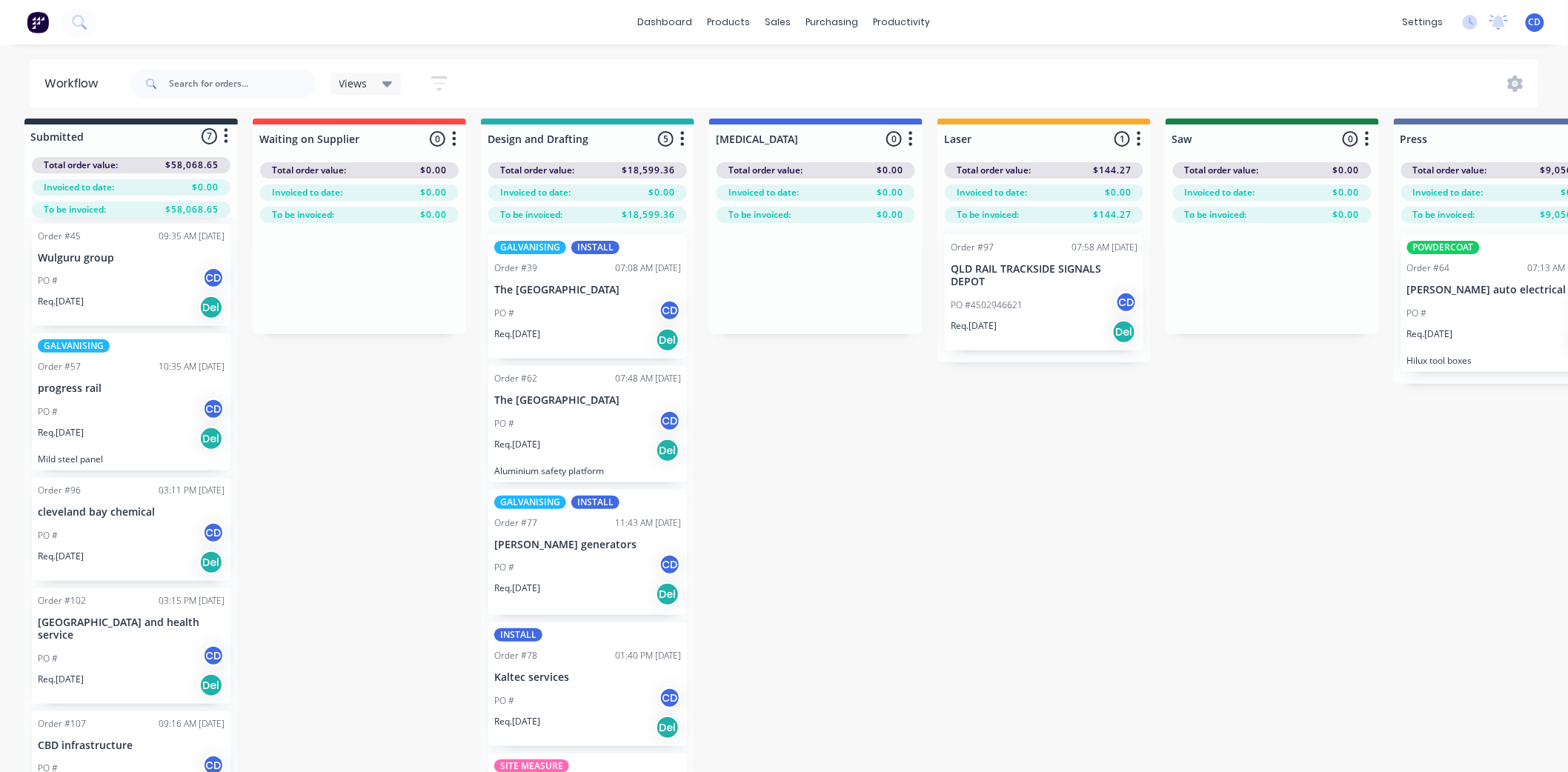
scroll to position [7, 0]
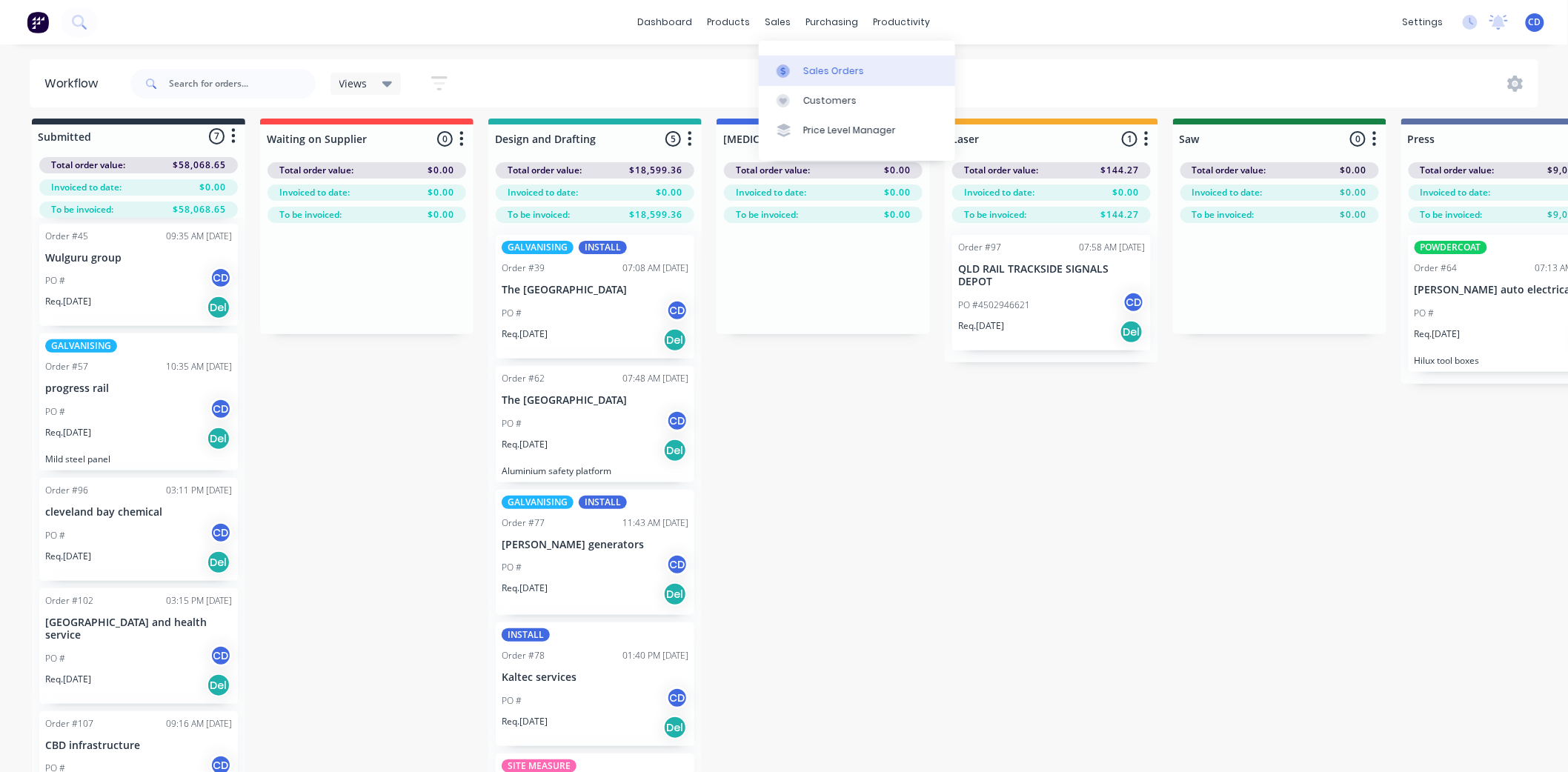
click at [835, 75] on div "Sales Orders" at bounding box center [834, 71] width 60 height 13
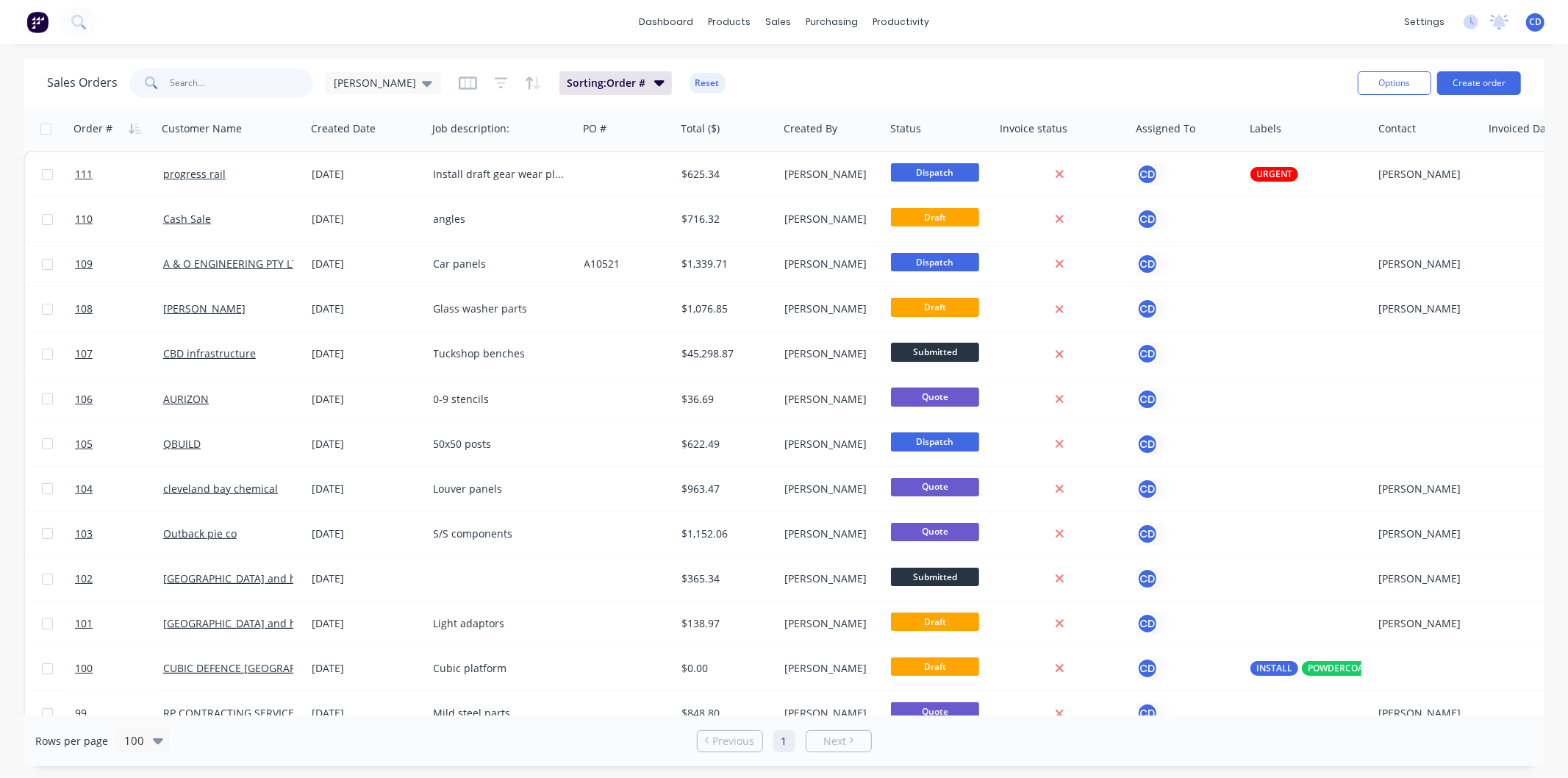
click at [202, 79] on input "text" at bounding box center [242, 83] width 144 height 29
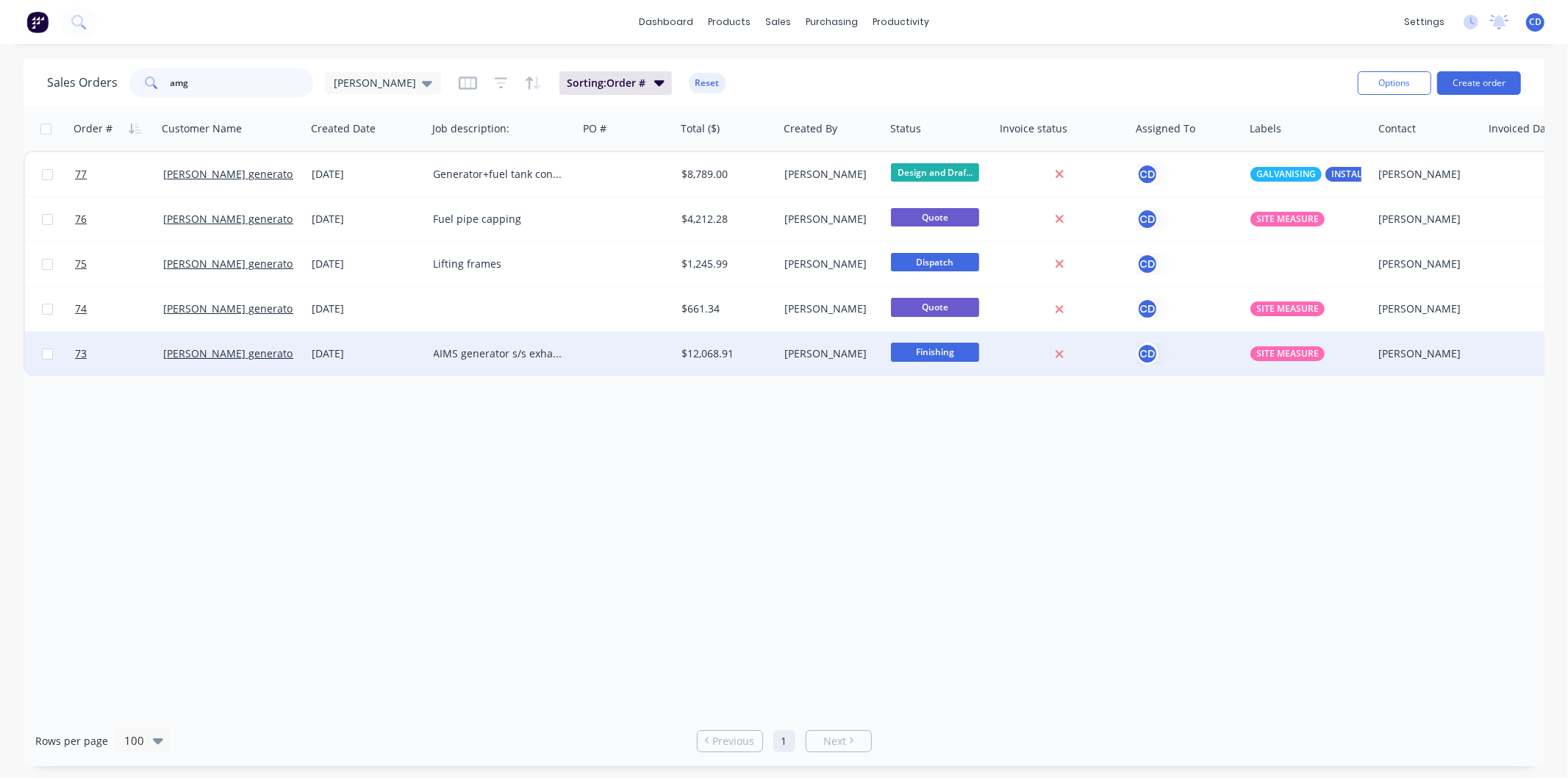
type input "amg"
click at [329, 349] on div "[DATE]" at bounding box center [367, 353] width 109 height 15
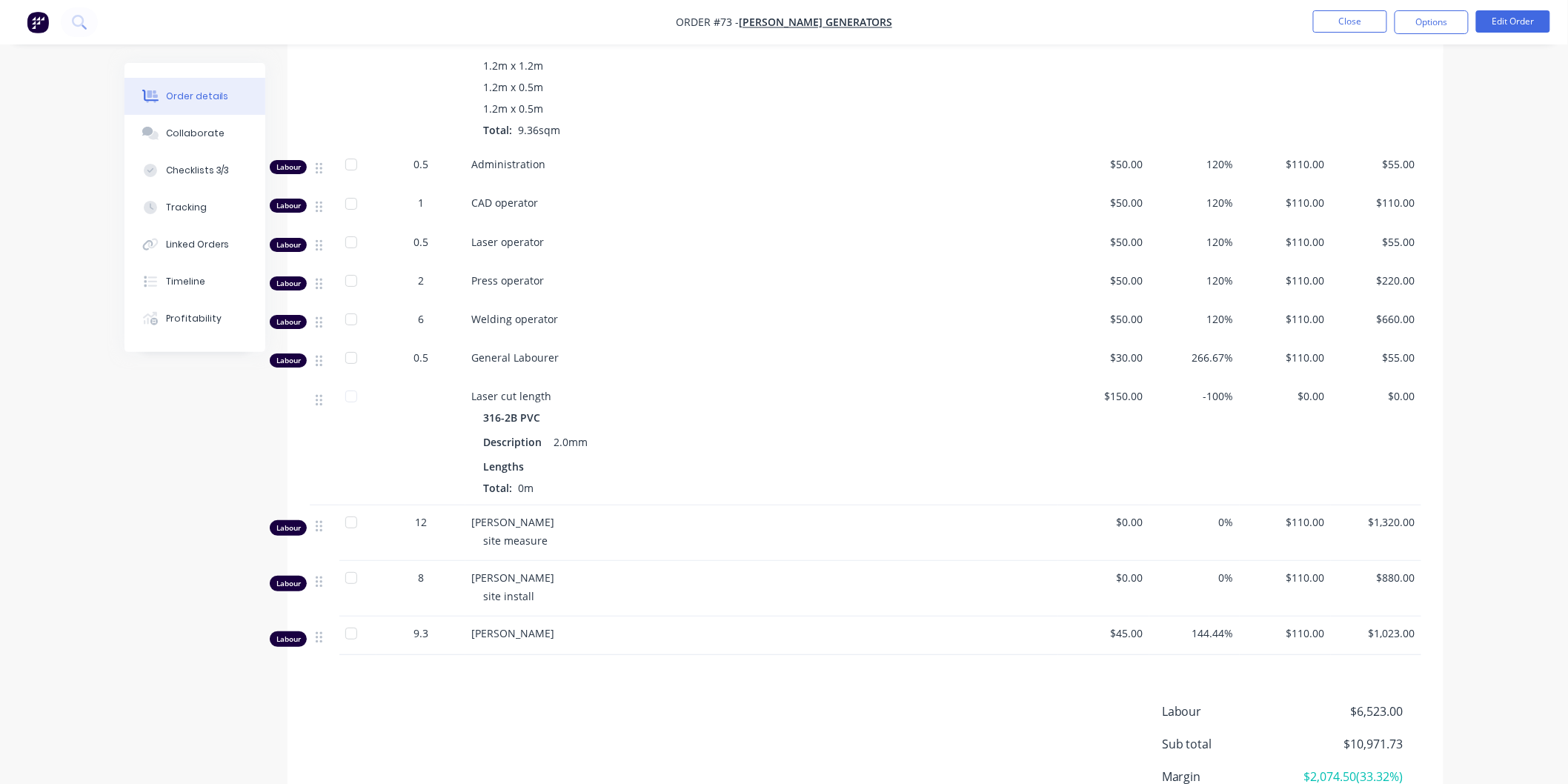
scroll to position [2390, 0]
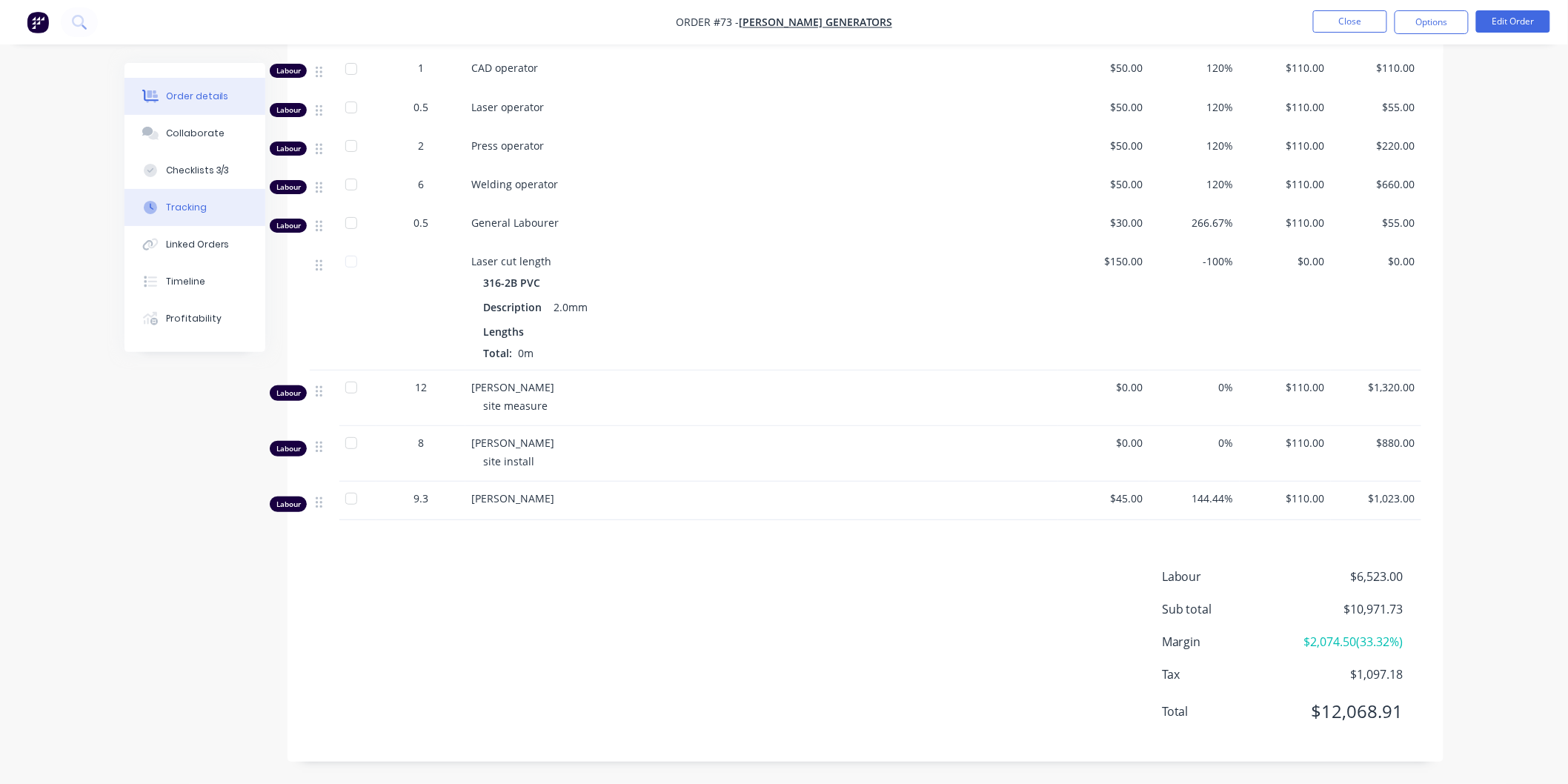
click at [198, 213] on button "Tracking" at bounding box center [194, 208] width 141 height 37
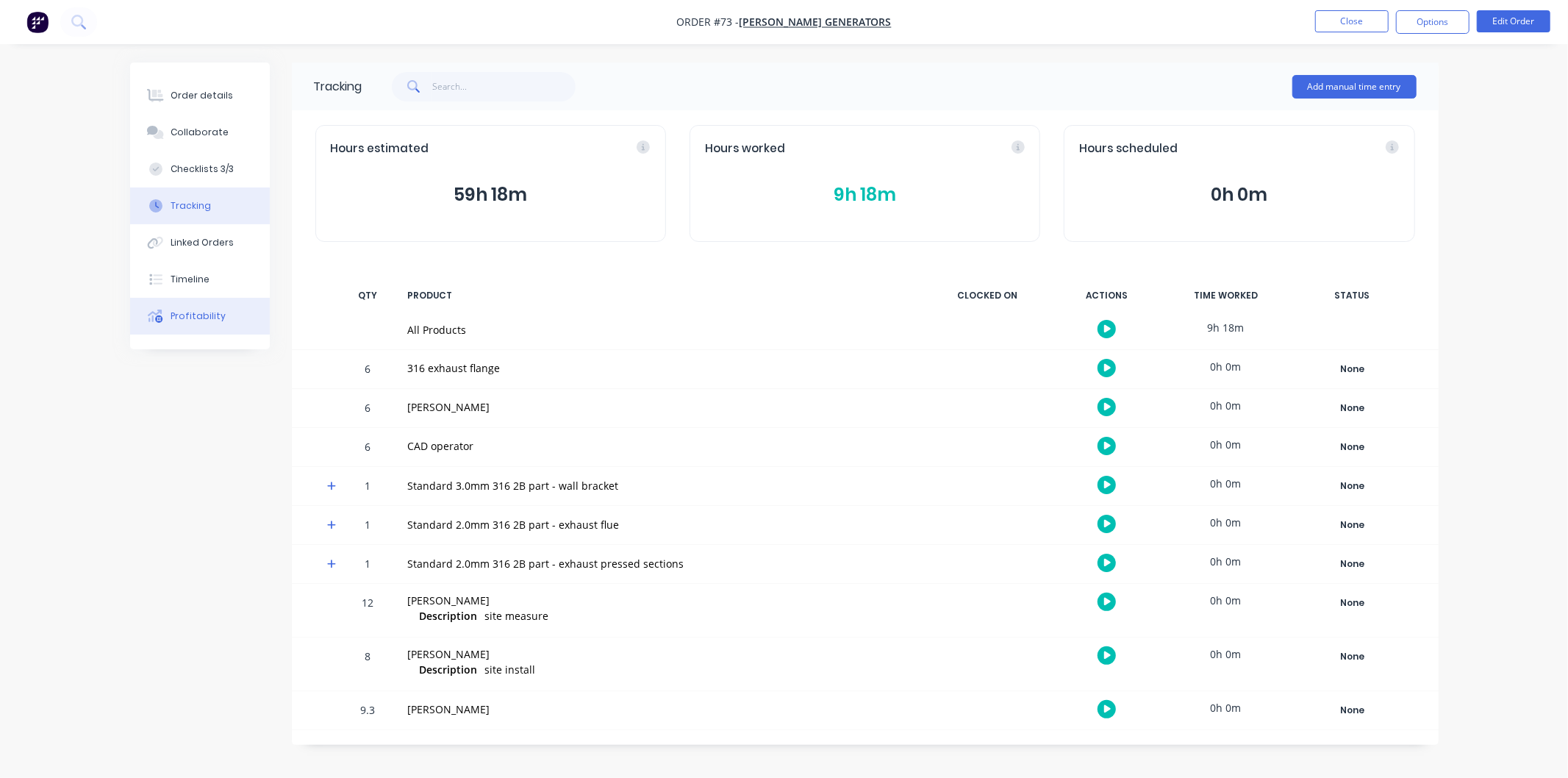
click at [196, 315] on div "Profitability" at bounding box center [198, 315] width 55 height 13
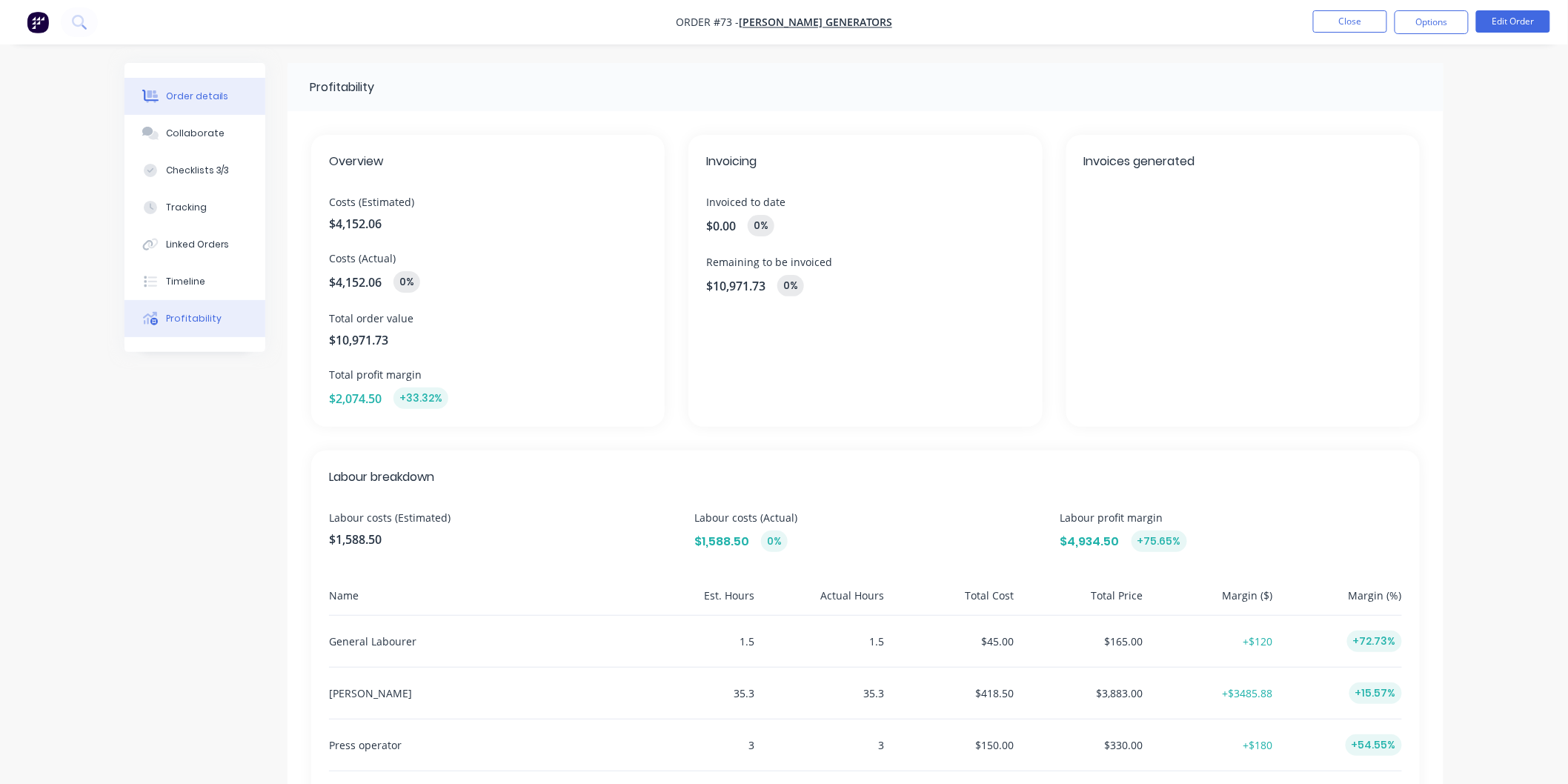
click at [198, 97] on div "Order details" at bounding box center [197, 96] width 63 height 13
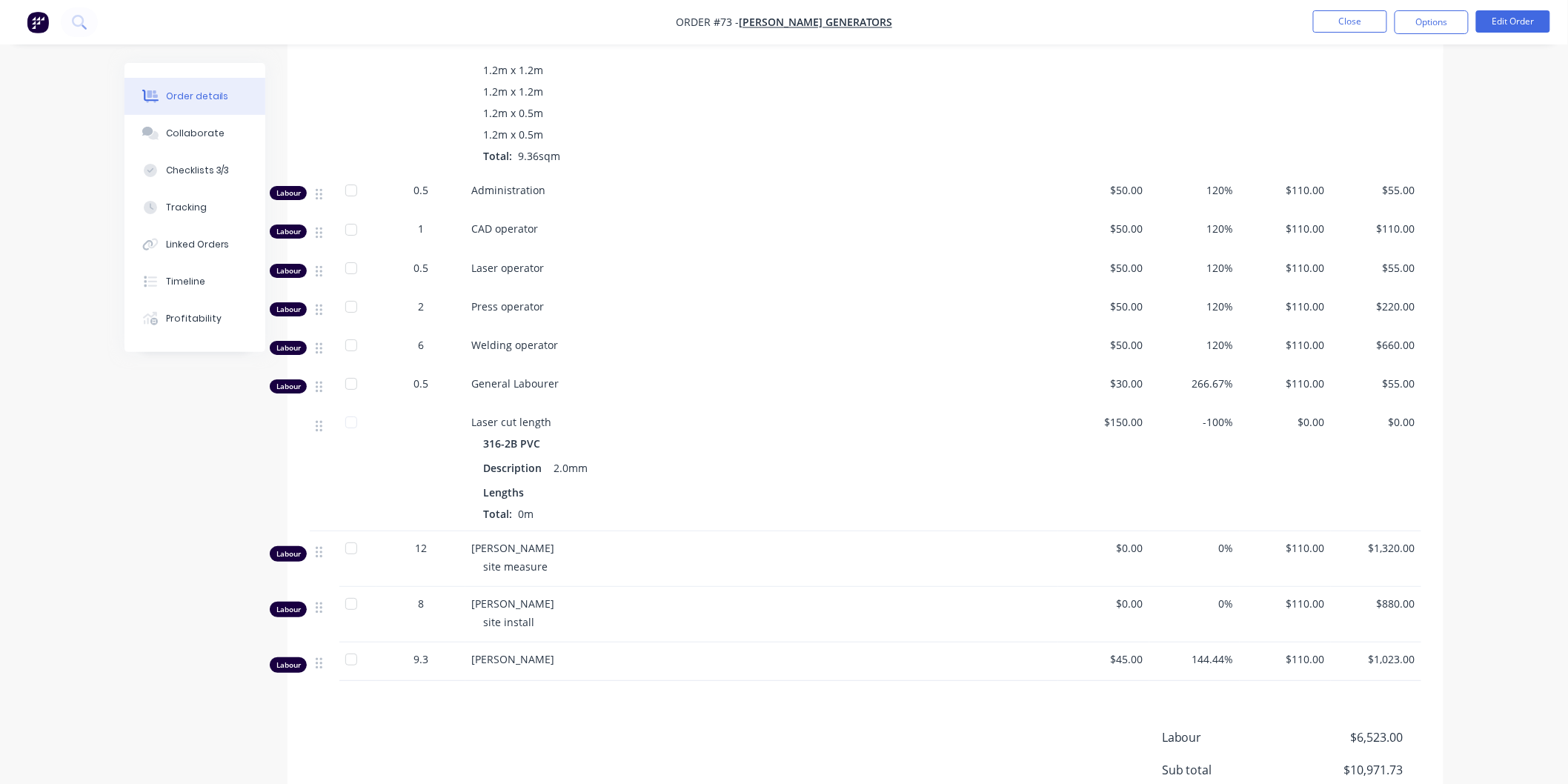
scroll to position [2390, 0]
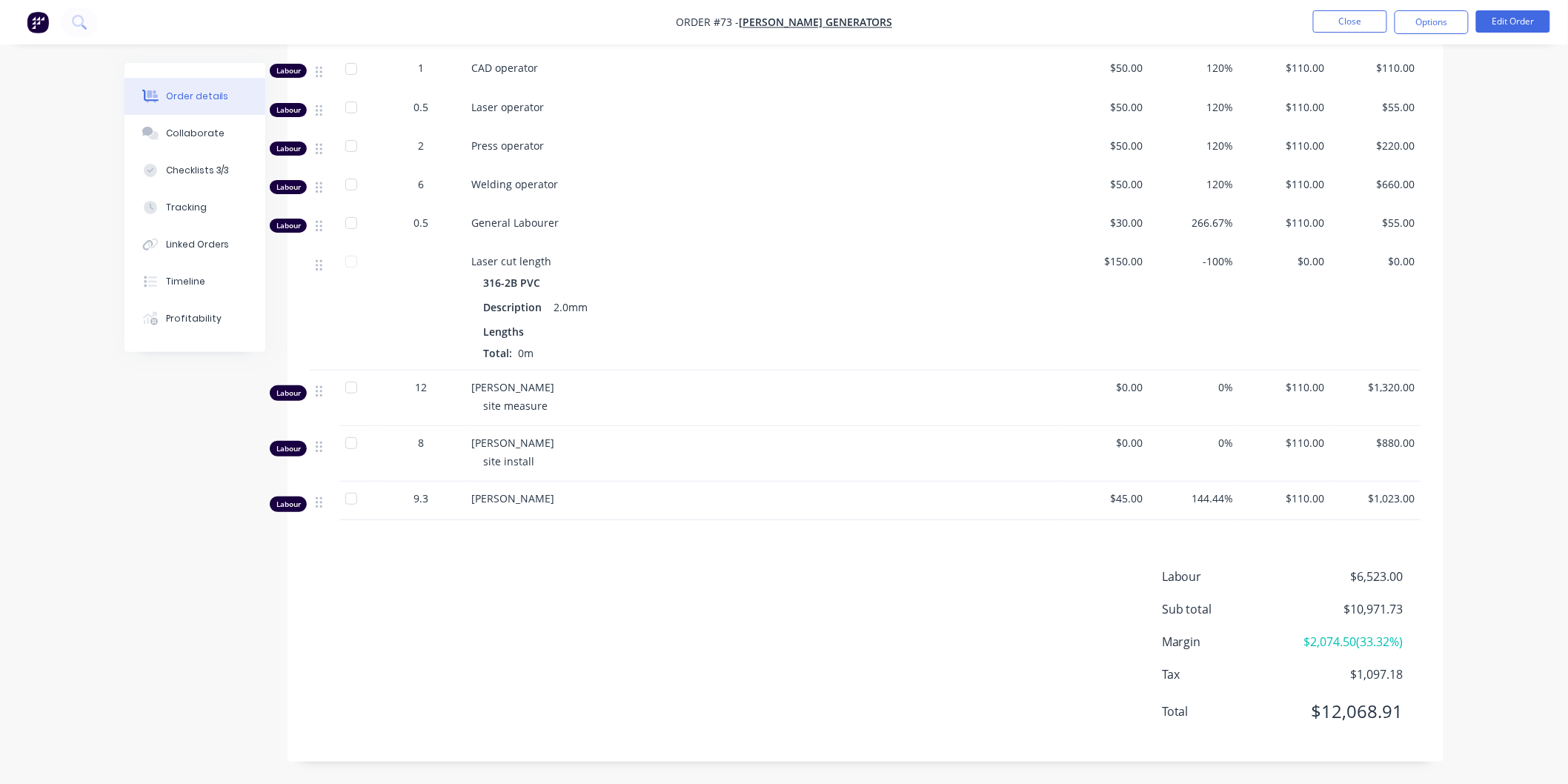
click at [727, 706] on div "Labour $6,523.00 Sub total $10,971.73 Margin $2,074.50 ( 33.32 %) Tax $1,097.18…" at bounding box center [866, 653] width 1112 height 172
click at [1361, 27] on button "Close" at bounding box center [1350, 21] width 74 height 22
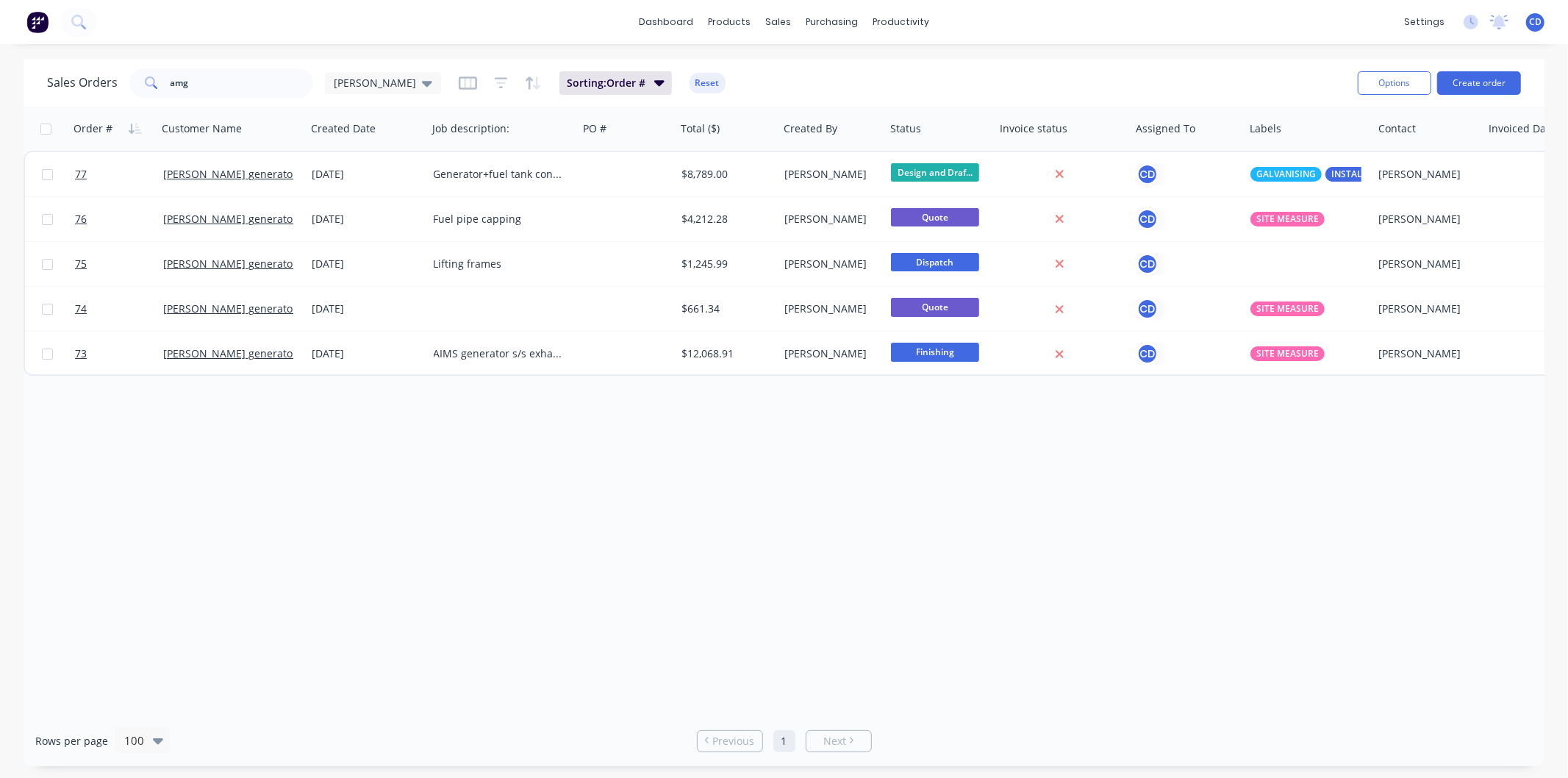
click at [1119, 730] on div "Rows per page 100 Previous 1 Next" at bounding box center [784, 741] width 1521 height 51
click at [1105, 745] on div "Rows per page 100 Previous 1 Next" at bounding box center [784, 741] width 1521 height 51
